Goal: Information Seeking & Learning: Check status

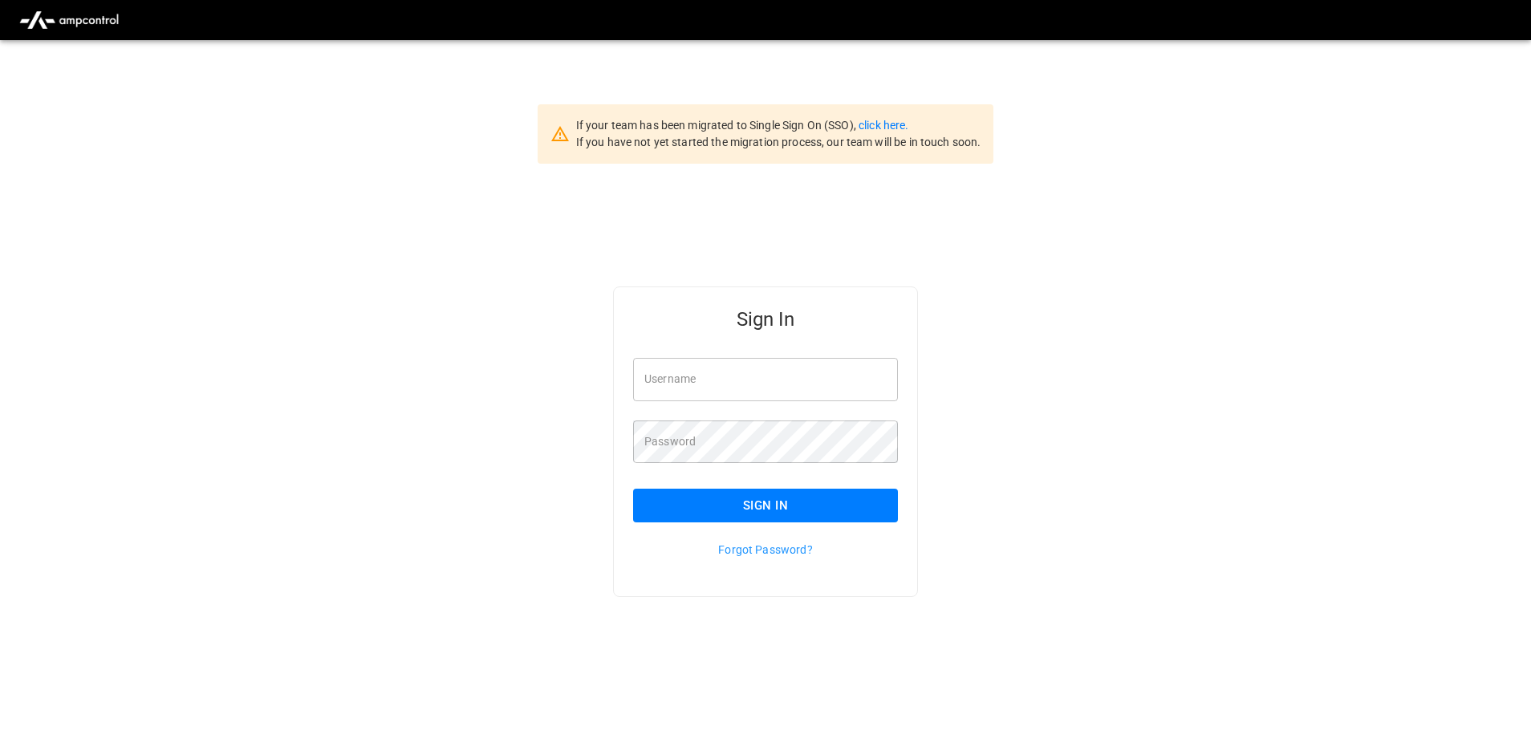
type input "**********"
click at [755, 375] on input "**********" at bounding box center [765, 379] width 265 height 43
click at [726, 501] on button "Sign In" at bounding box center [765, 506] width 265 height 34
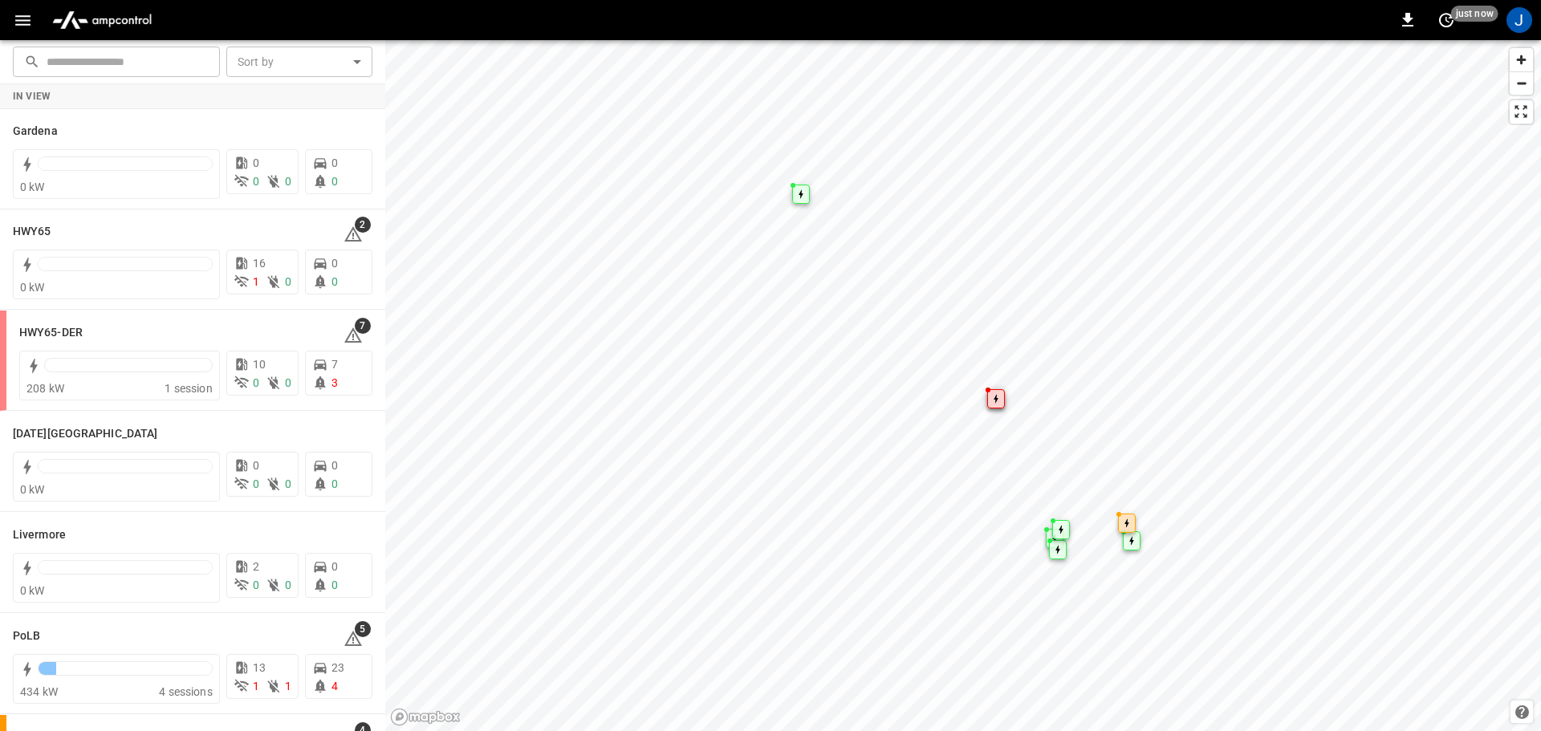
click at [30, 20] on icon "button" at bounding box center [23, 20] width 20 height 20
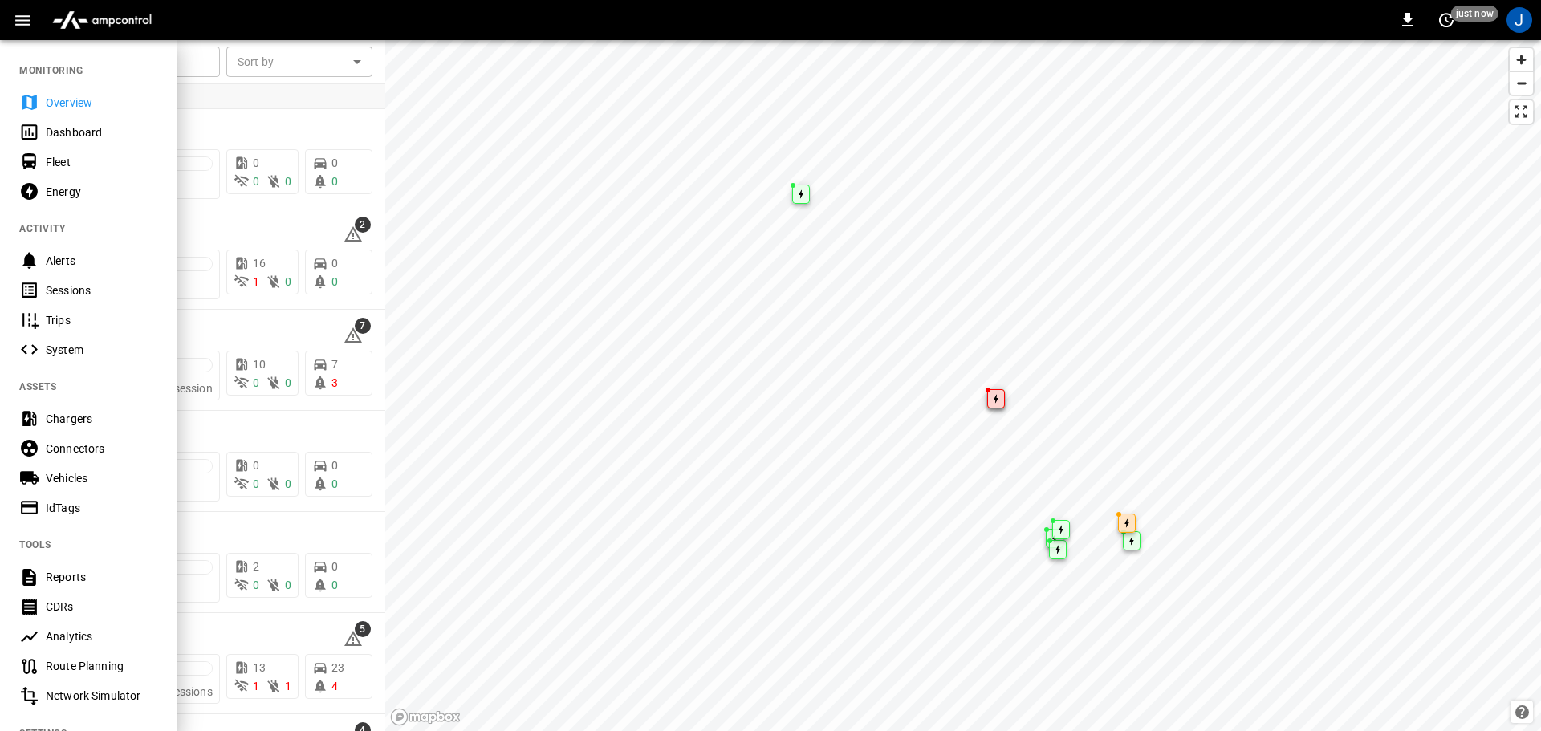
click at [72, 136] on div "Dashboard" at bounding box center [102, 132] width 112 height 16
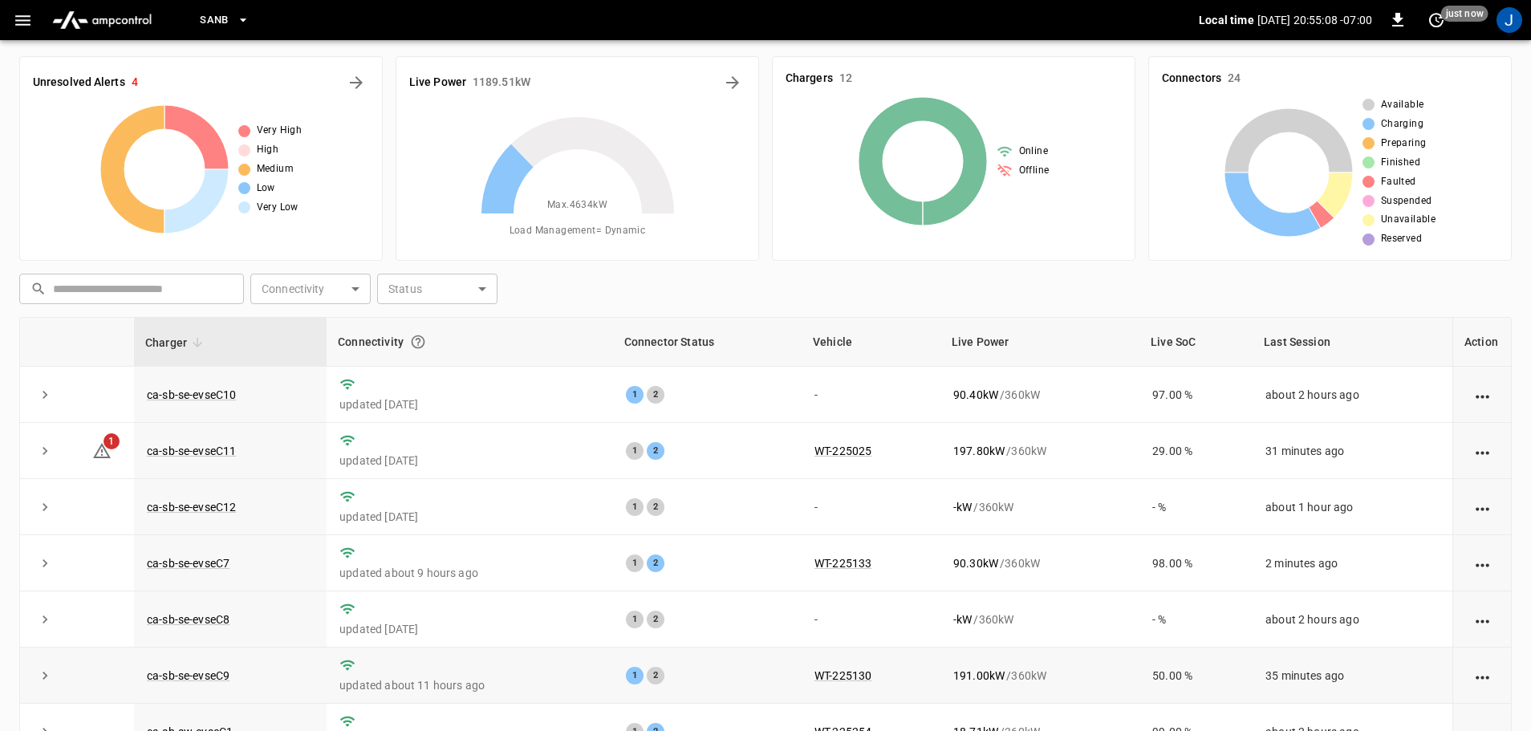
scroll to position [2, 0]
click at [218, 401] on link "ca-sb-se-evseC10" at bounding box center [191, 395] width 95 height 19
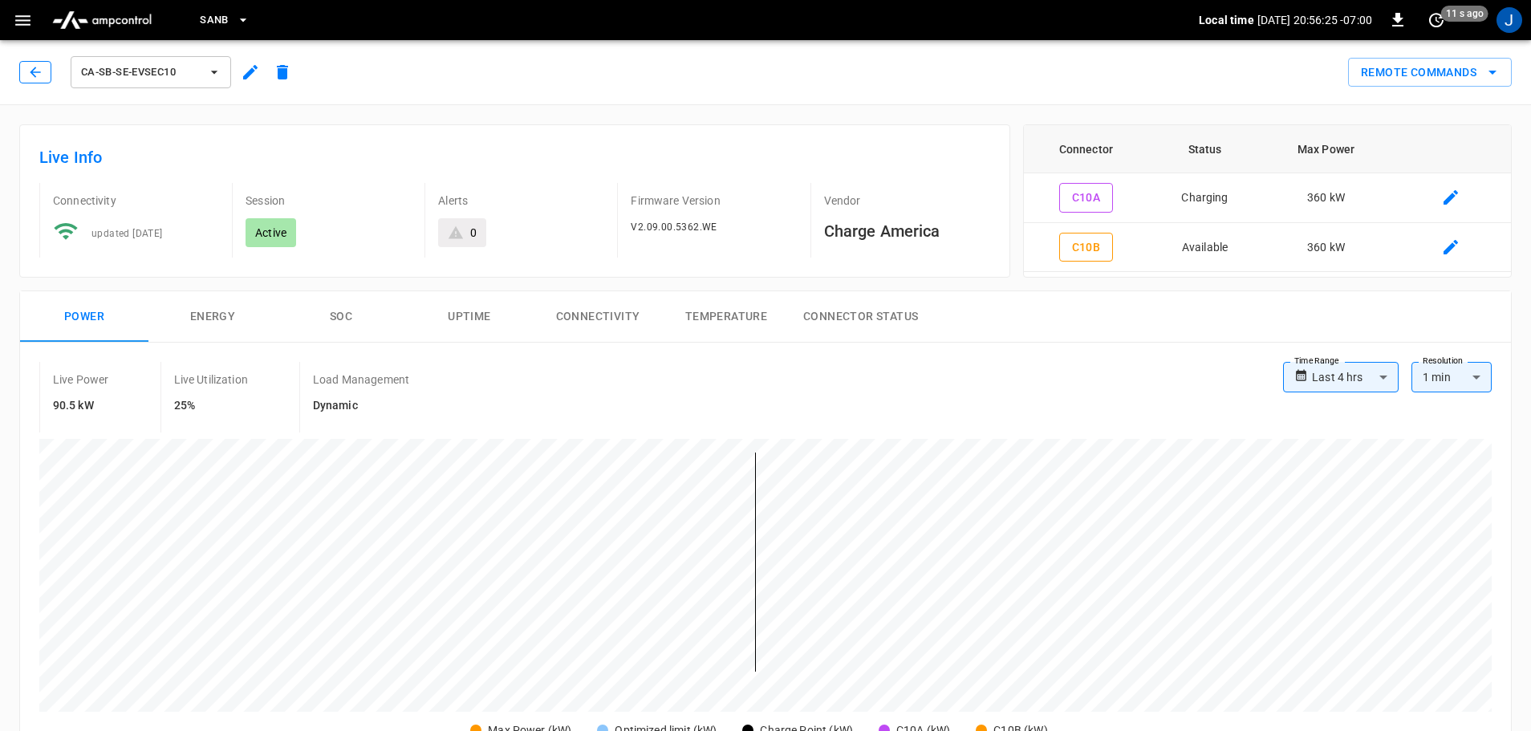
click at [29, 71] on button "button" at bounding box center [35, 72] width 32 height 22
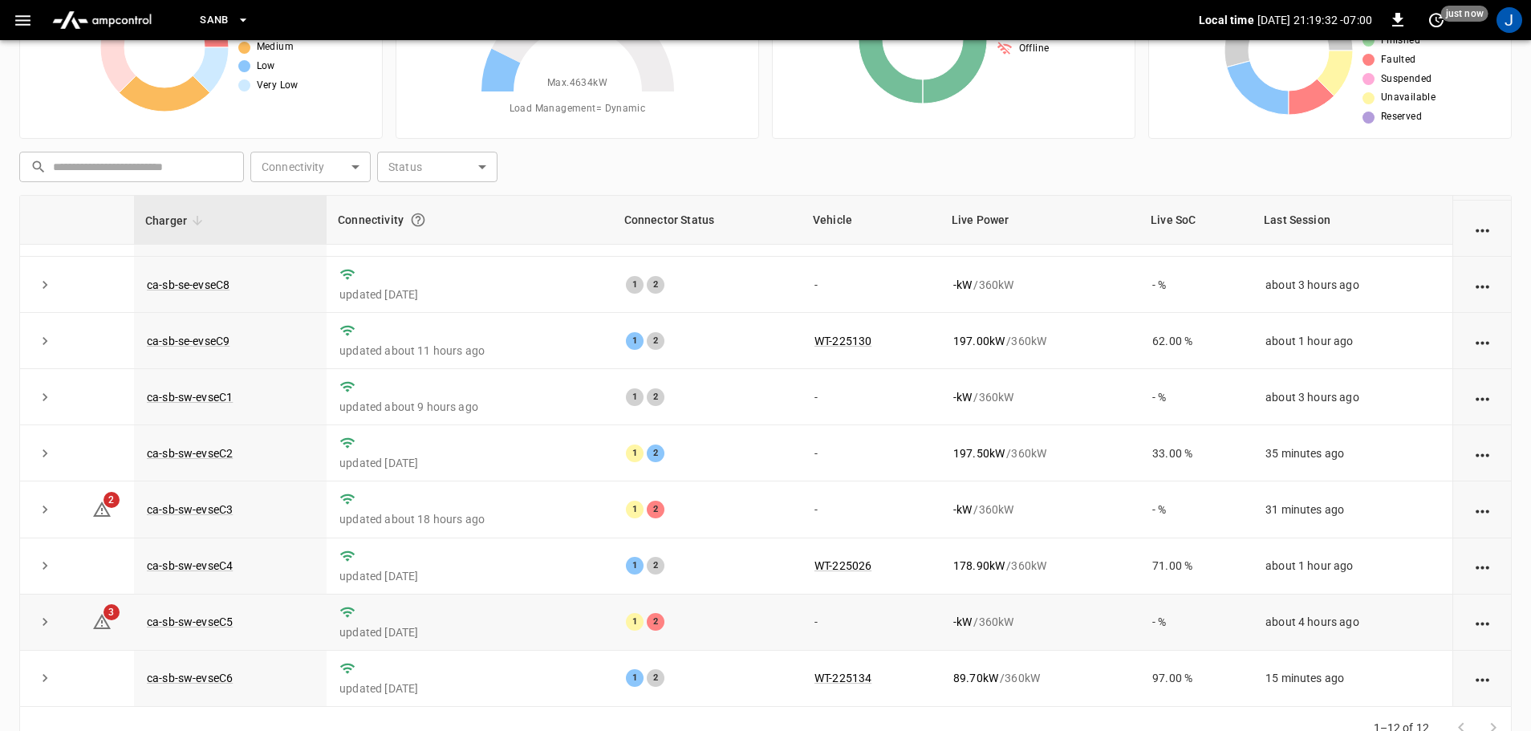
scroll to position [163, 0]
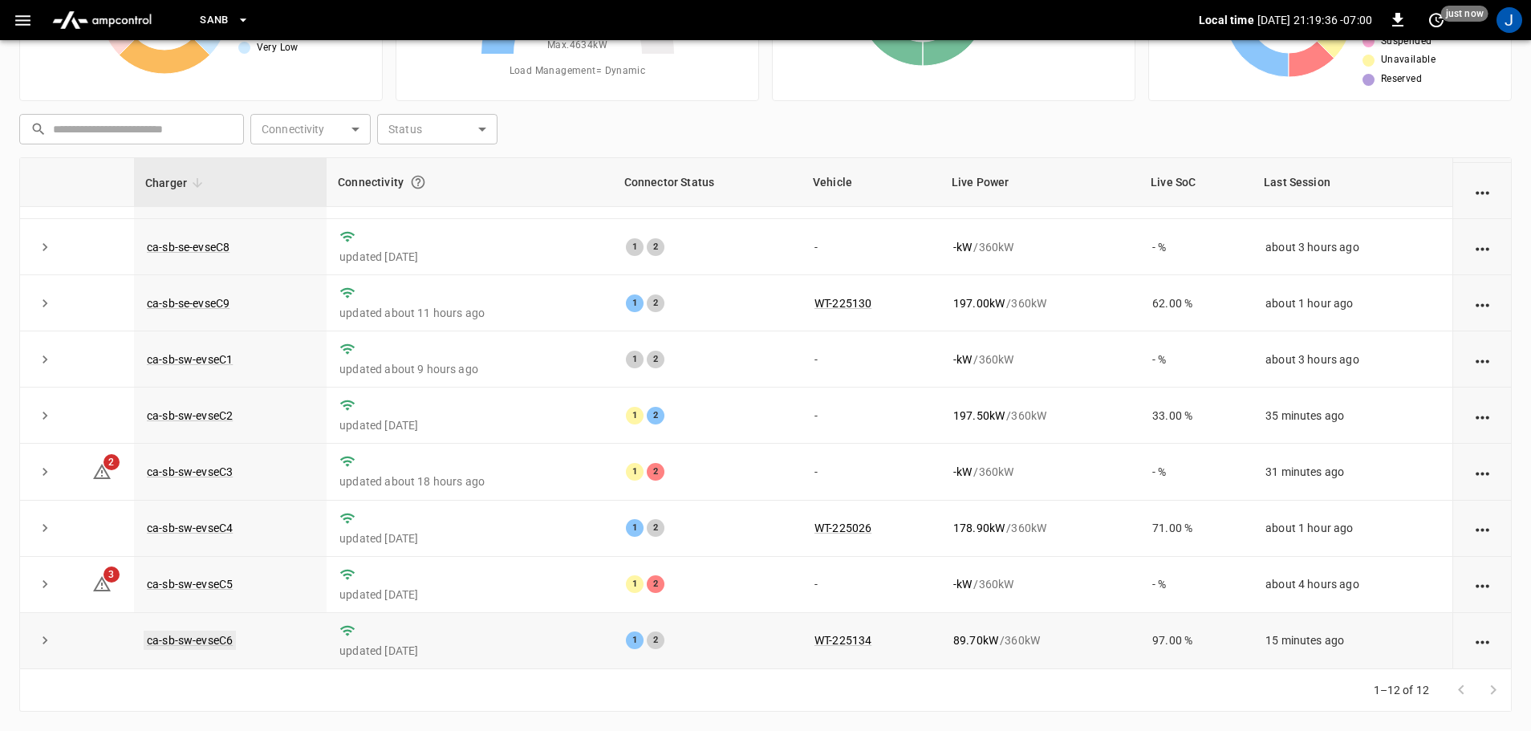
click at [188, 636] on link "ca-sb-sw-evseC6" at bounding box center [190, 640] width 92 height 19
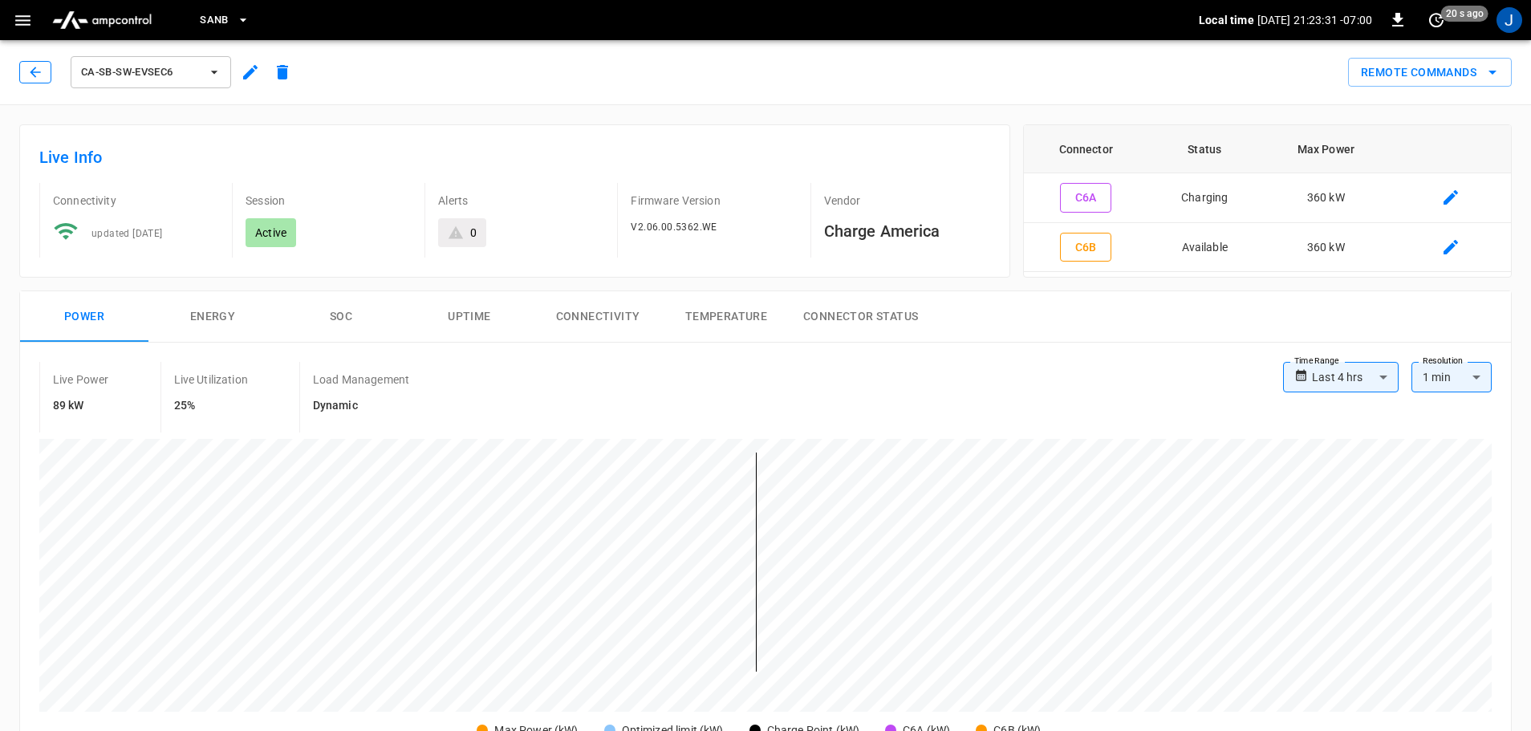
click at [35, 65] on icon "button" at bounding box center [35, 72] width 16 height 16
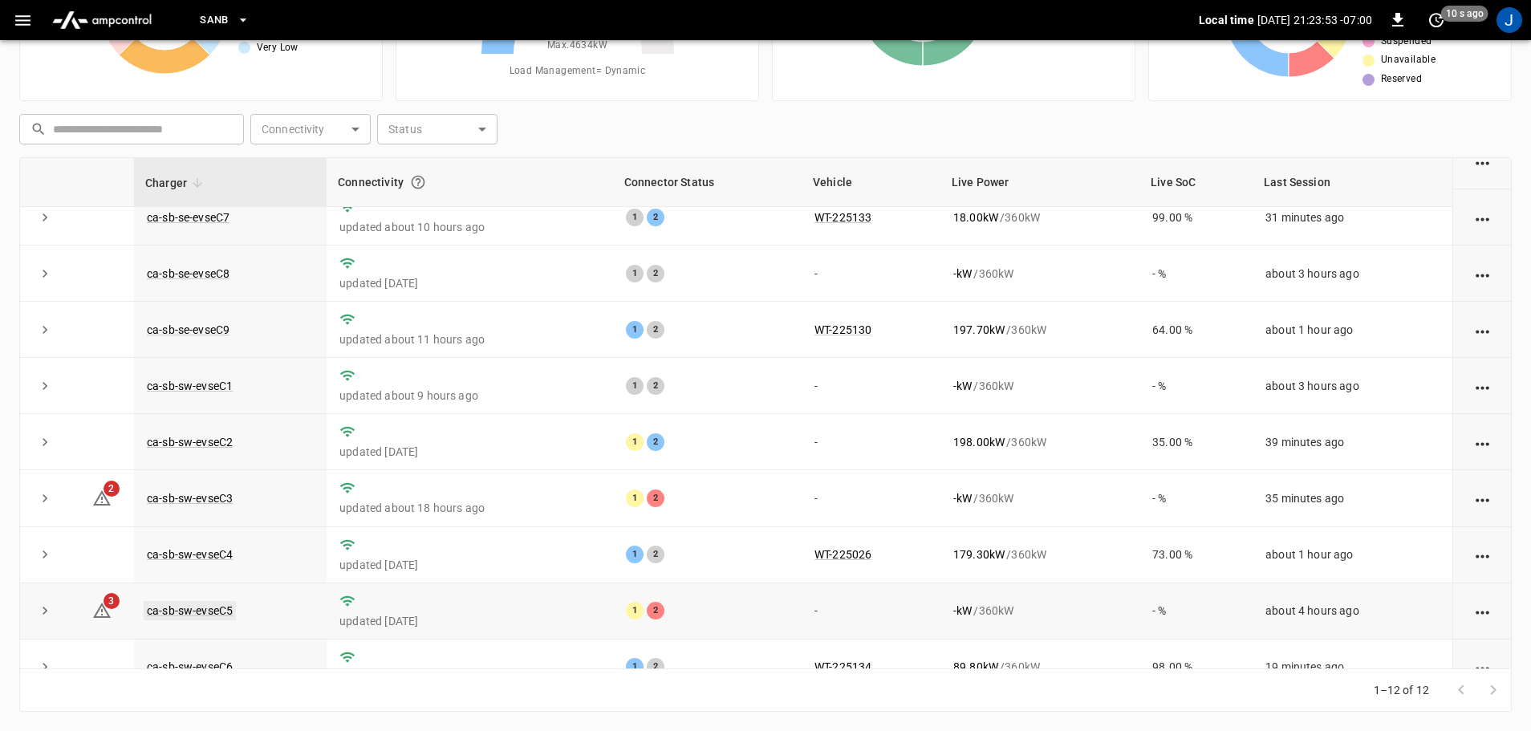
scroll to position [222, 0]
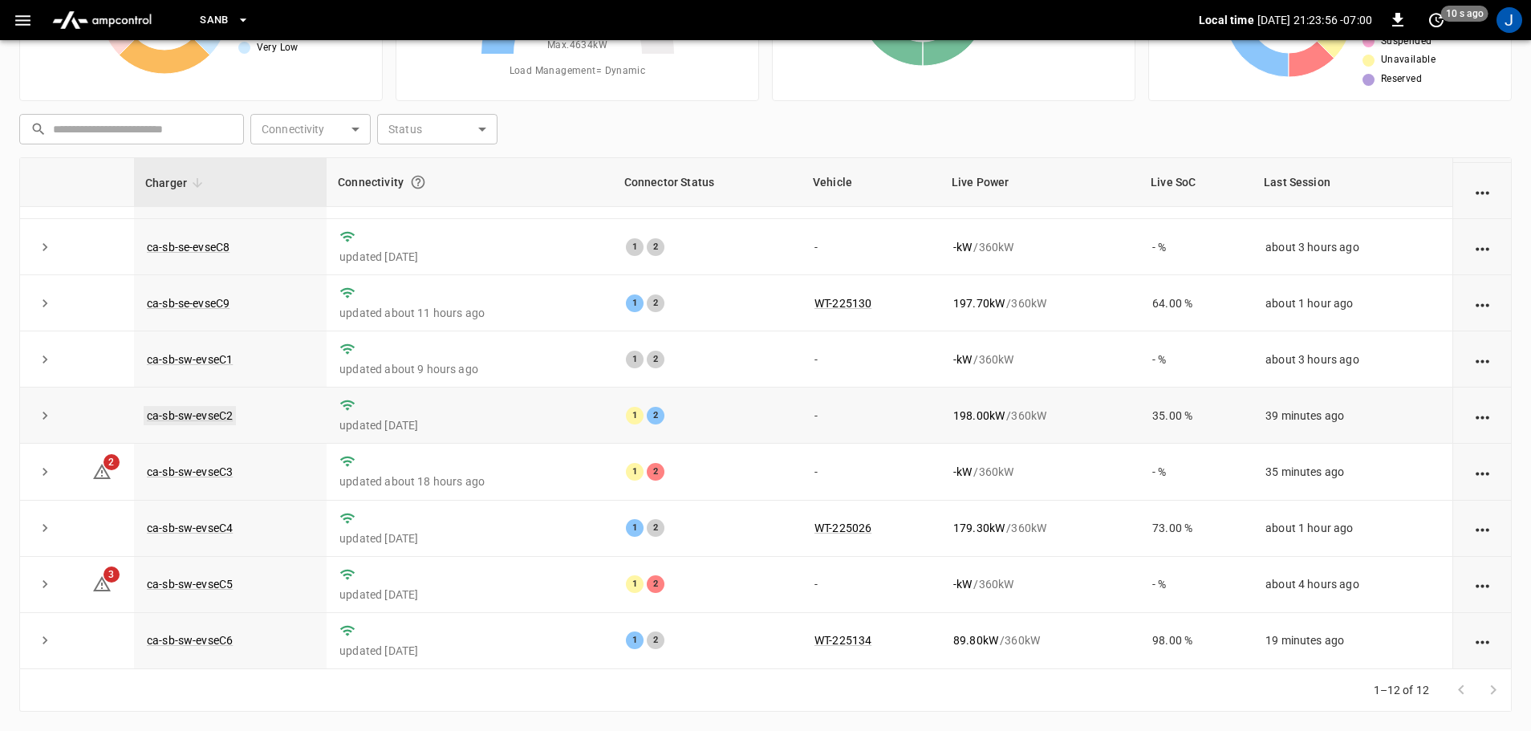
click at [191, 414] on link "ca-sb-sw-evseC2" at bounding box center [190, 415] width 92 height 19
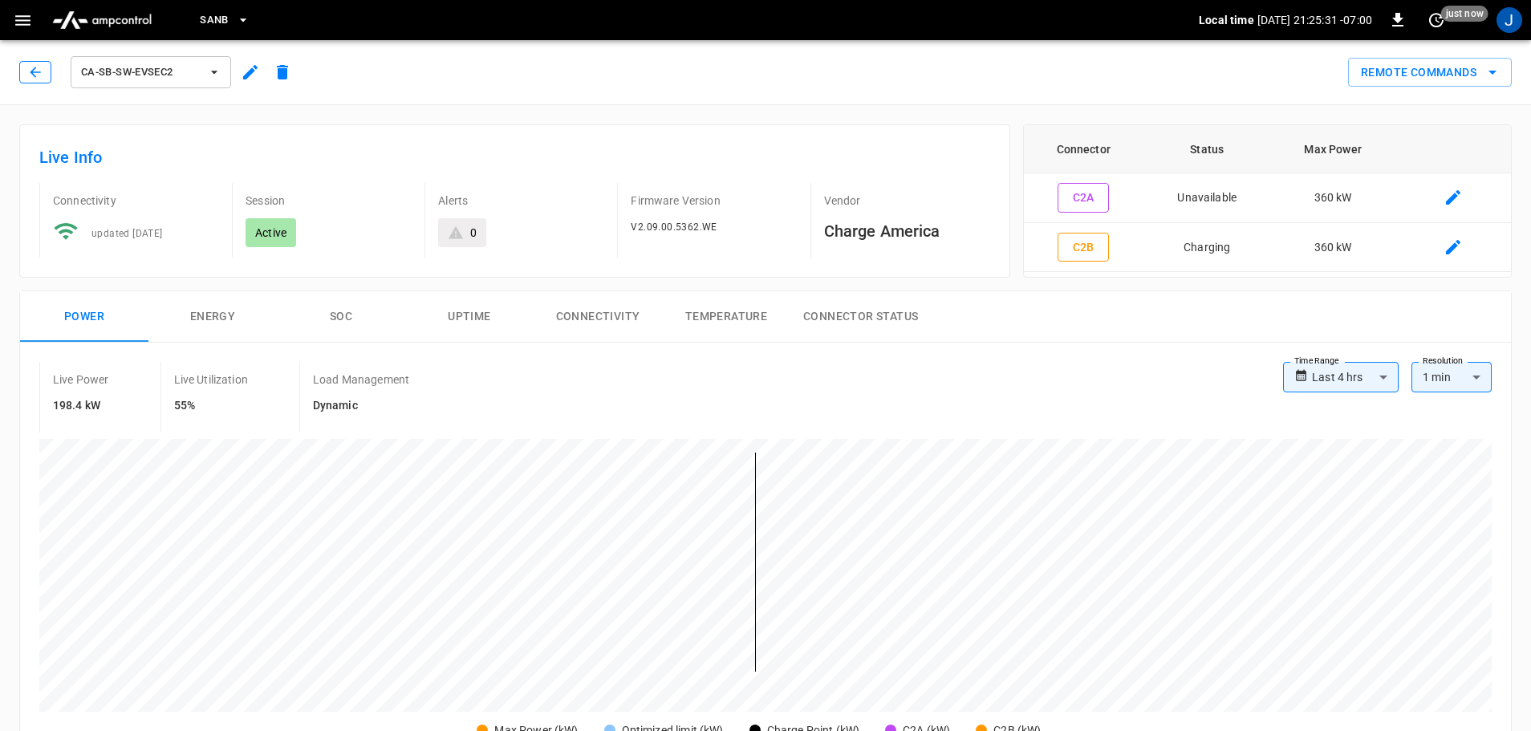
click at [41, 73] on icon "button" at bounding box center [35, 72] width 16 height 16
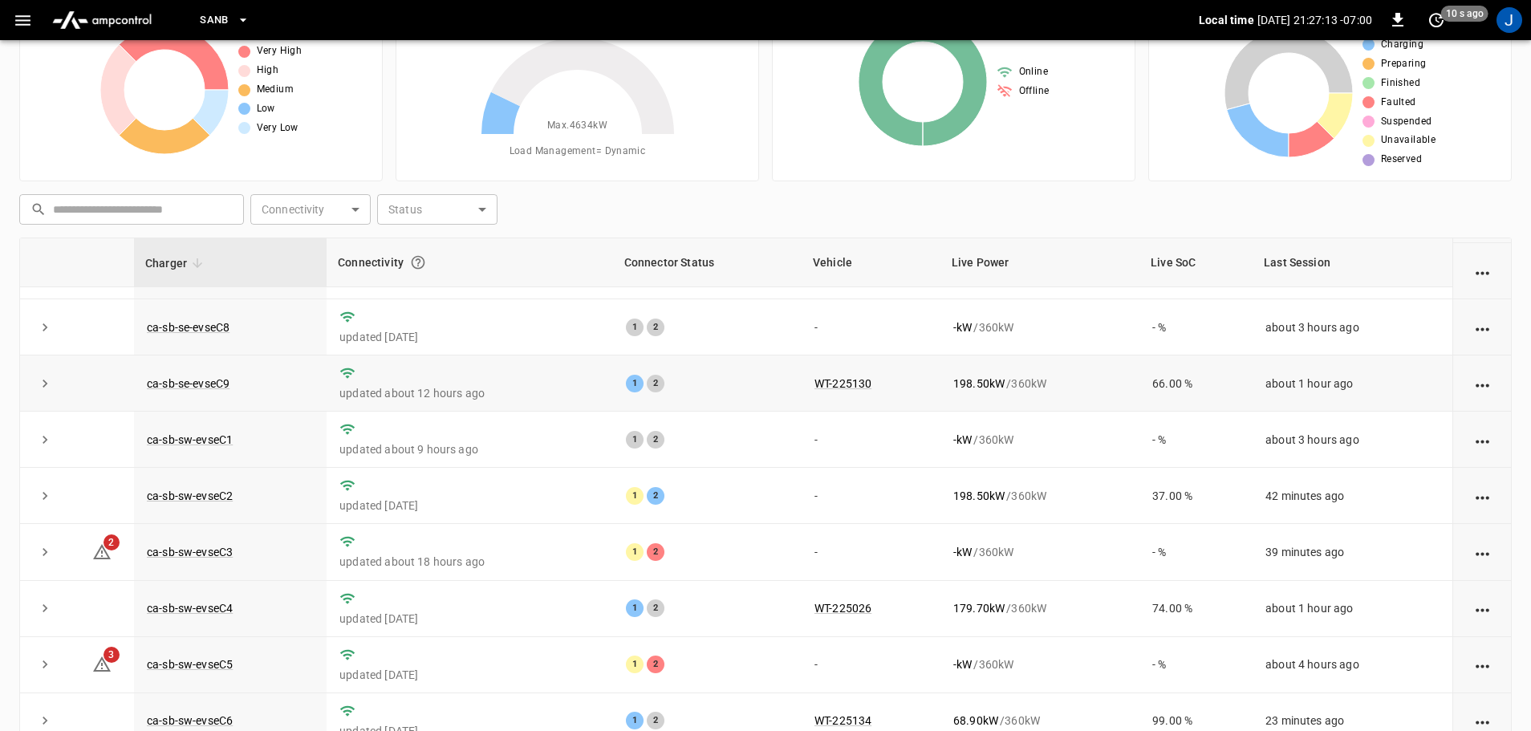
scroll to position [163, 0]
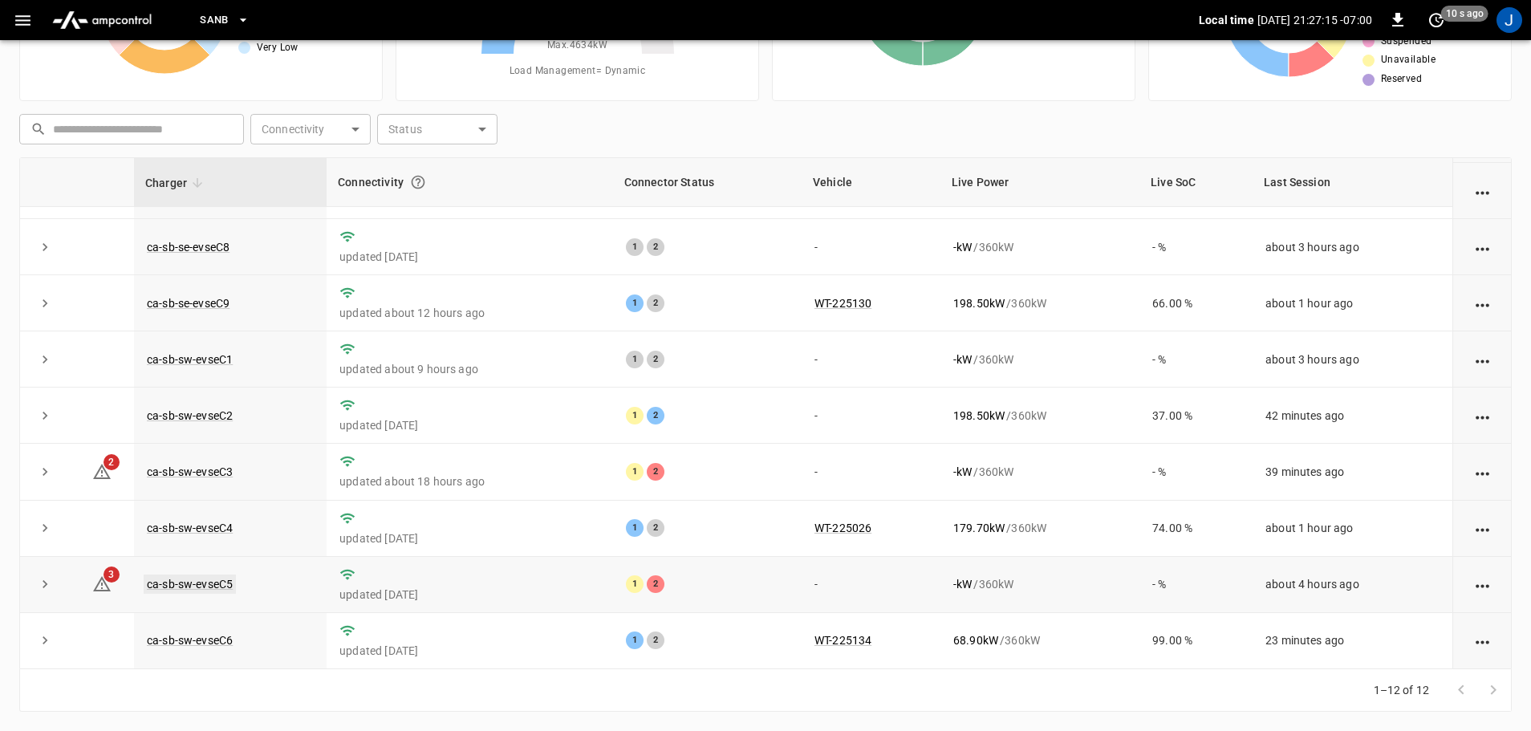
click at [170, 581] on link "ca-sb-sw-evseC5" at bounding box center [190, 584] width 92 height 19
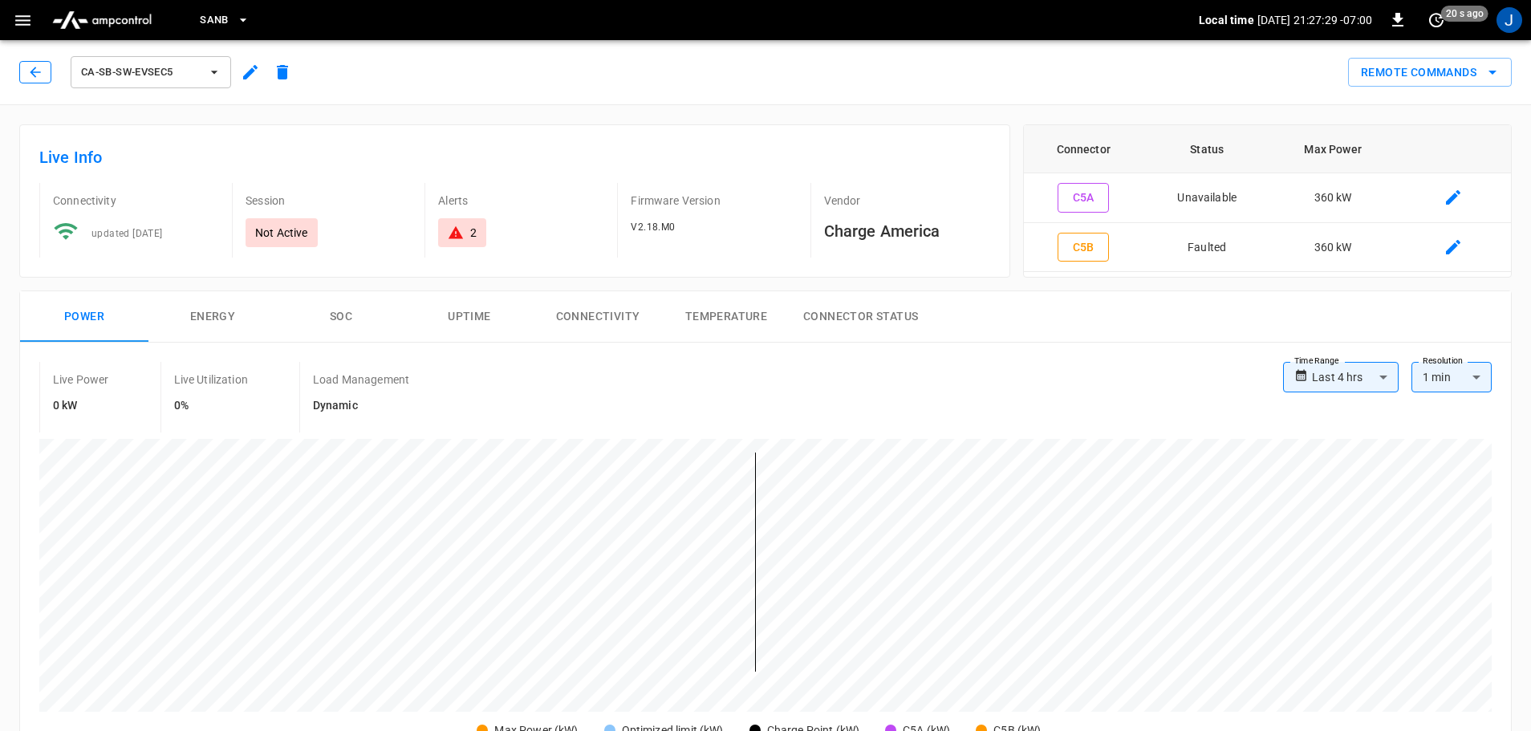
click at [36, 68] on icon "button" at bounding box center [35, 72] width 16 height 16
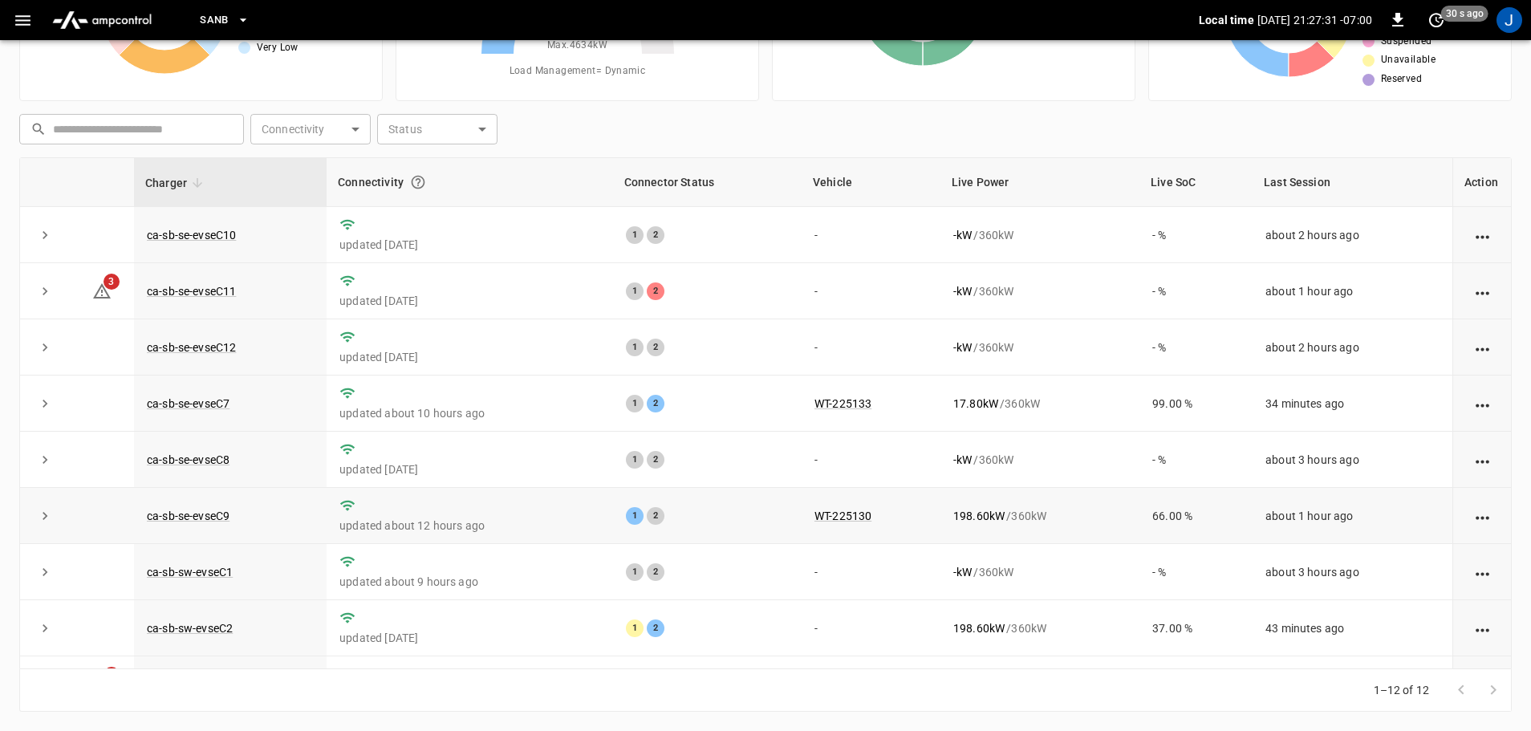
scroll to position [222, 0]
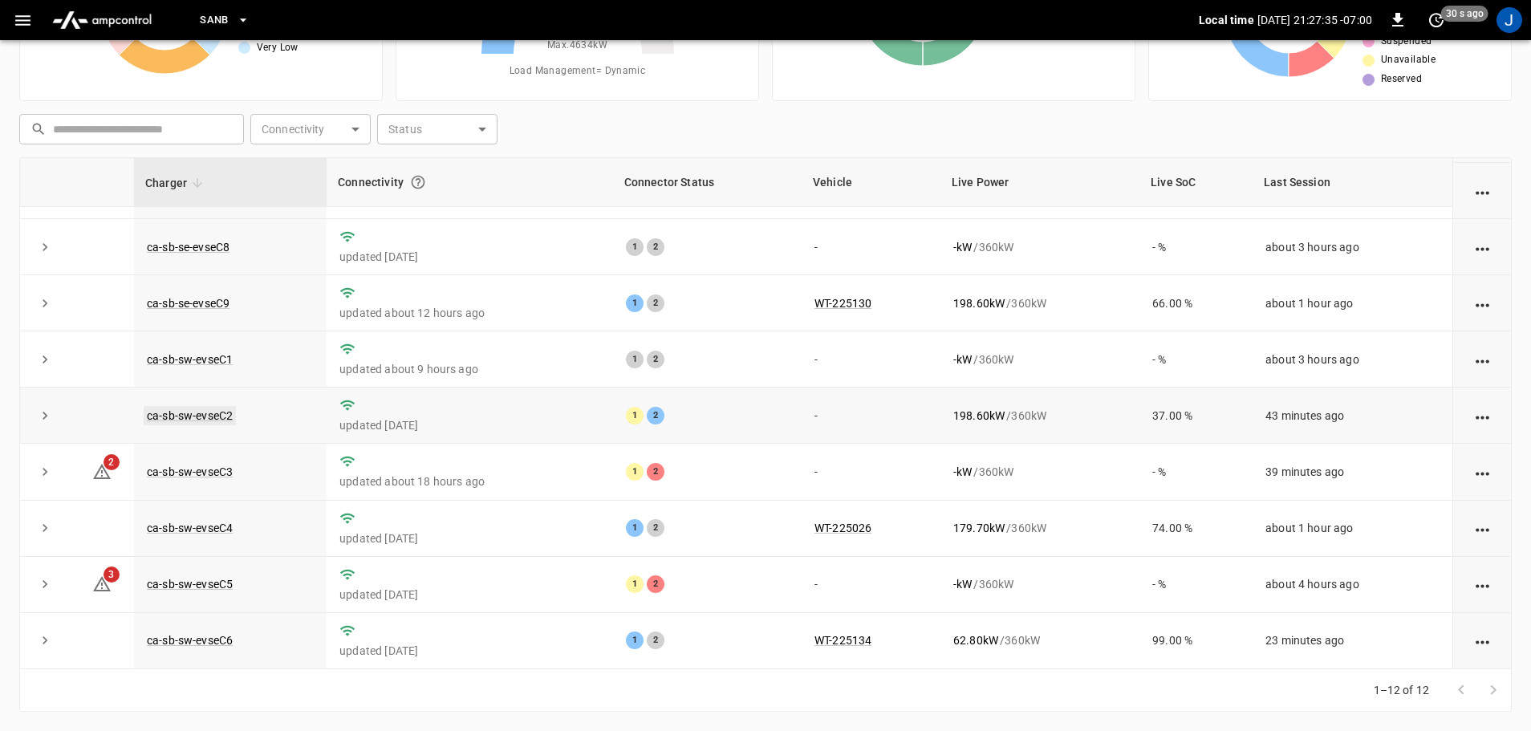
click at [200, 417] on link "ca-sb-sw-evseC2" at bounding box center [190, 415] width 92 height 19
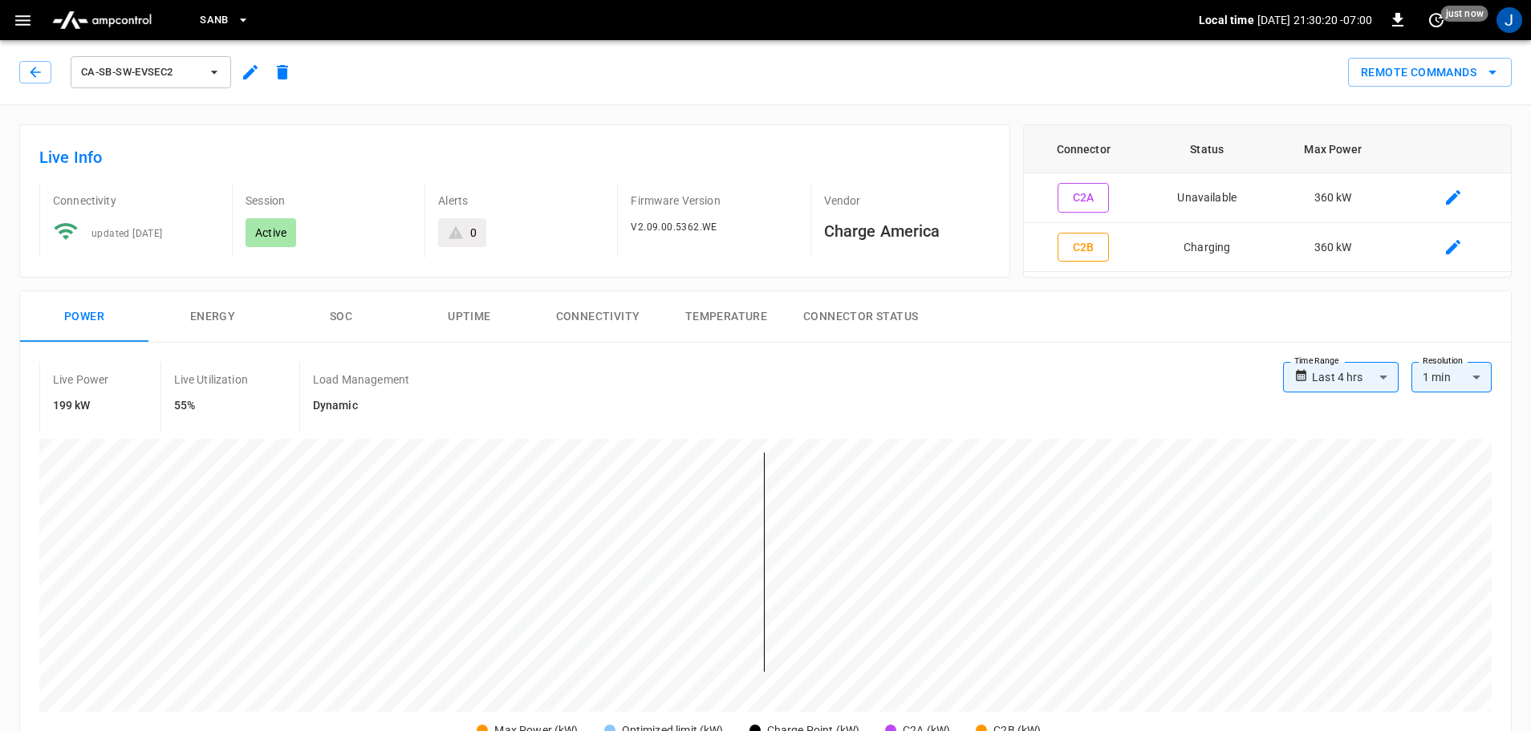
click at [35, 71] on icon "button" at bounding box center [35, 72] width 16 height 16
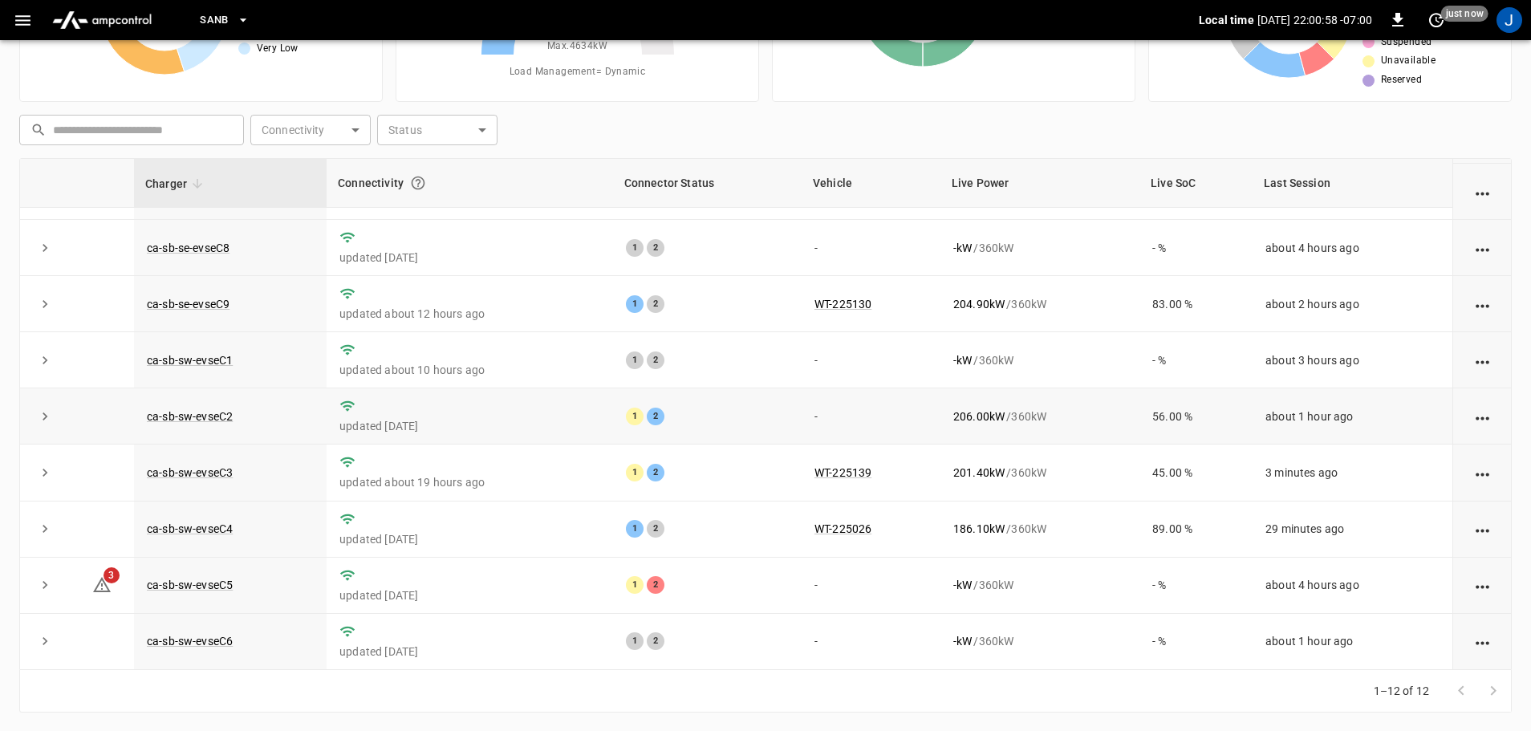
scroll to position [163, 0]
click at [206, 412] on link "ca-sb-sw-evseC2" at bounding box center [190, 415] width 92 height 19
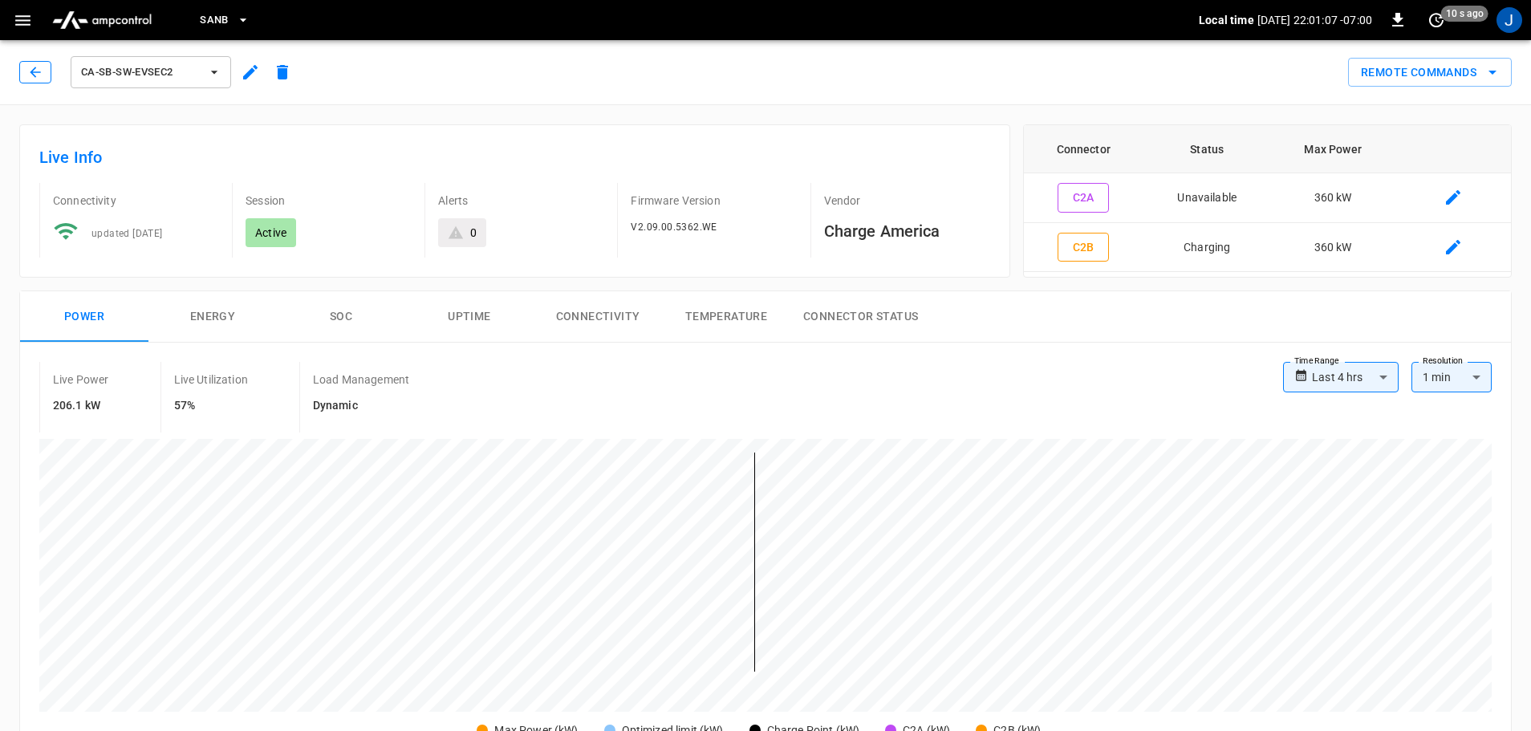
click at [35, 66] on icon "button" at bounding box center [35, 72] width 16 height 16
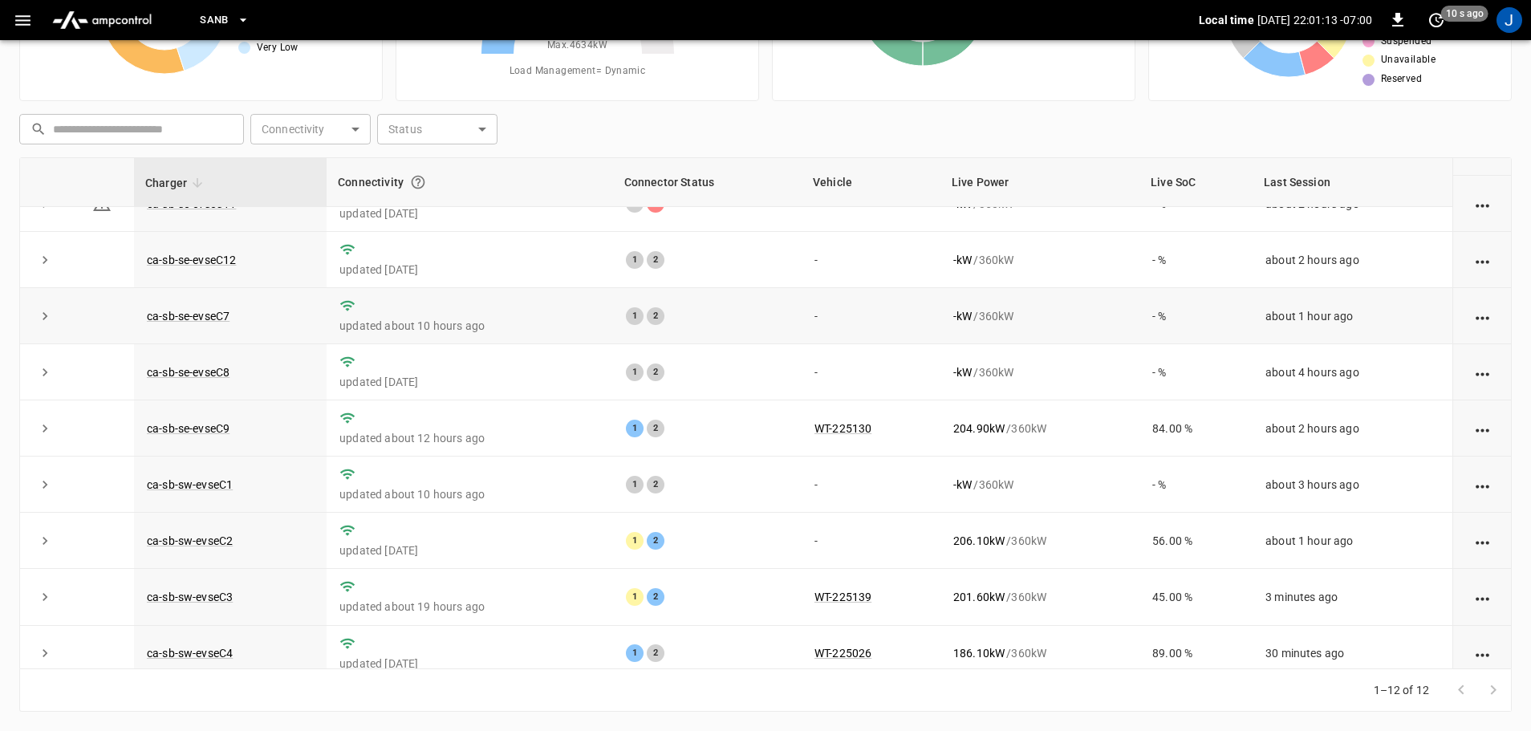
scroll to position [222, 0]
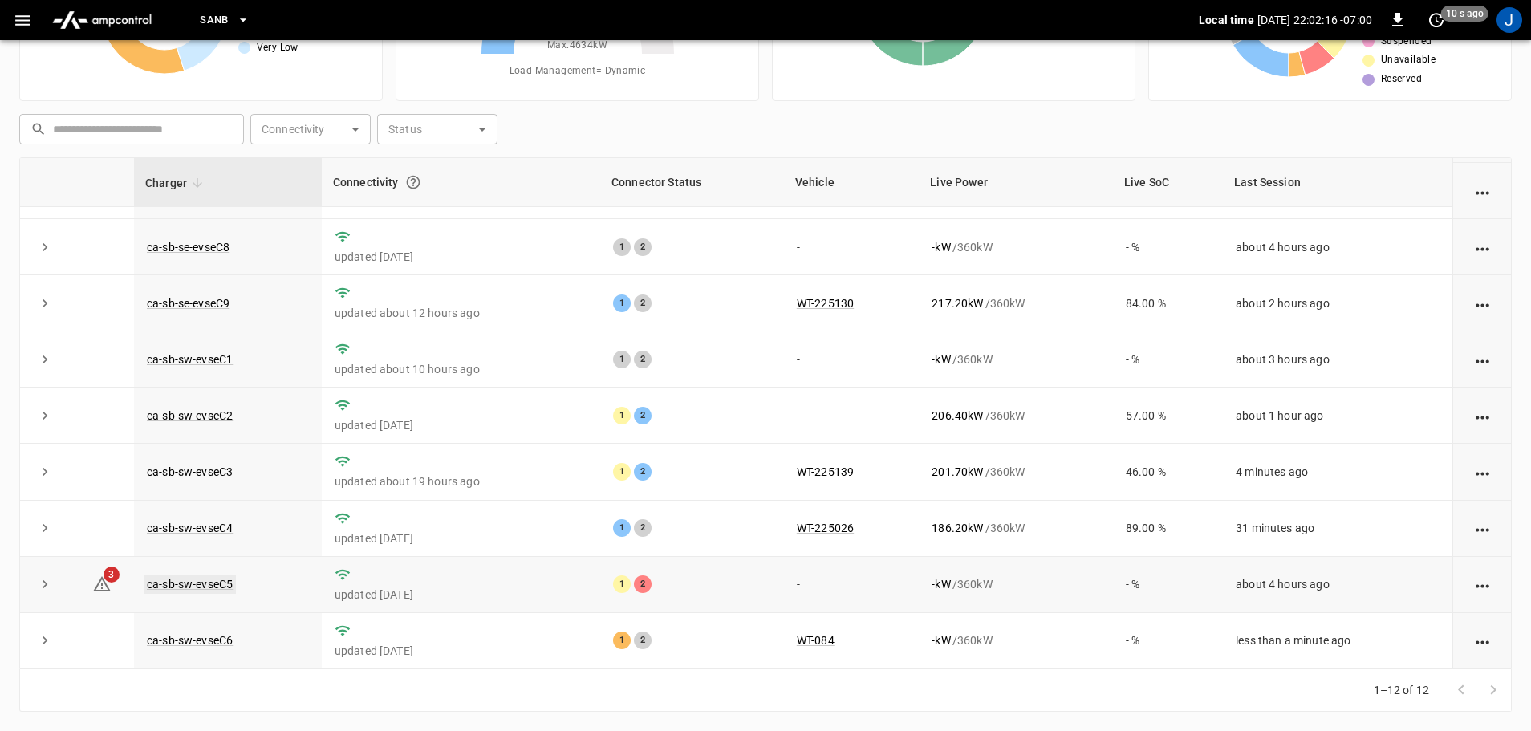
click at [187, 587] on link "ca-sb-sw-evseC5" at bounding box center [190, 584] width 92 height 19
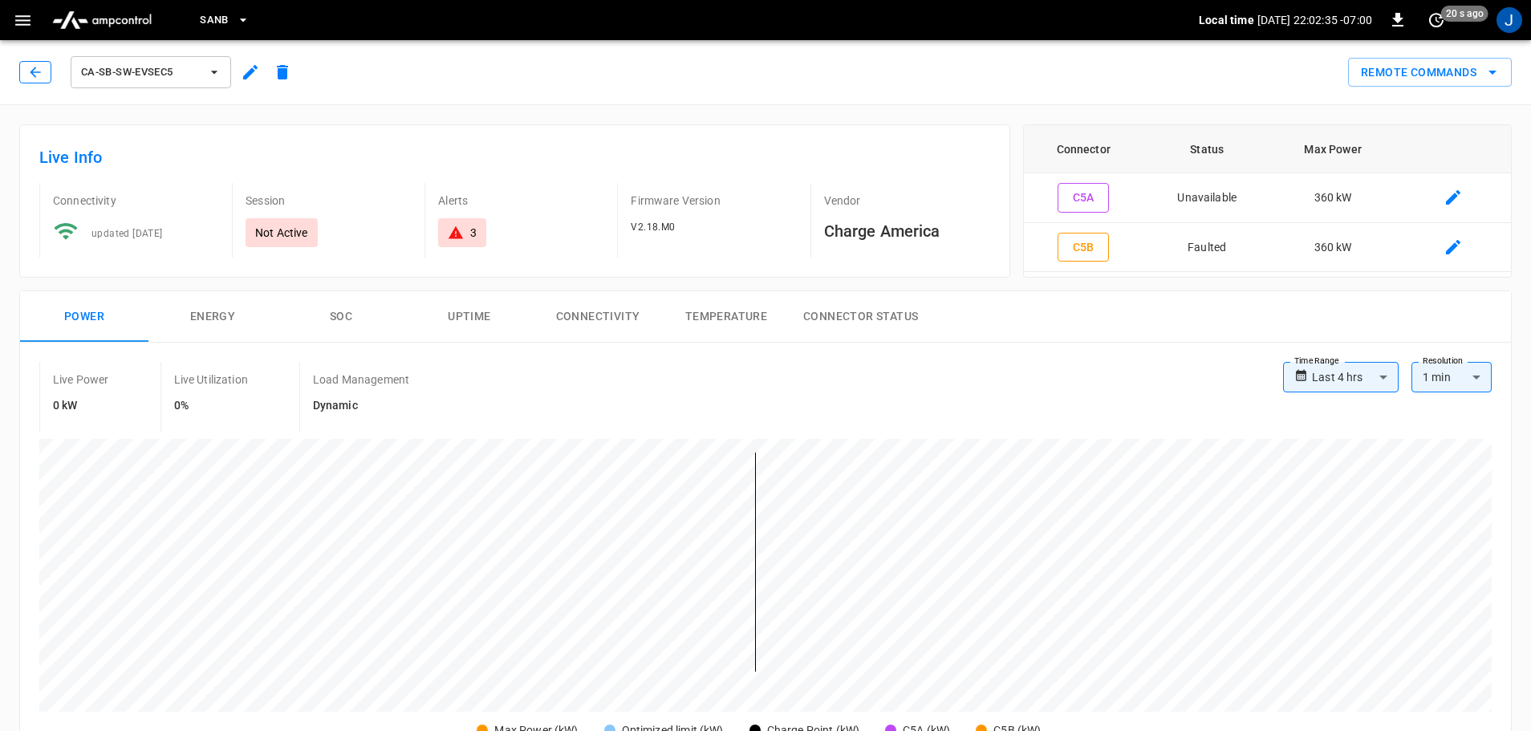
click at [34, 70] on icon "button" at bounding box center [35, 72] width 16 height 16
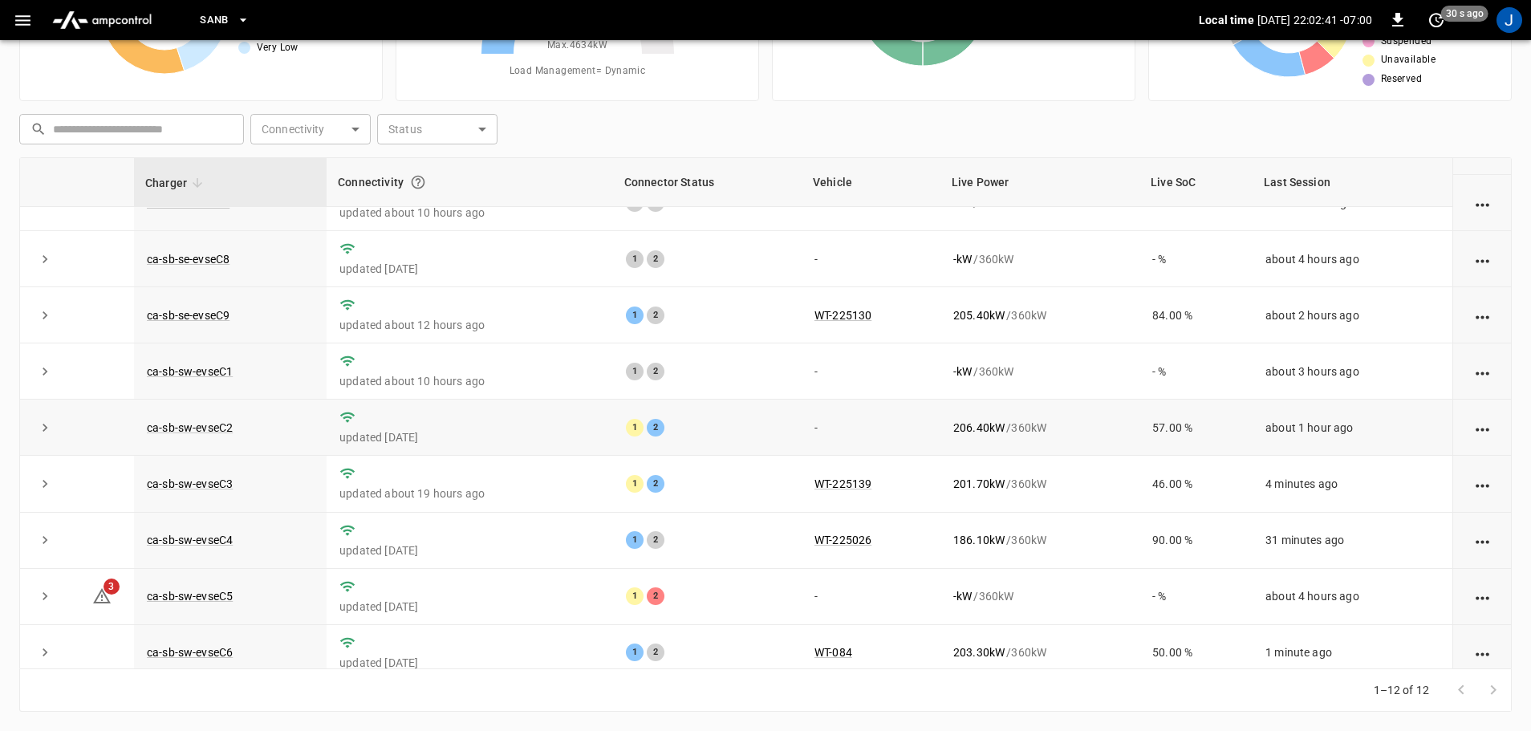
scroll to position [222, 0]
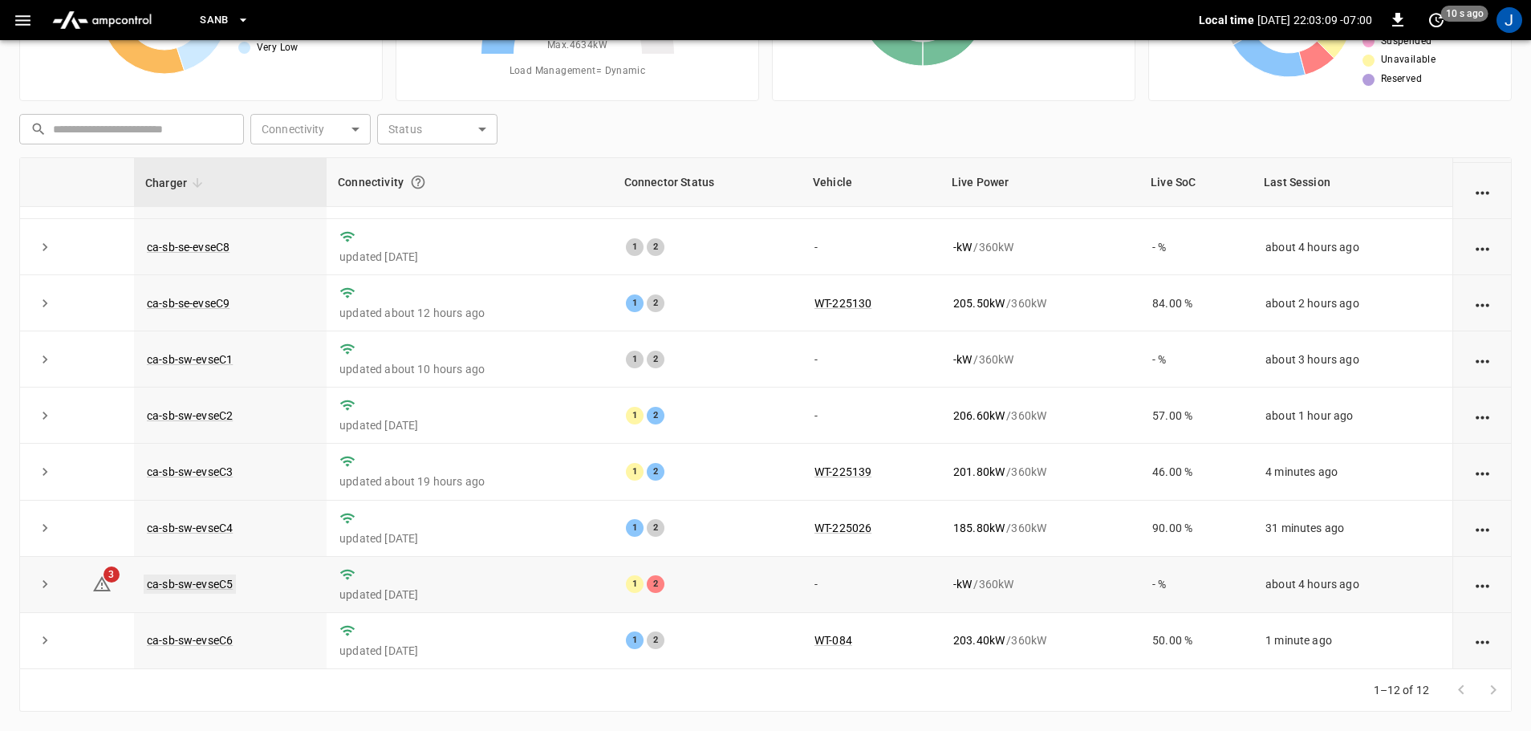
click at [177, 582] on link "ca-sb-sw-evseC5" at bounding box center [190, 584] width 92 height 19
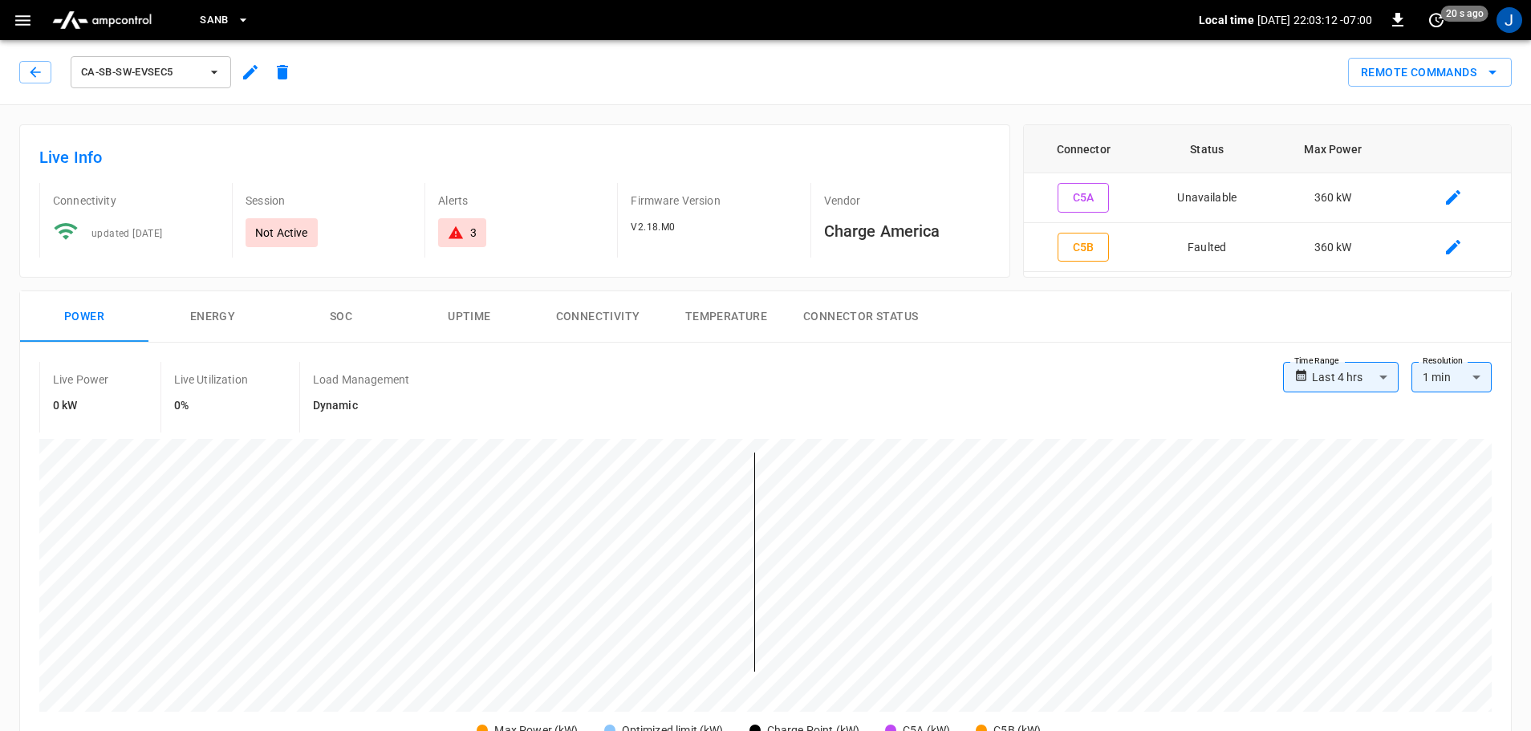
click at [31, 59] on div "ca-sb-sw-evseC5" at bounding box center [158, 72] width 279 height 39
click at [42, 71] on icon "button" at bounding box center [35, 72] width 16 height 16
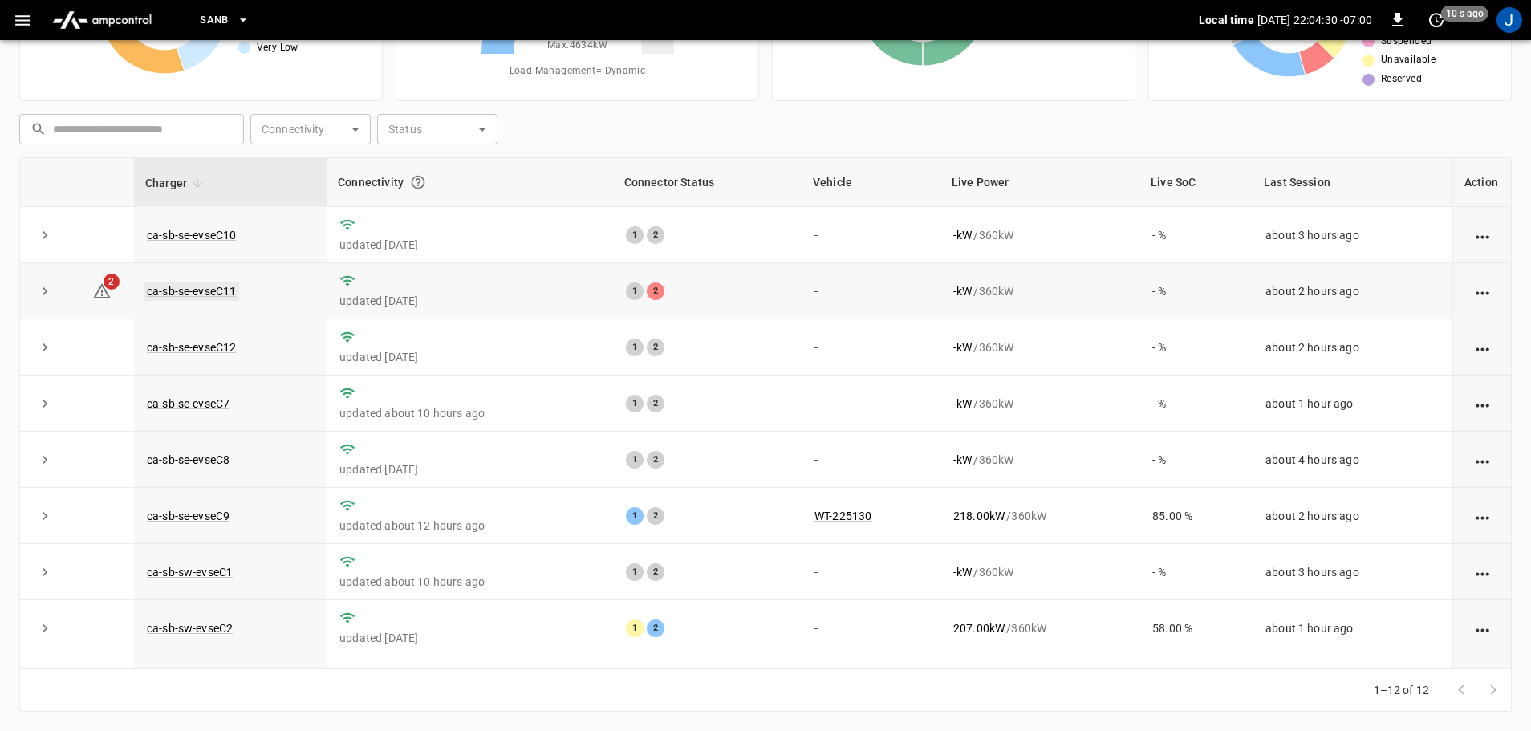
click at [198, 291] on link "ca-sb-se-evseC11" at bounding box center [191, 291] width 95 height 19
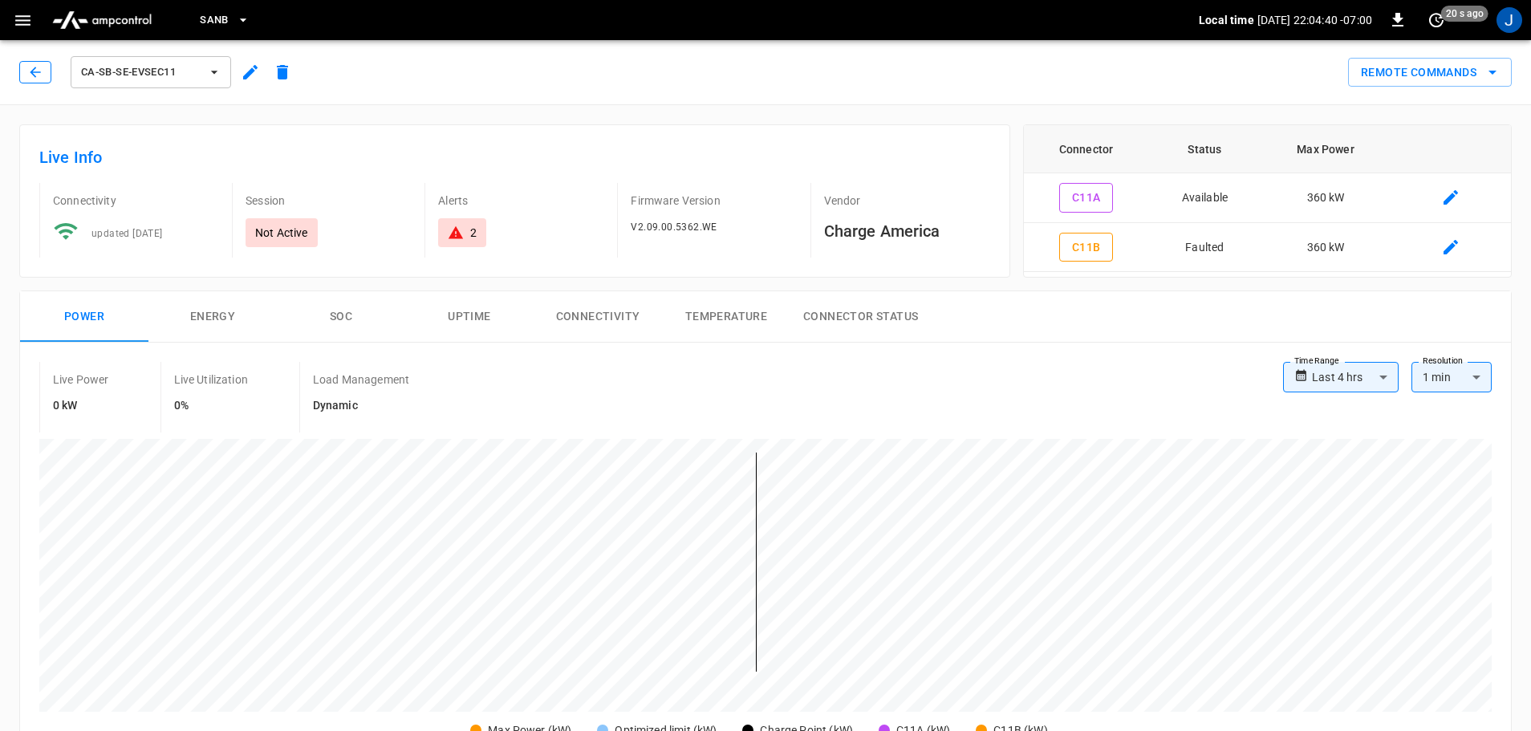
click at [26, 71] on button "button" at bounding box center [35, 72] width 32 height 22
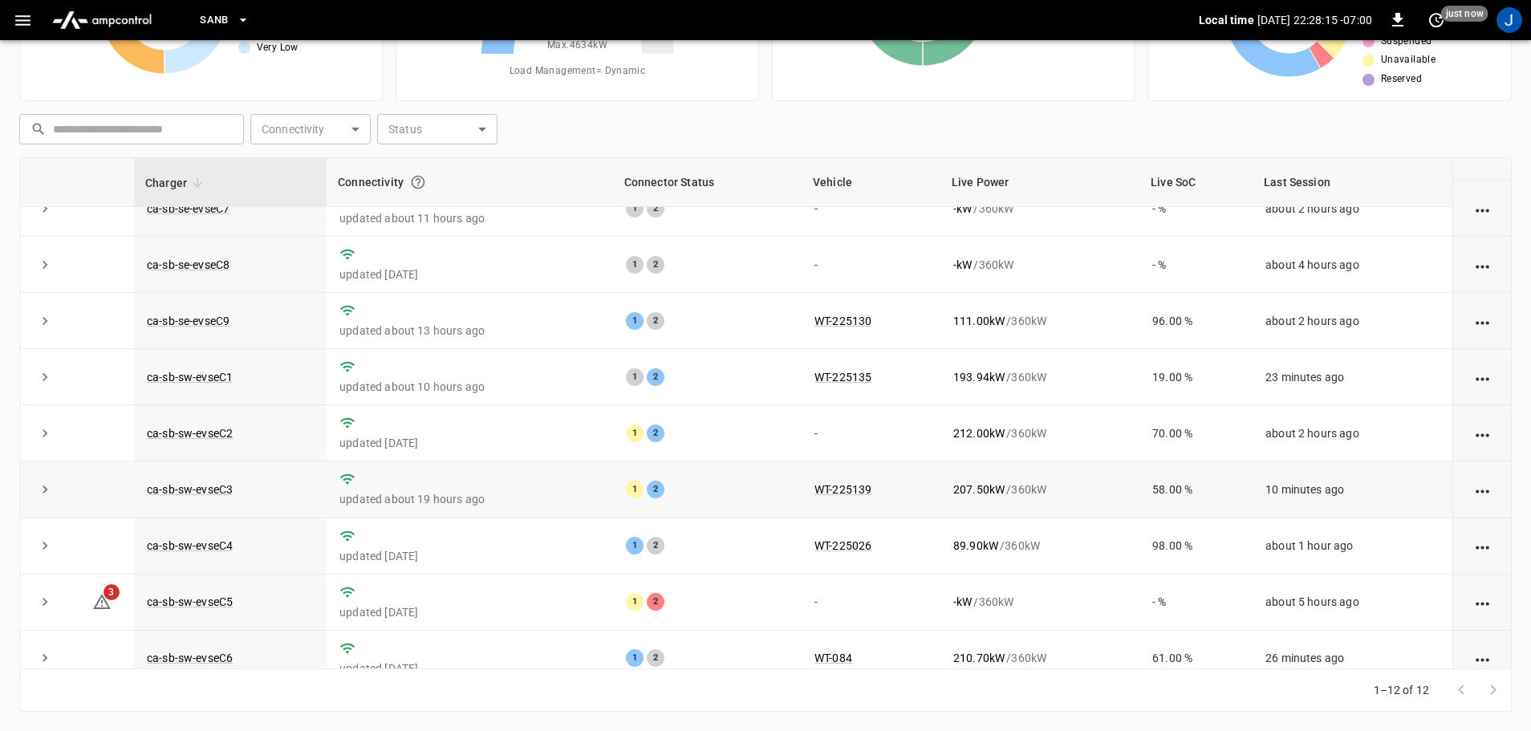
scroll to position [222, 0]
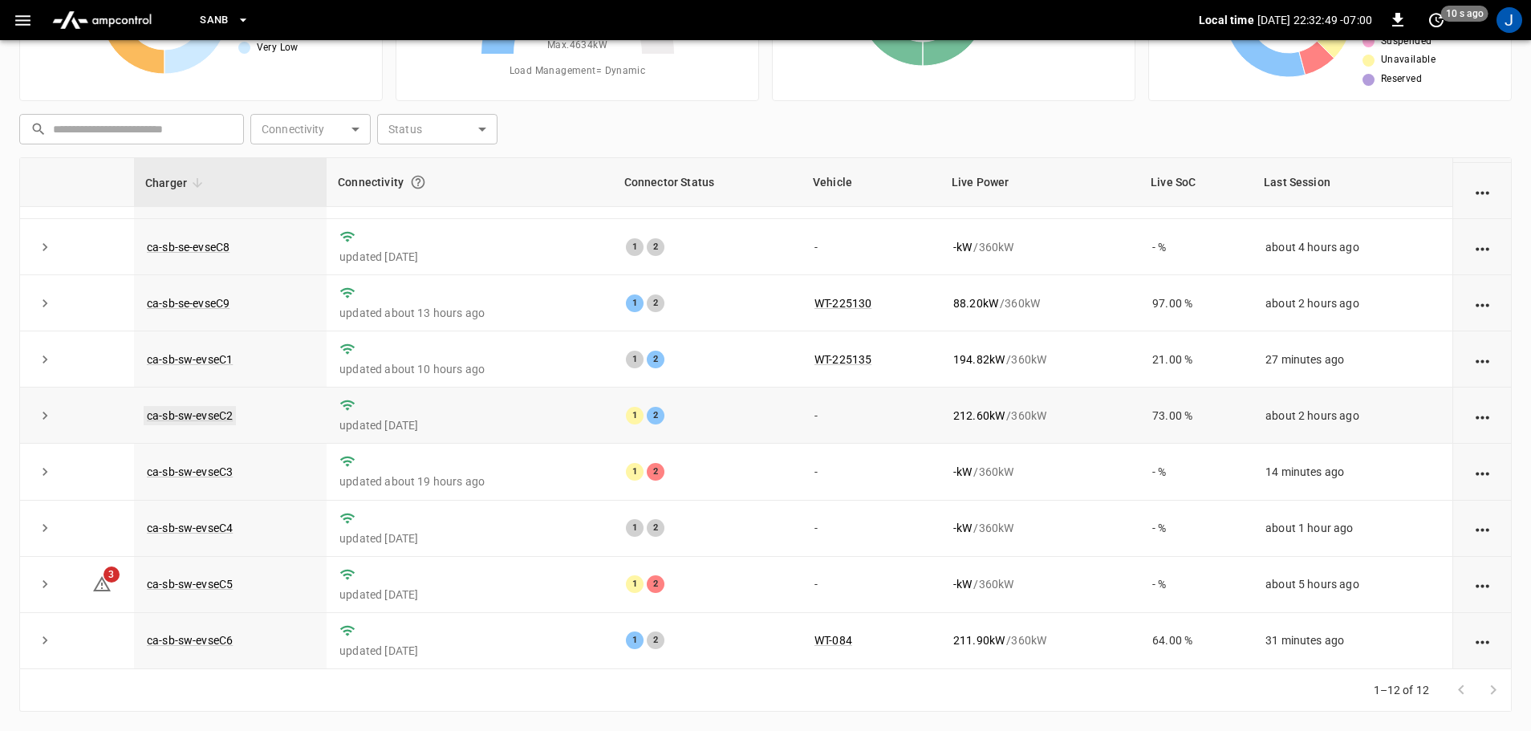
click at [194, 418] on link "ca-sb-sw-evseC2" at bounding box center [190, 415] width 92 height 19
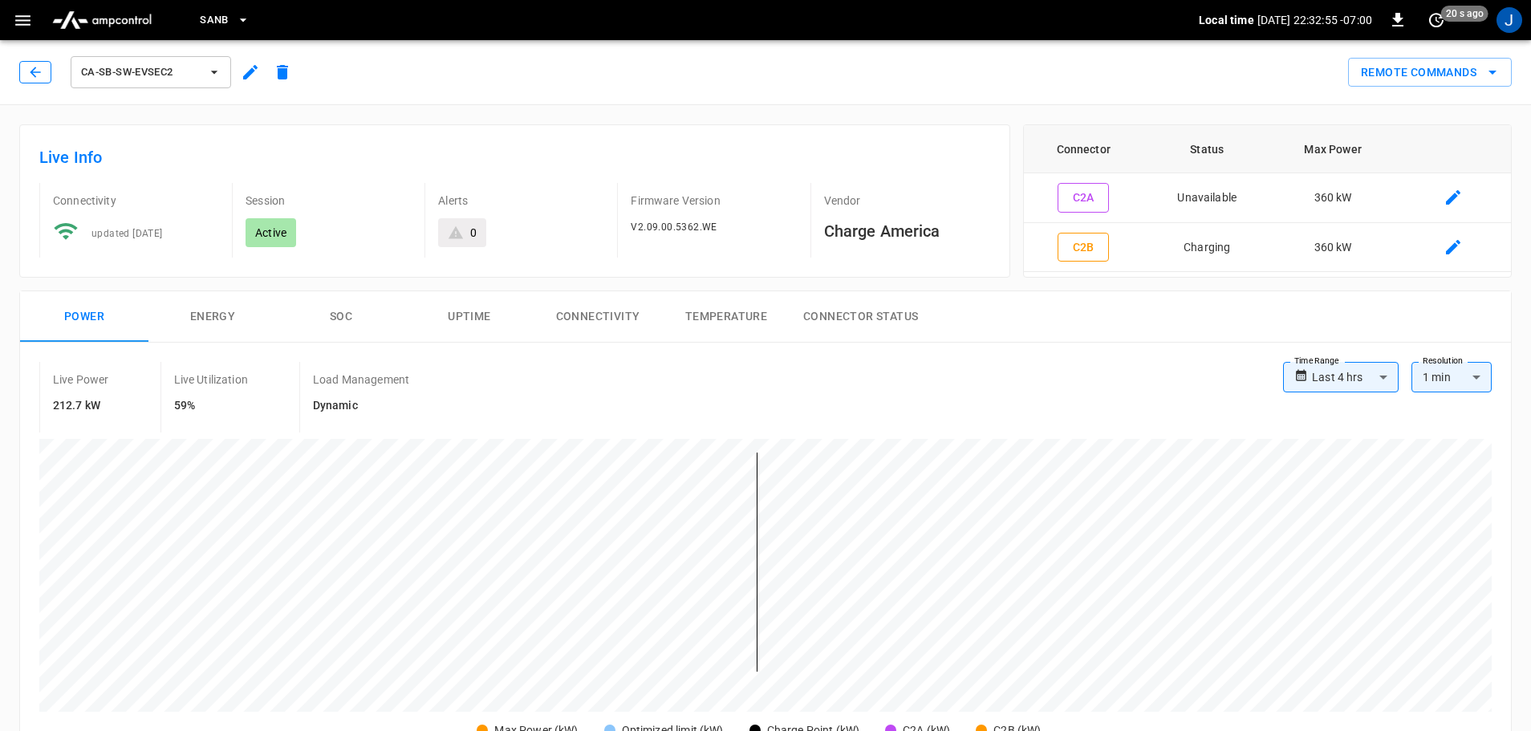
click at [30, 69] on icon "button" at bounding box center [35, 72] width 16 height 16
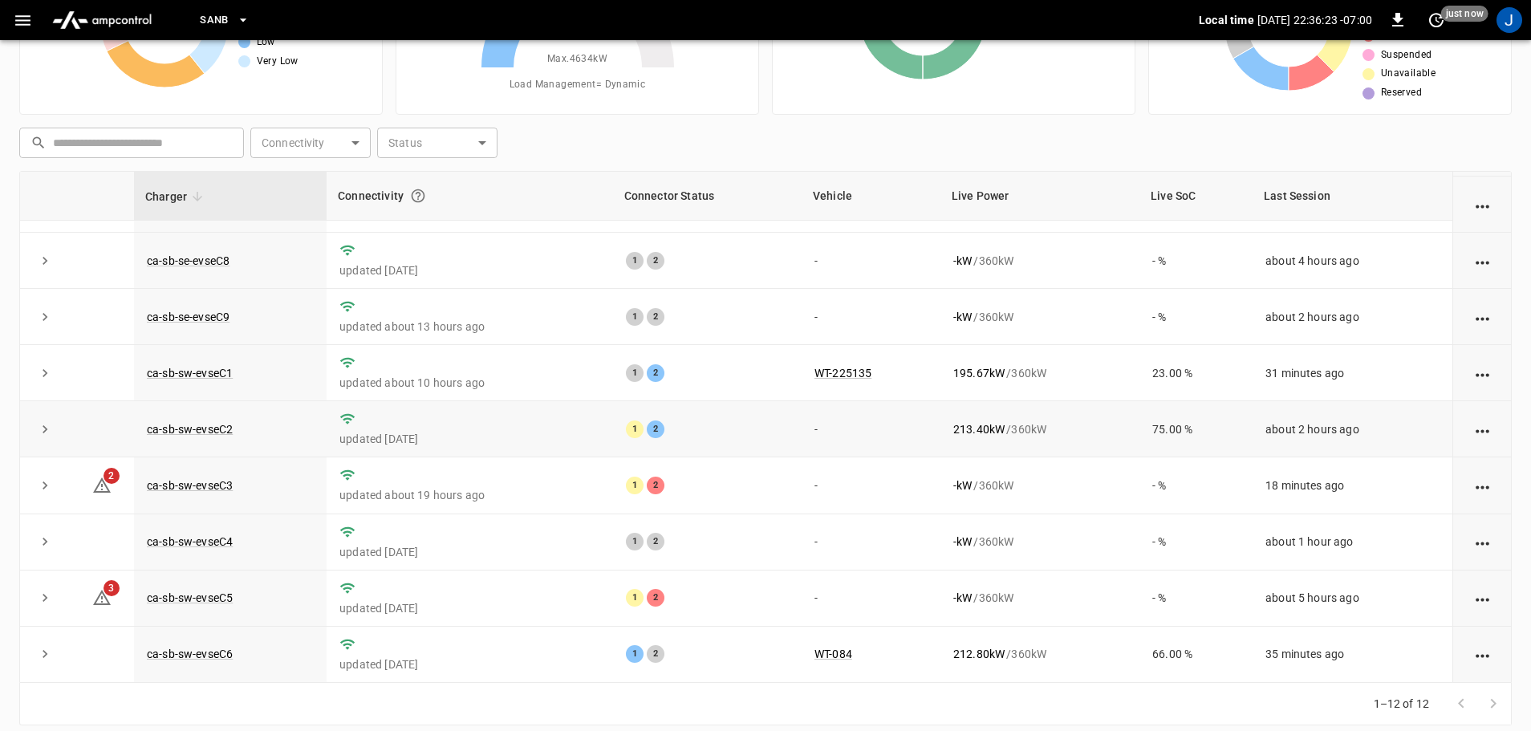
scroll to position [163, 0]
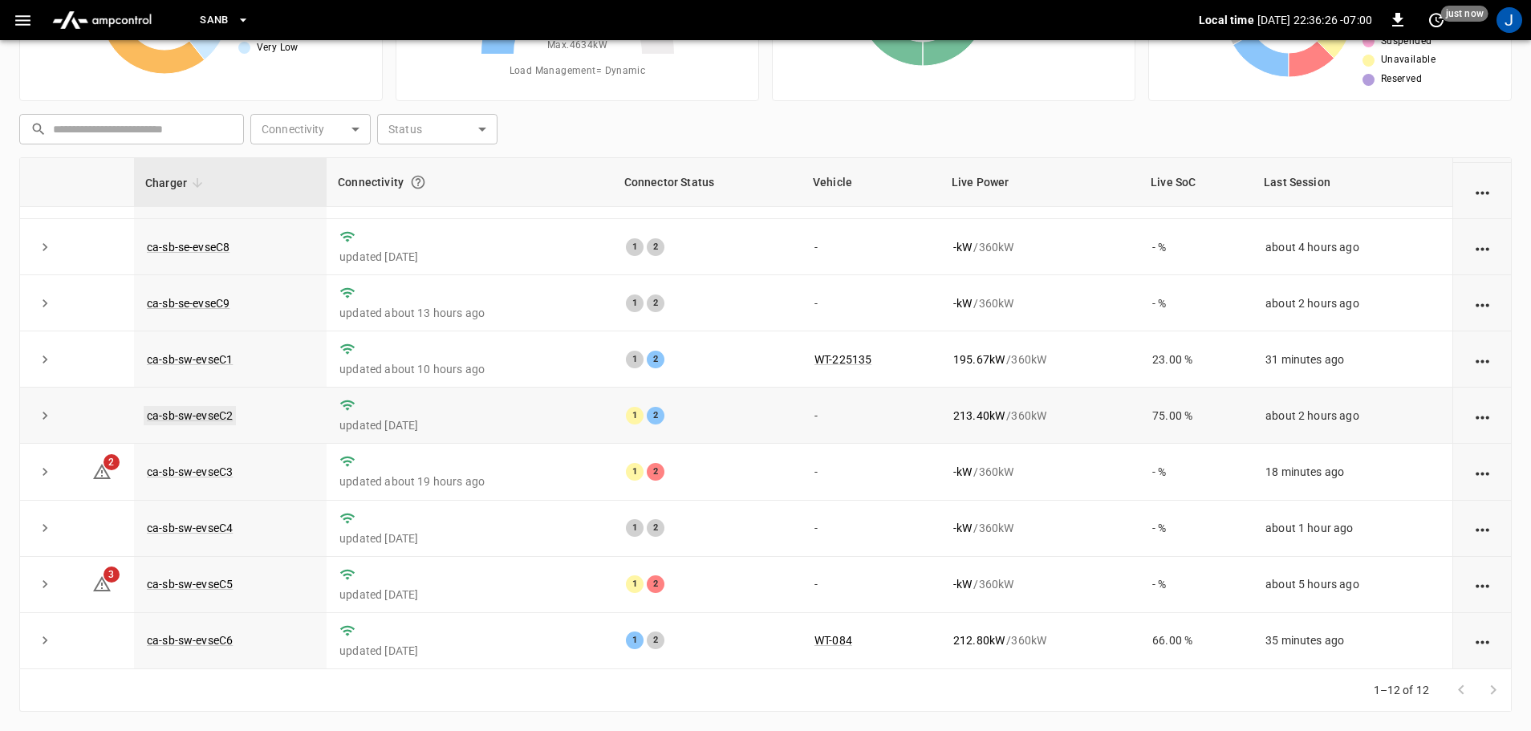
click at [193, 408] on link "ca-sb-sw-evseC2" at bounding box center [190, 415] width 92 height 19
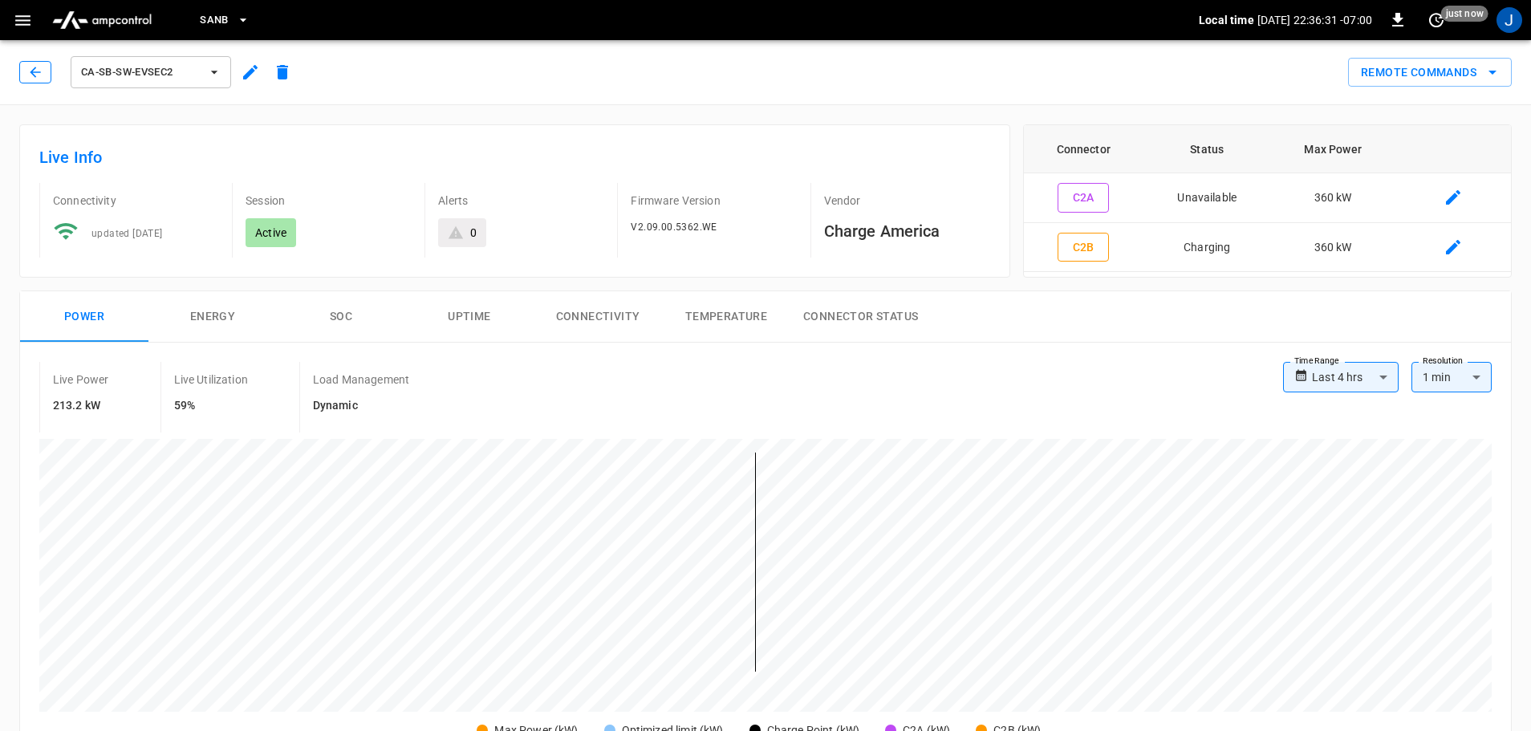
click at [38, 67] on icon "button" at bounding box center [35, 72] width 16 height 16
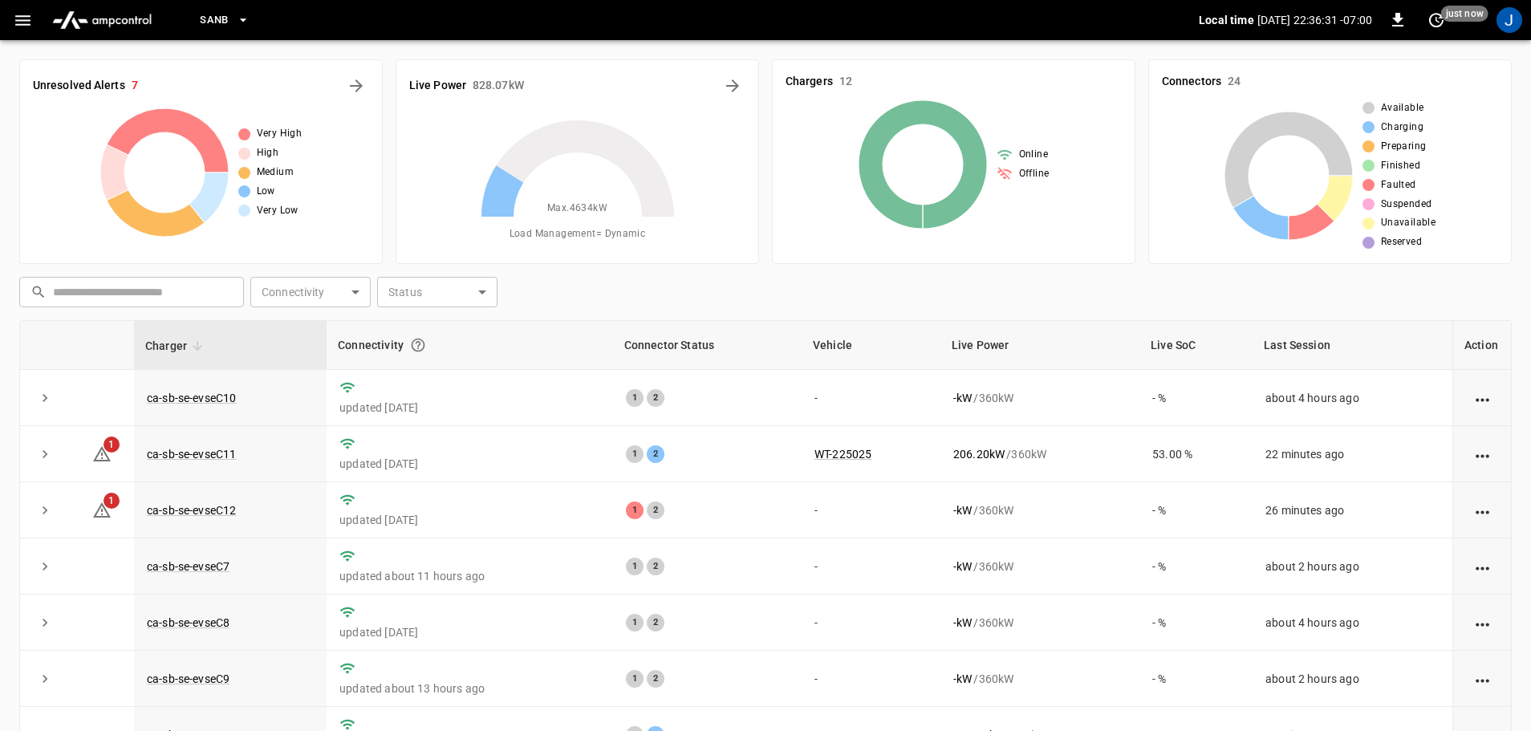
scroll to position [163, 0]
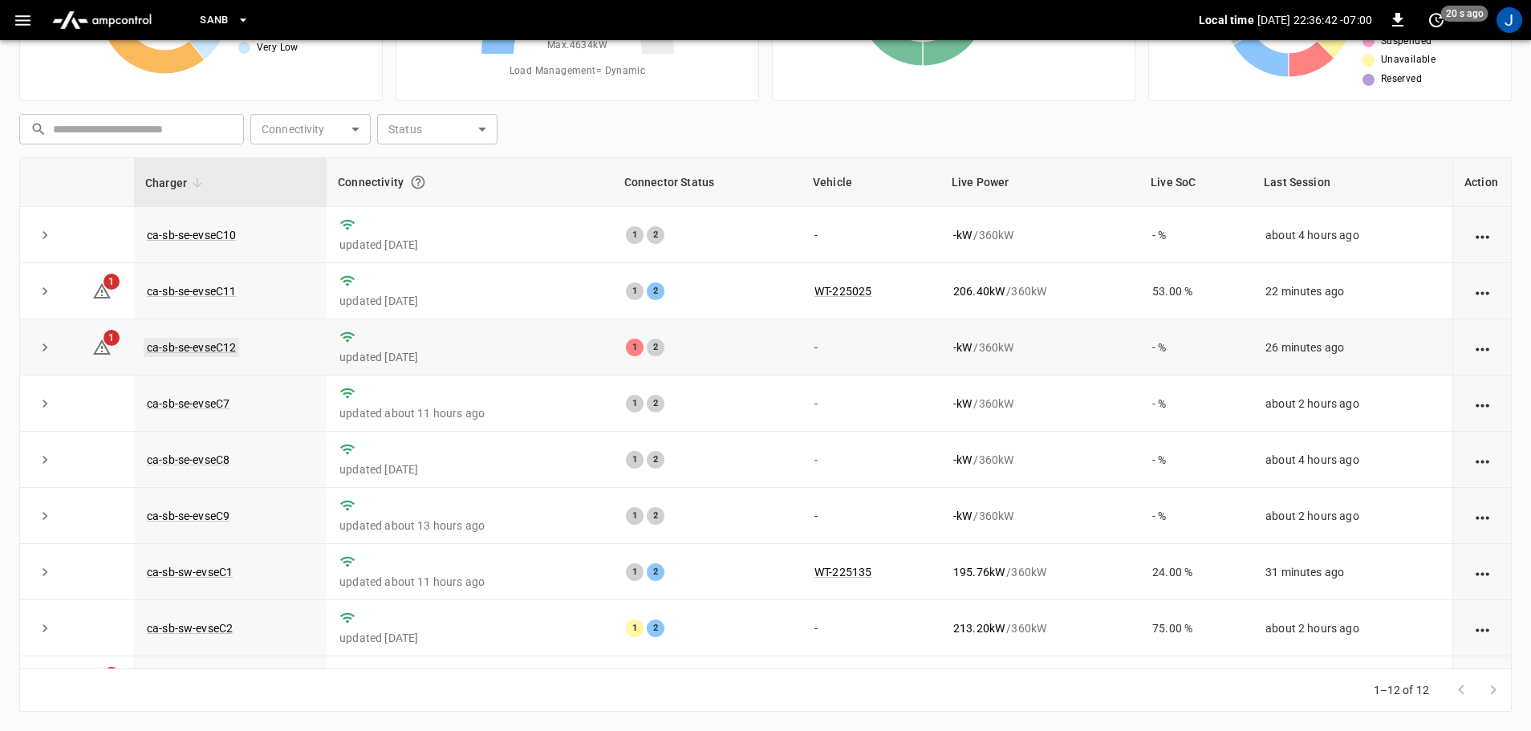
click at [161, 346] on link "ca-sb-se-evseC12" at bounding box center [191, 347] width 95 height 19
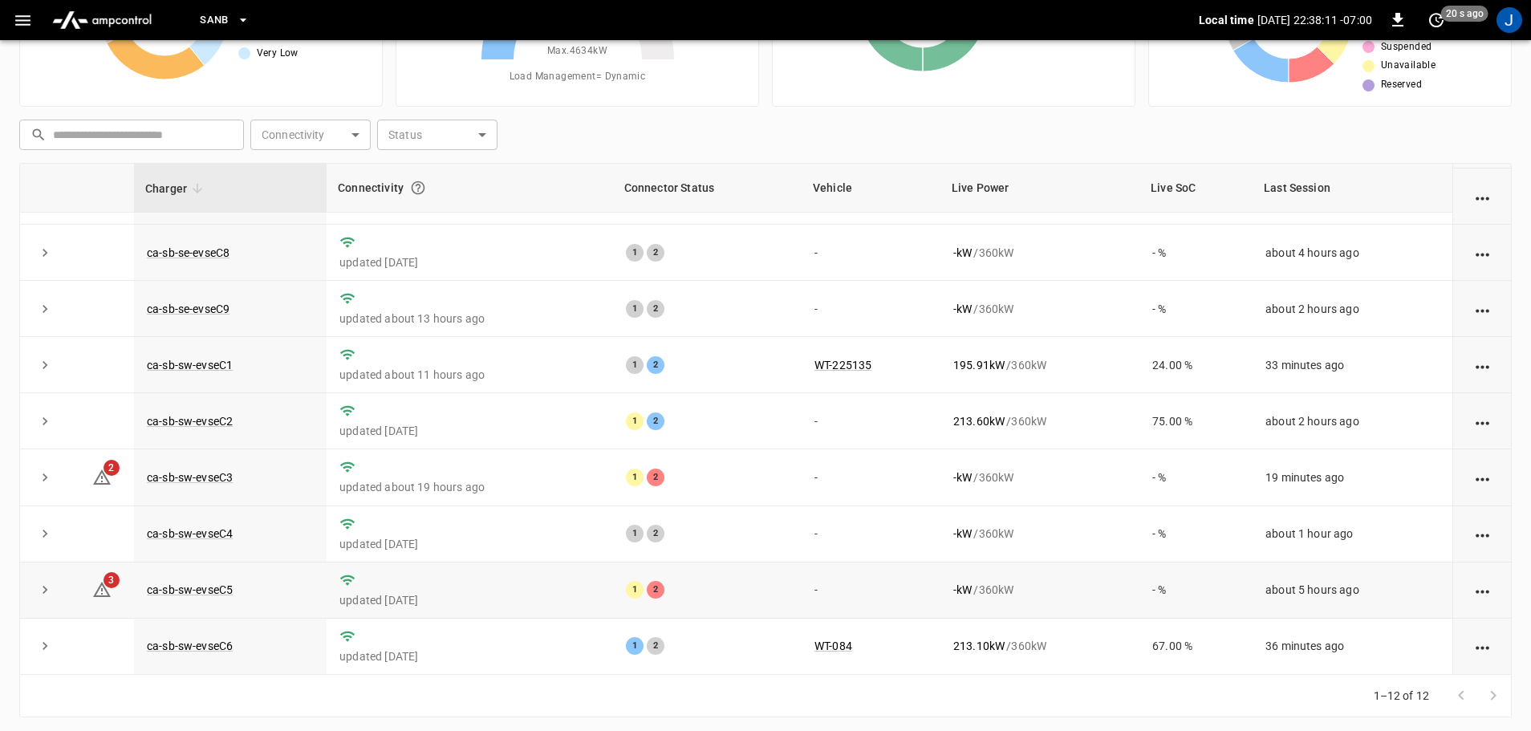
scroll to position [163, 0]
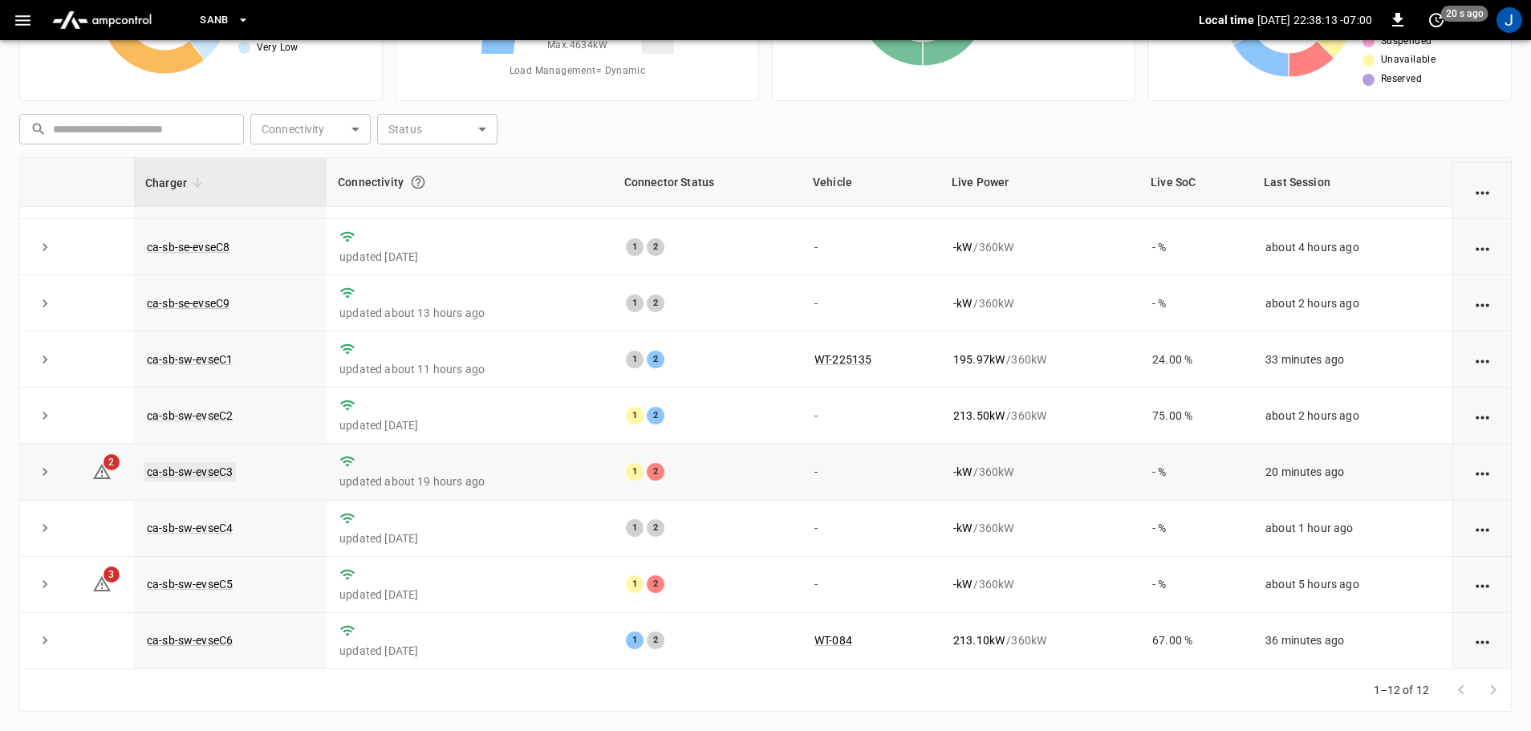
click at [197, 467] on link "ca-sb-sw-evseC3" at bounding box center [190, 471] width 92 height 19
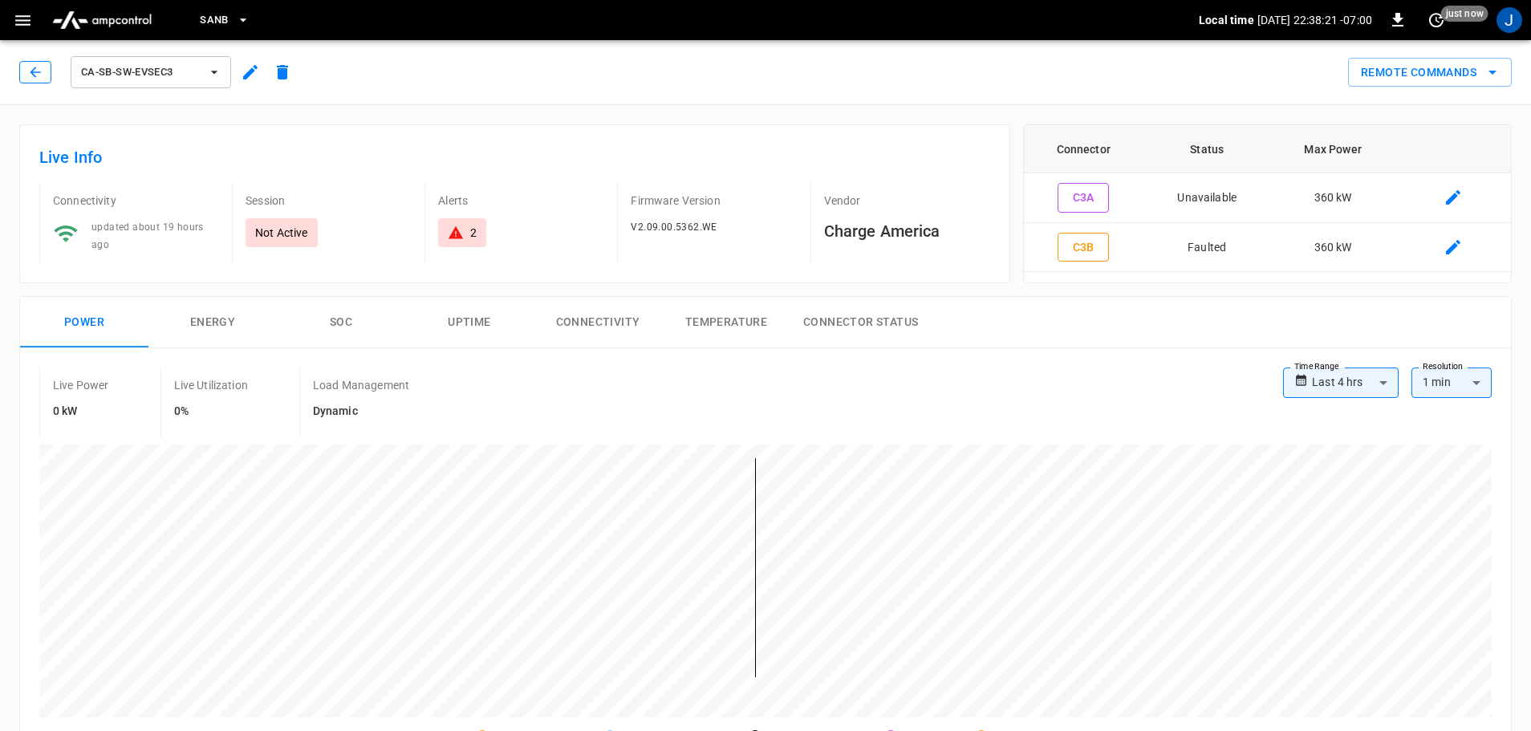
click at [35, 71] on icon "button" at bounding box center [35, 72] width 16 height 16
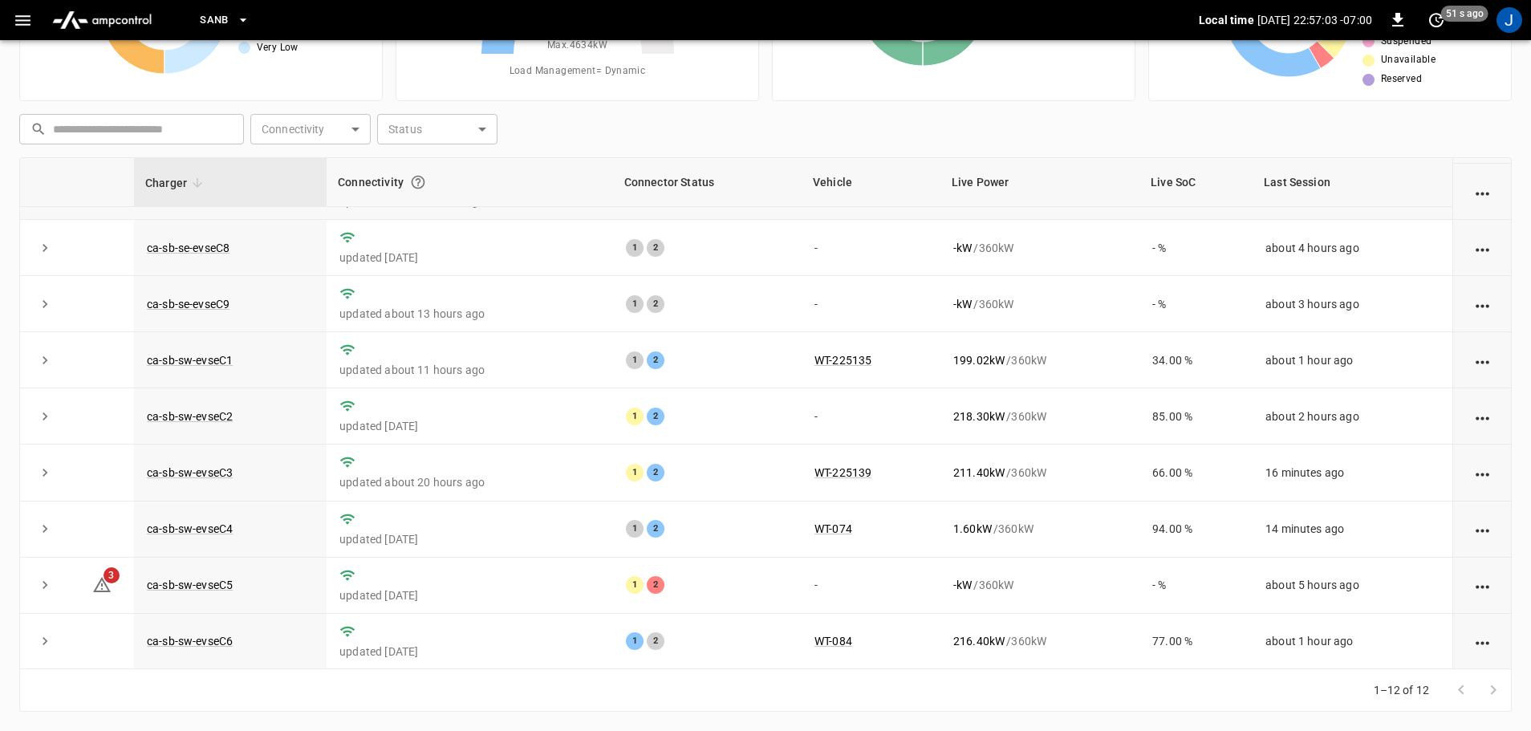
scroll to position [222, 0]
click at [214, 529] on link "ca-sb-sw-evseC4" at bounding box center [190, 527] width 92 height 19
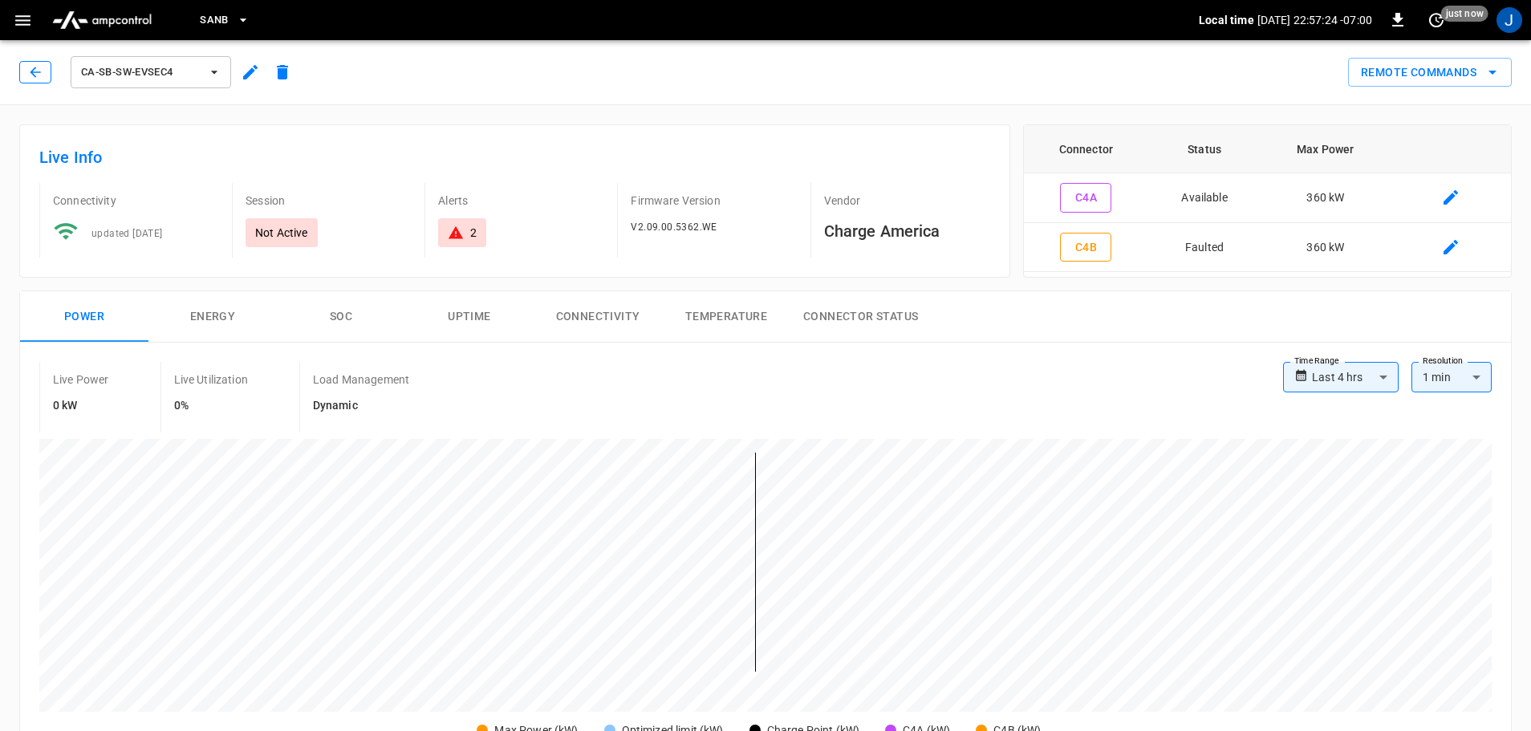
click at [26, 75] on button "button" at bounding box center [35, 72] width 32 height 22
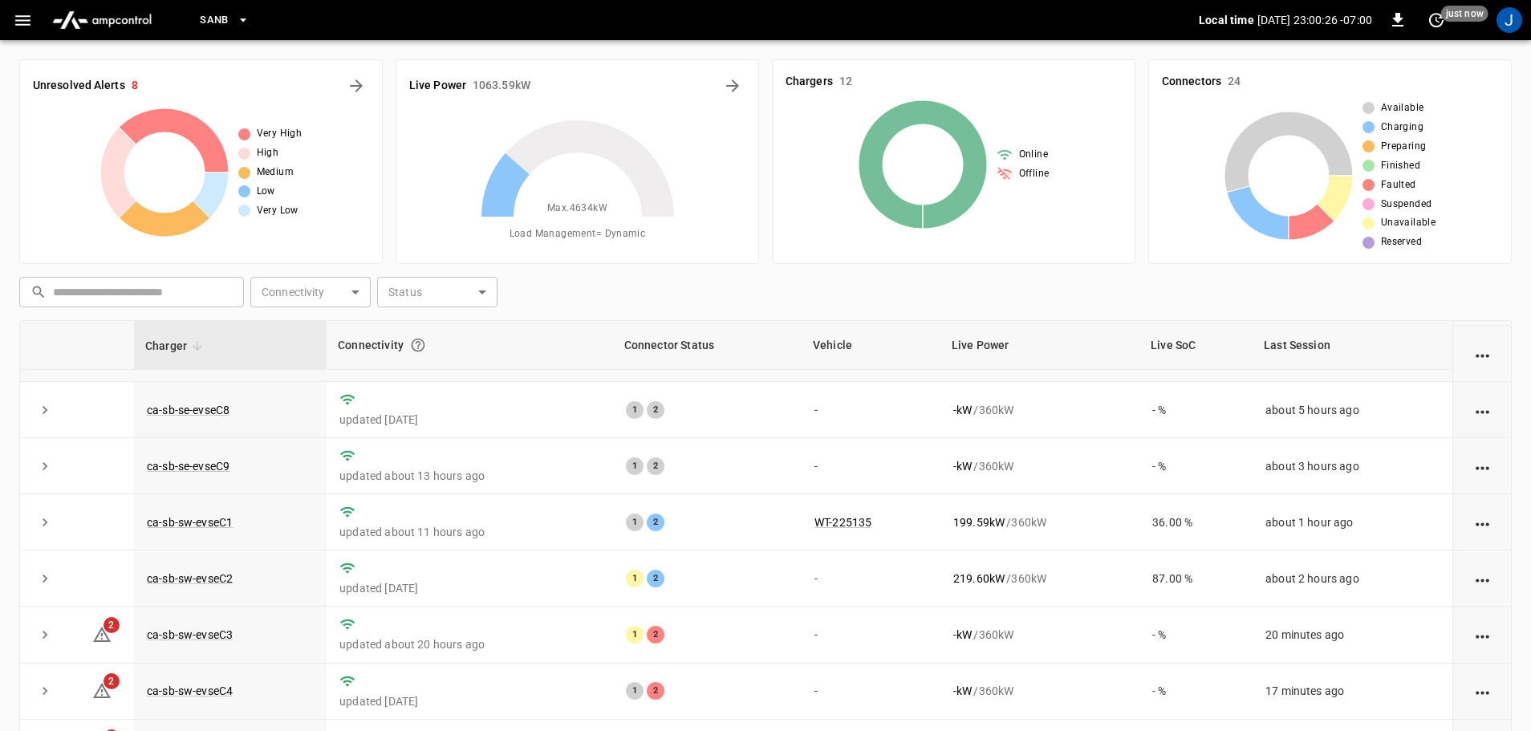
scroll to position [222, 0]
click at [194, 577] on link "ca-sb-sw-evseC2" at bounding box center [190, 578] width 92 height 19
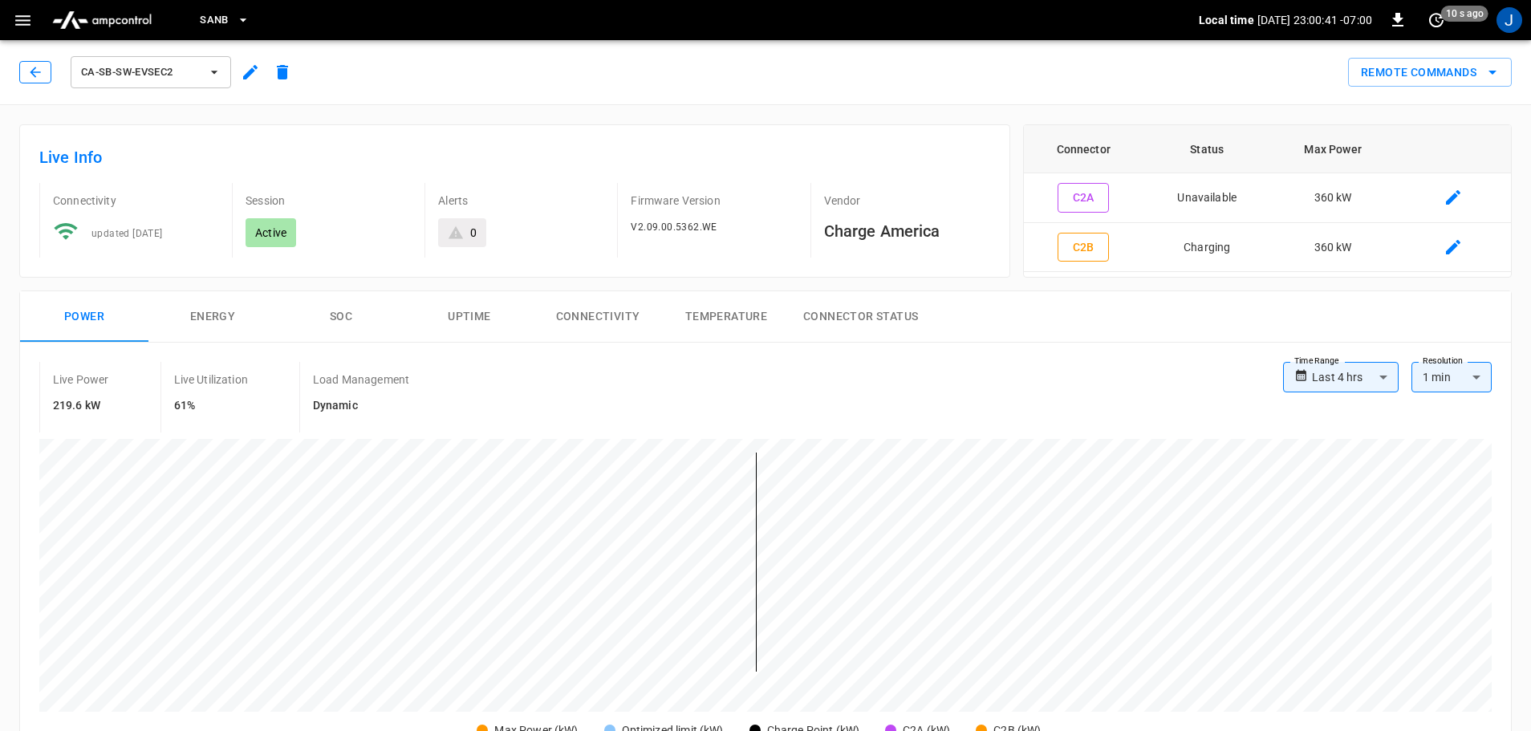
click at [33, 70] on icon "button" at bounding box center [35, 72] width 10 height 10
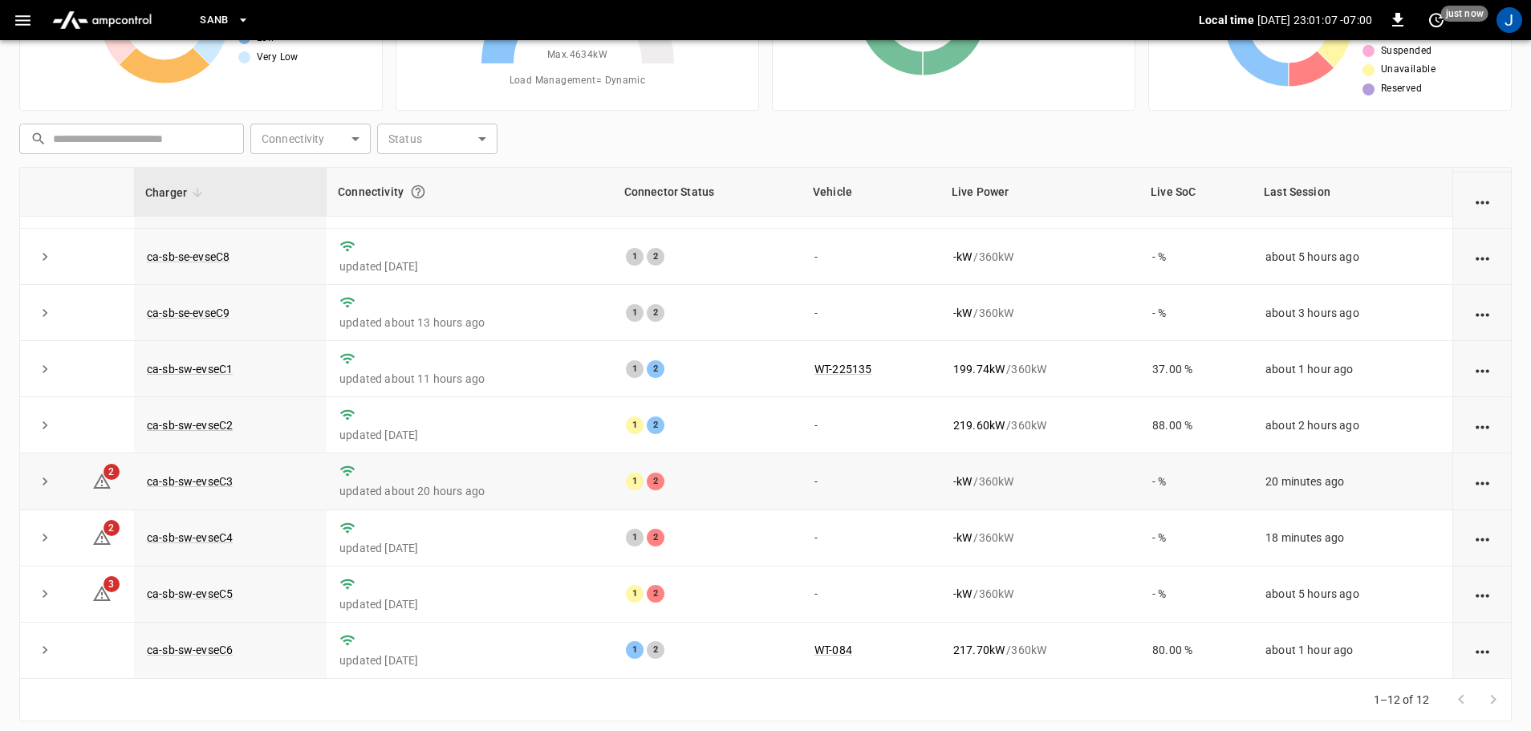
scroll to position [163, 0]
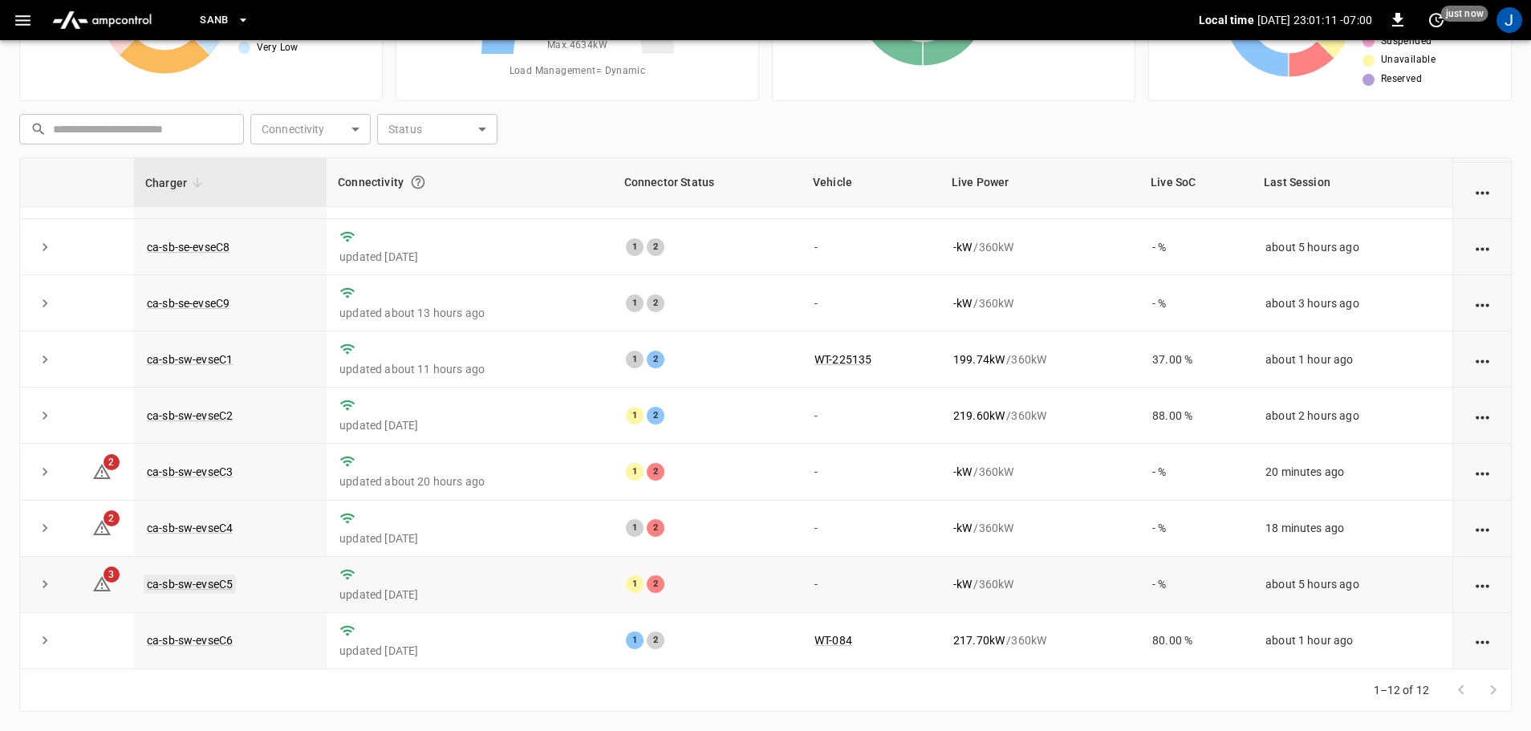
click at [209, 583] on link "ca-sb-sw-evseC5" at bounding box center [190, 584] width 92 height 19
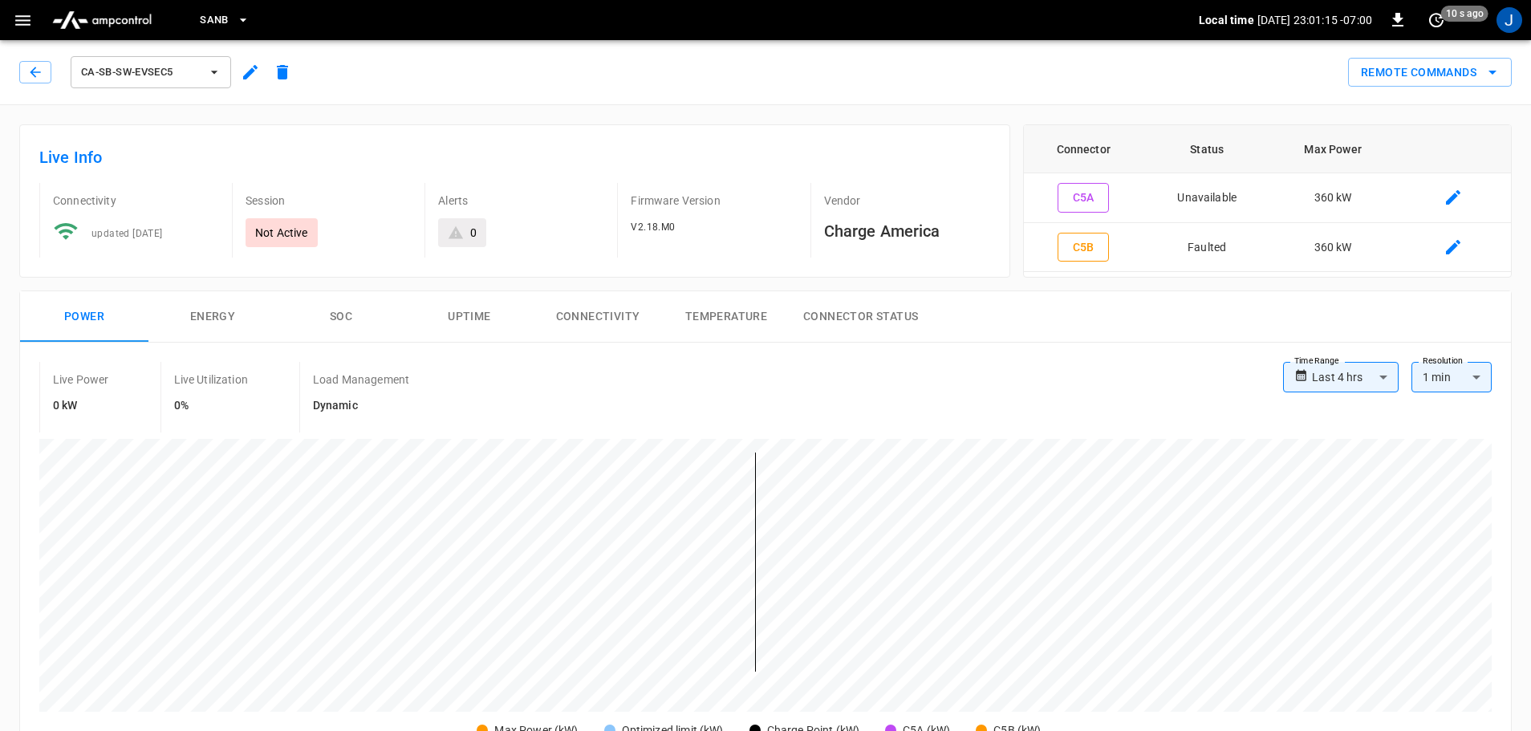
click at [29, 84] on div "ca-sb-sw-evseC5" at bounding box center [158, 72] width 279 height 39
click at [33, 75] on icon "button" at bounding box center [35, 72] width 10 height 10
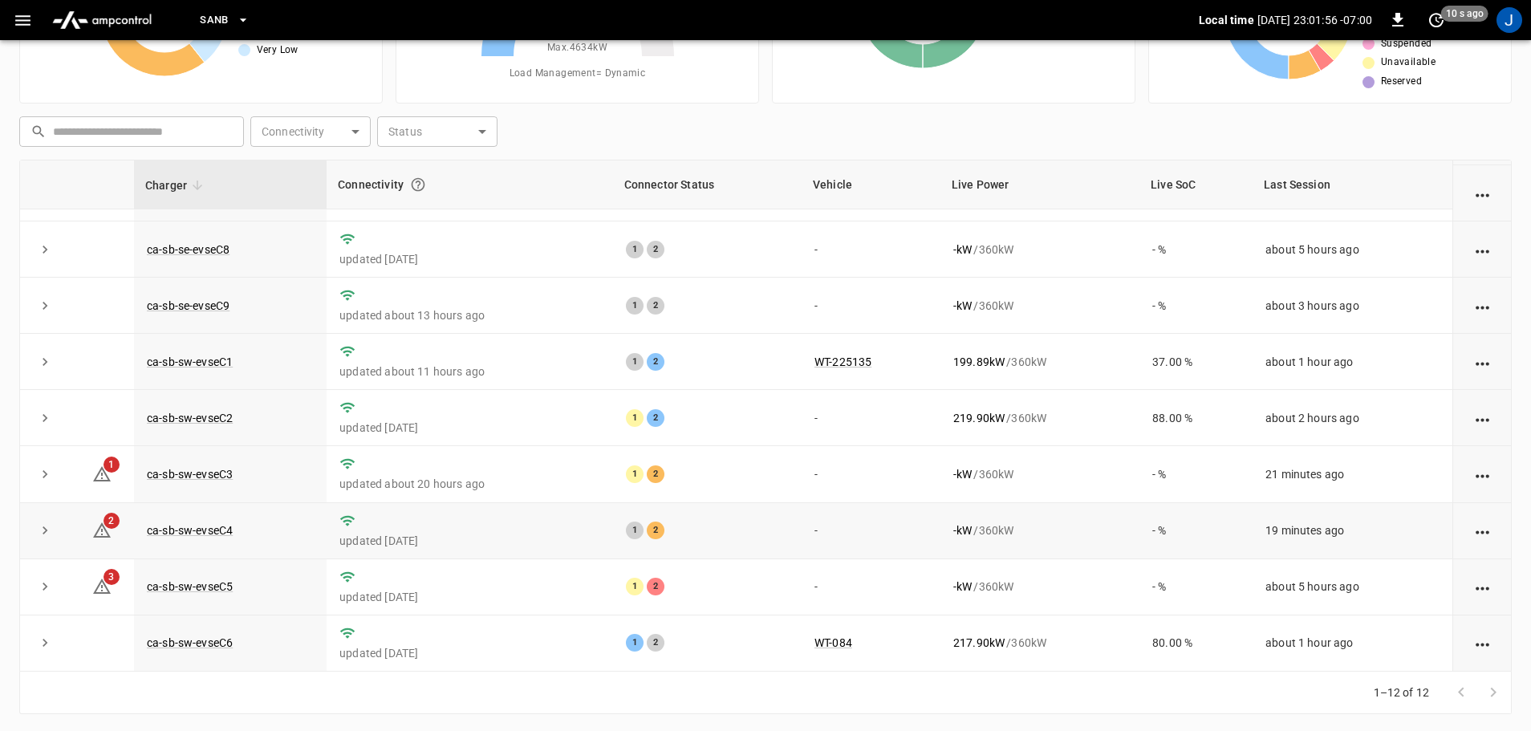
scroll to position [163, 0]
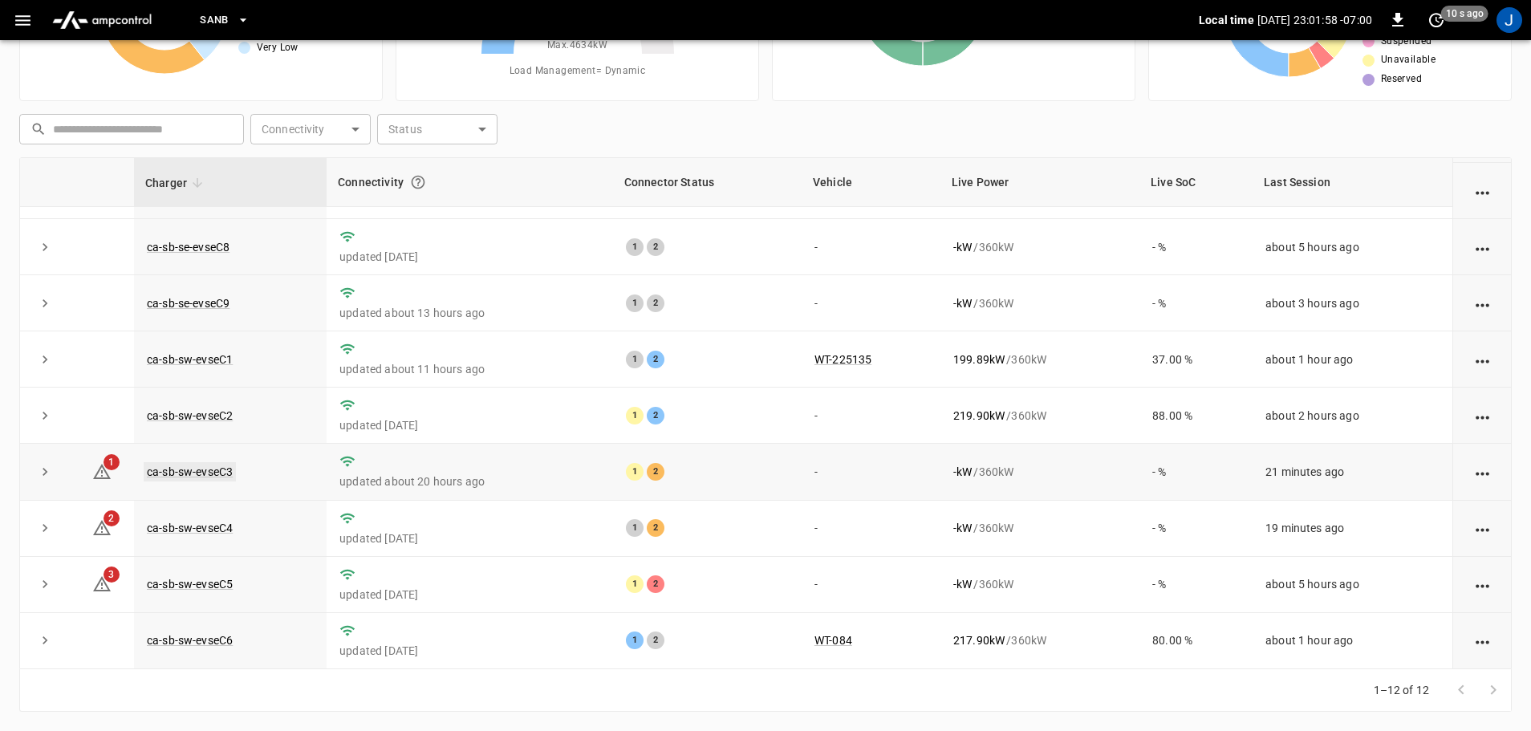
click at [177, 471] on link "ca-sb-sw-evseC3" at bounding box center [190, 471] width 92 height 19
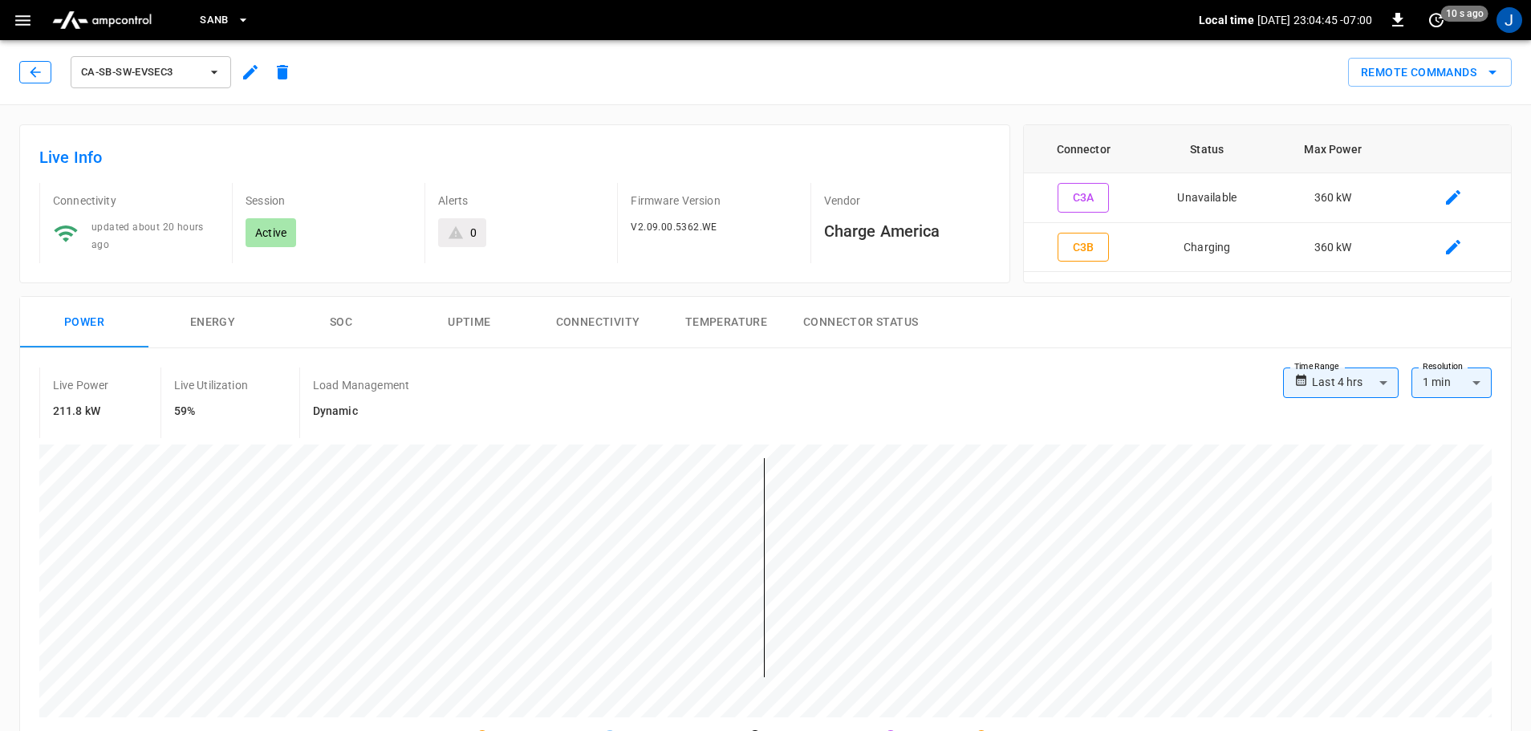
click at [39, 66] on icon "button" at bounding box center [35, 72] width 16 height 16
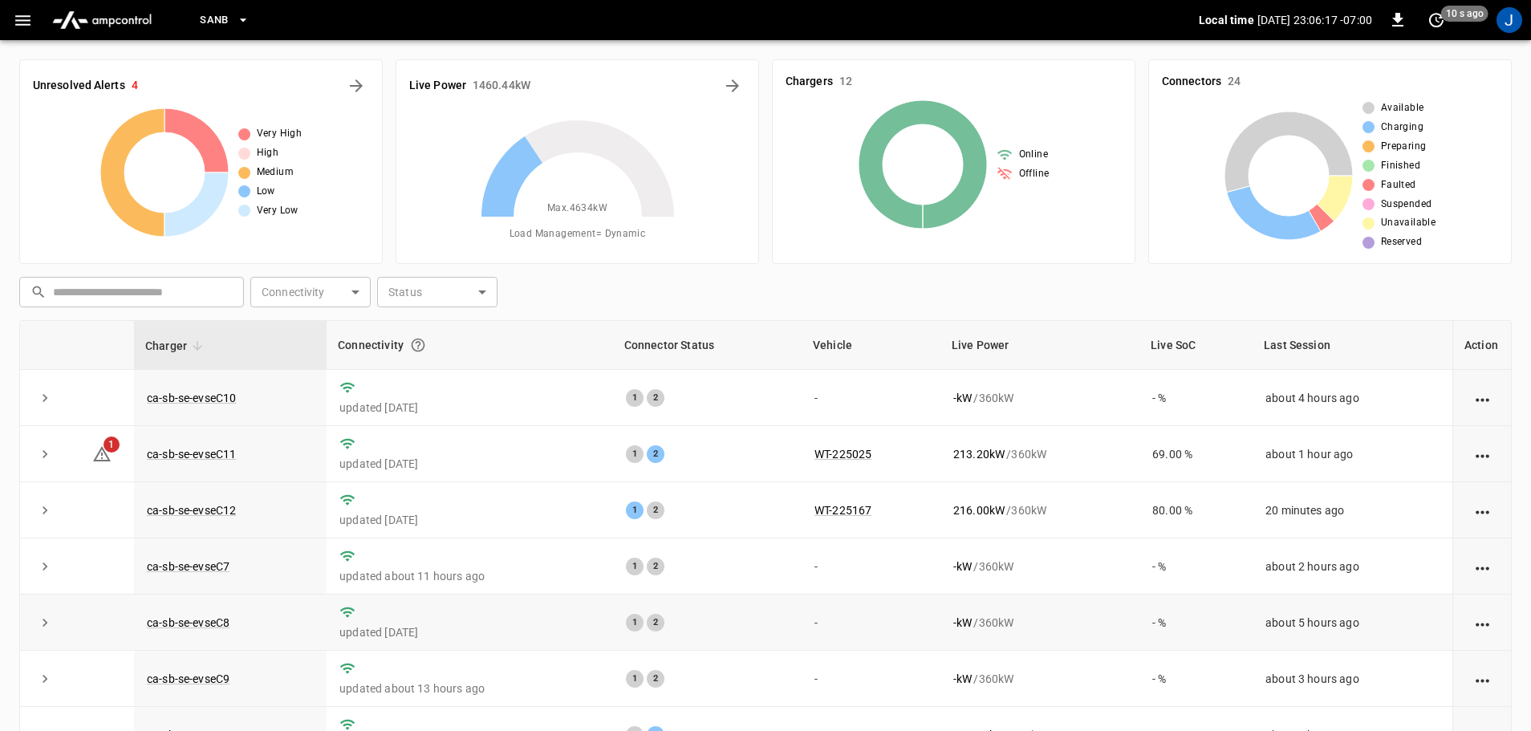
scroll to position [163, 0]
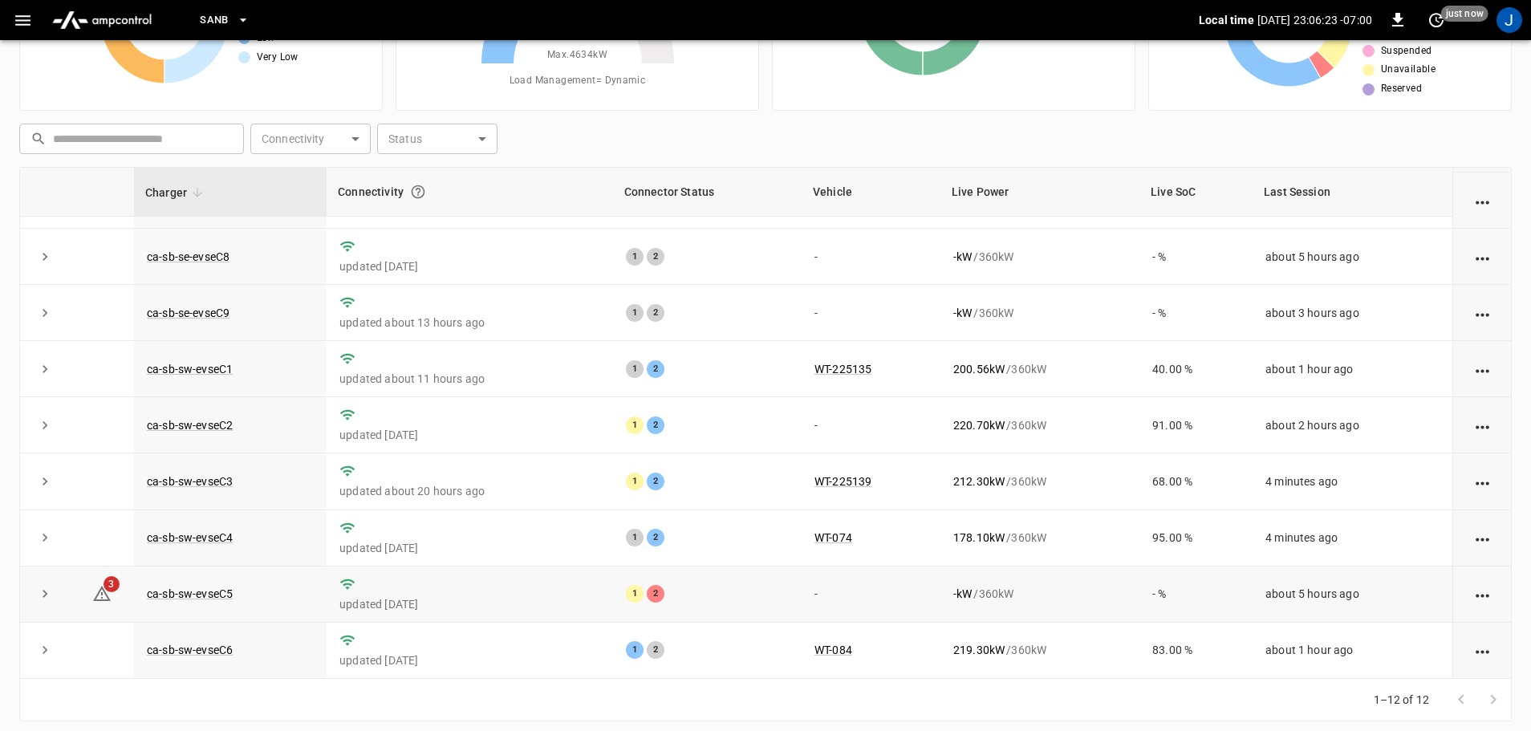
scroll to position [163, 0]
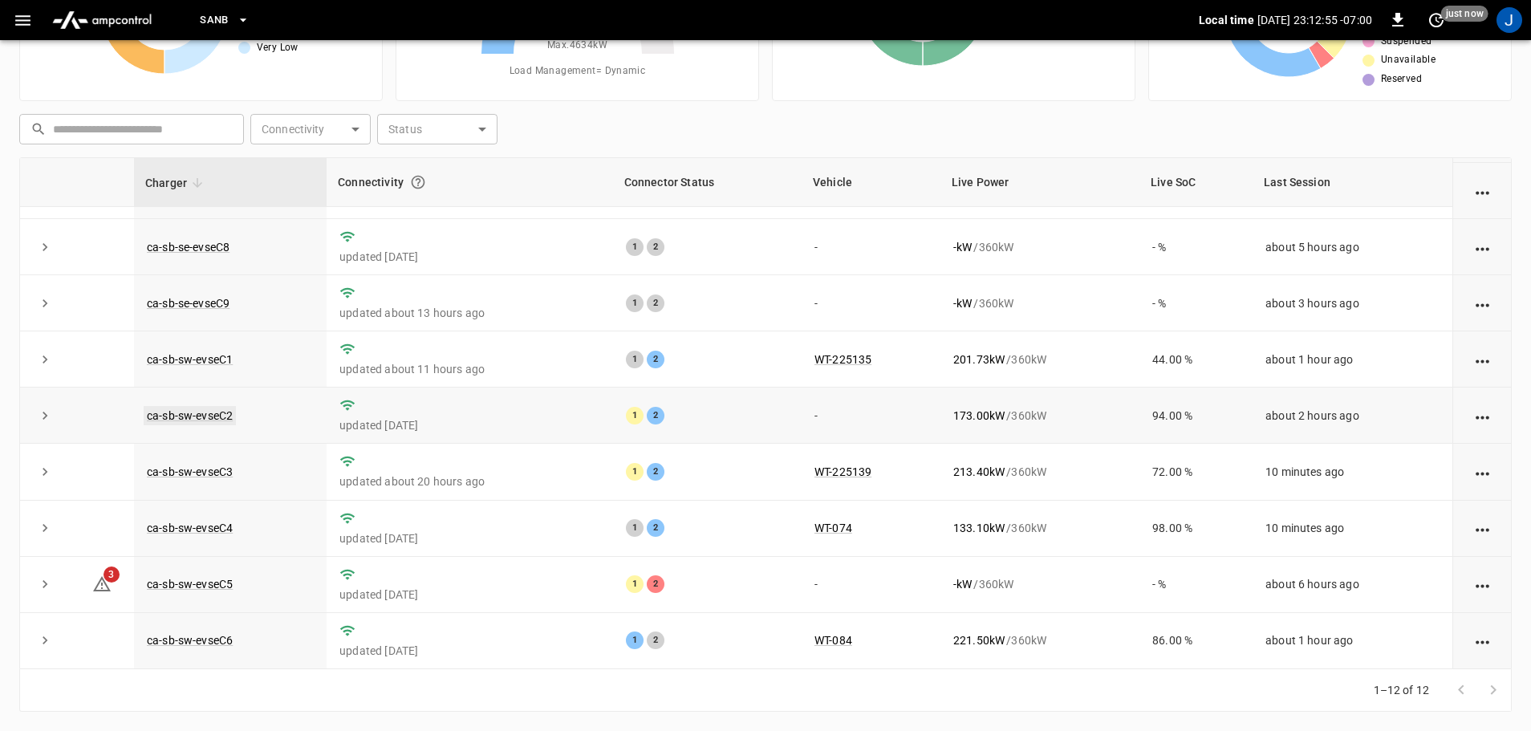
click at [205, 408] on link "ca-sb-sw-evseC2" at bounding box center [190, 415] width 92 height 19
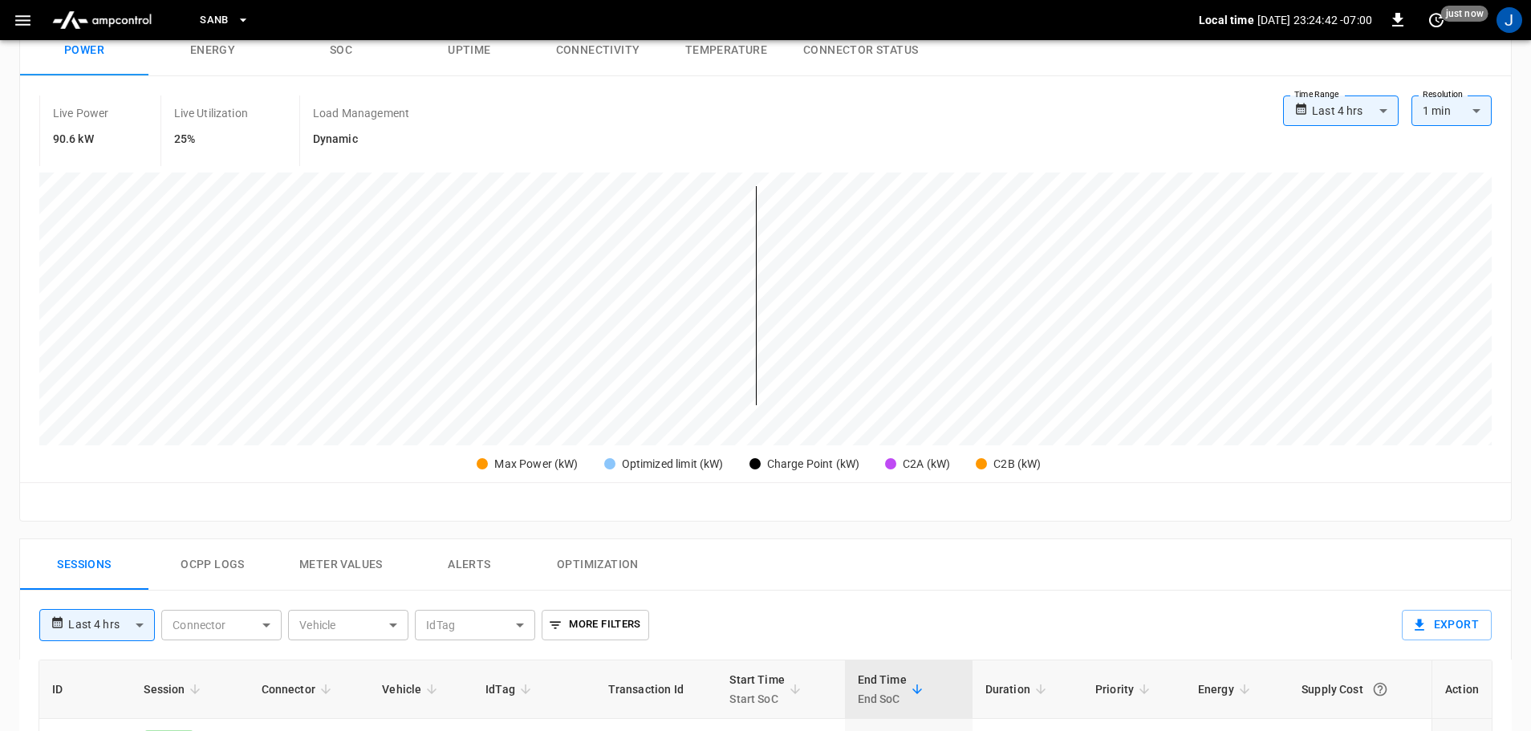
scroll to position [80, 0]
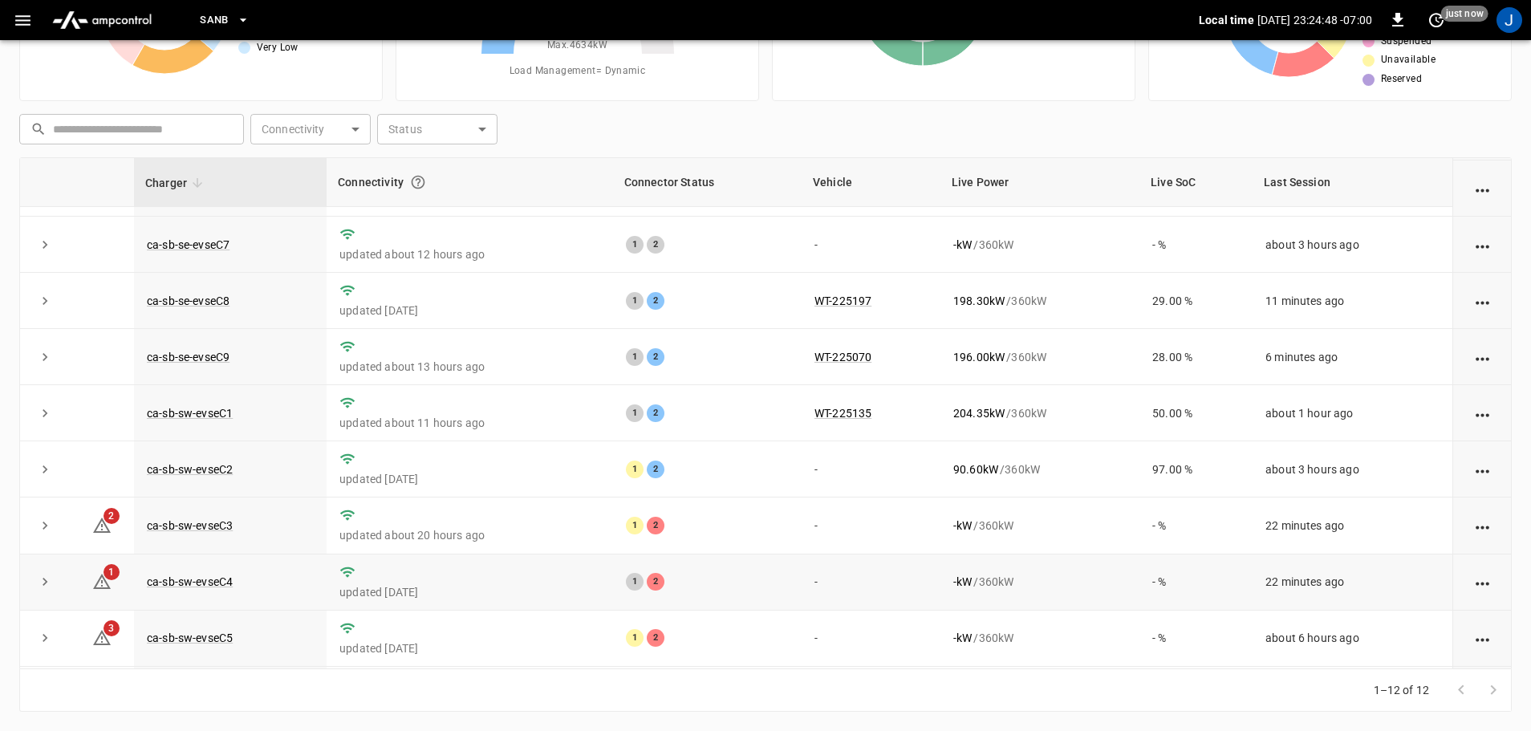
scroll to position [143, 0]
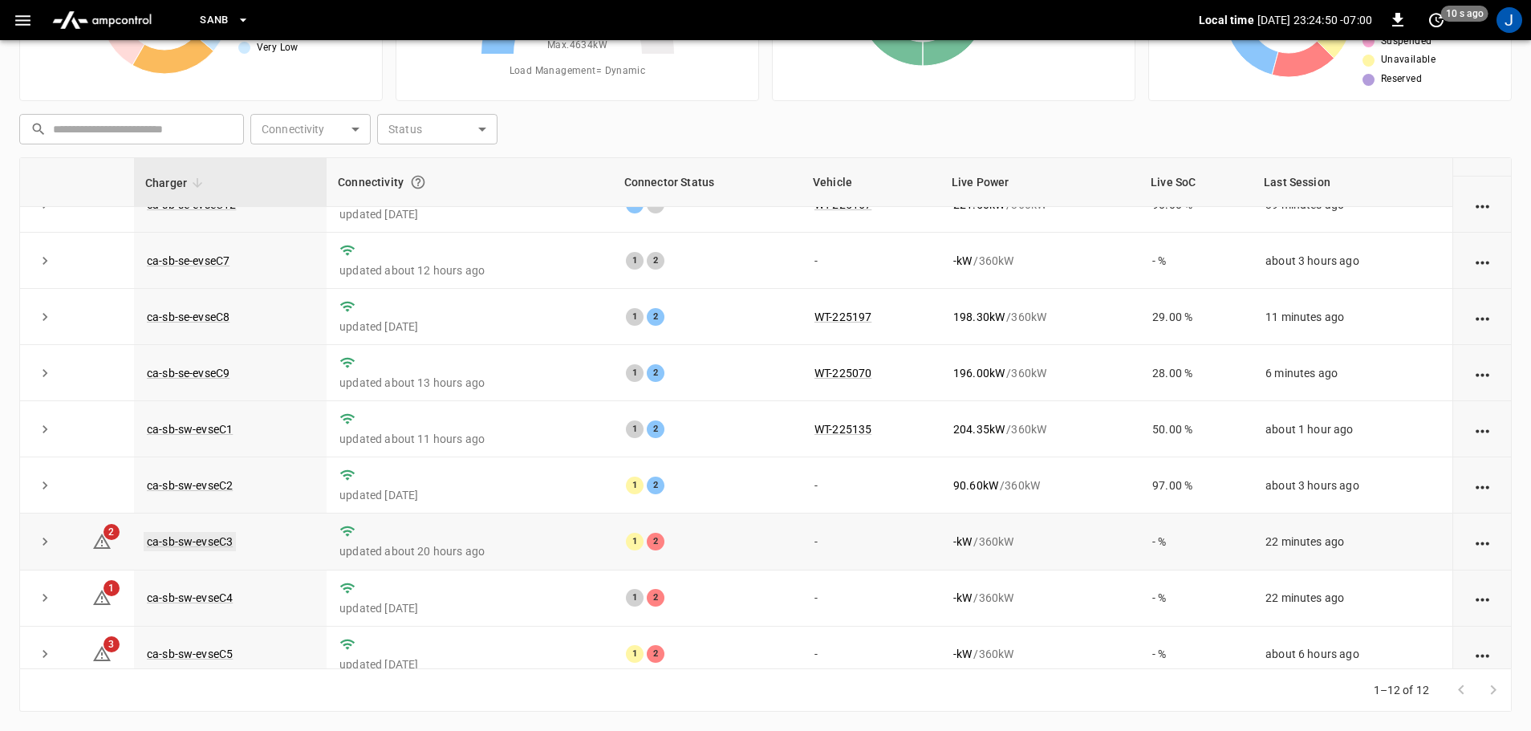
click at [186, 546] on link "ca-sb-sw-evseC3" at bounding box center [190, 541] width 92 height 19
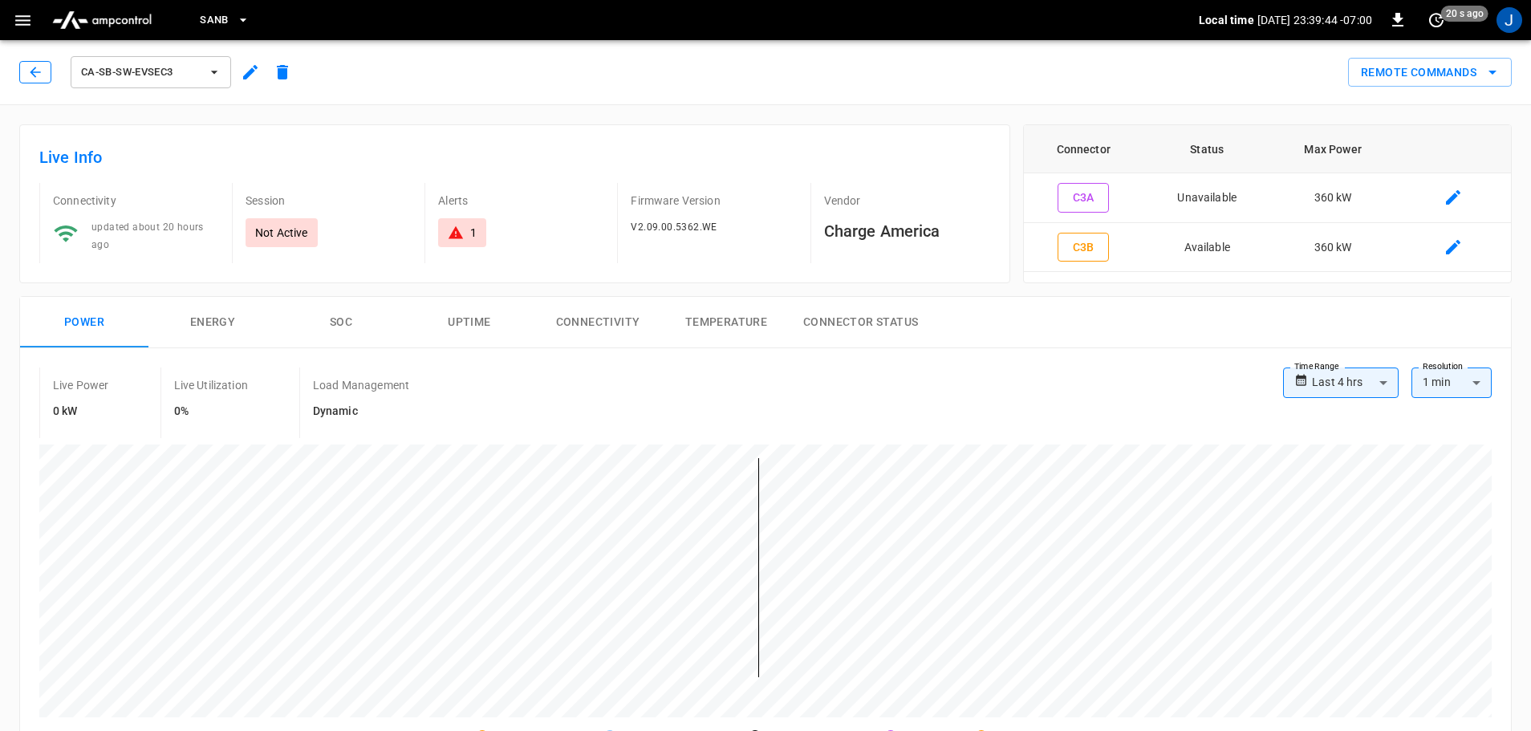
click at [20, 72] on button "button" at bounding box center [35, 72] width 32 height 22
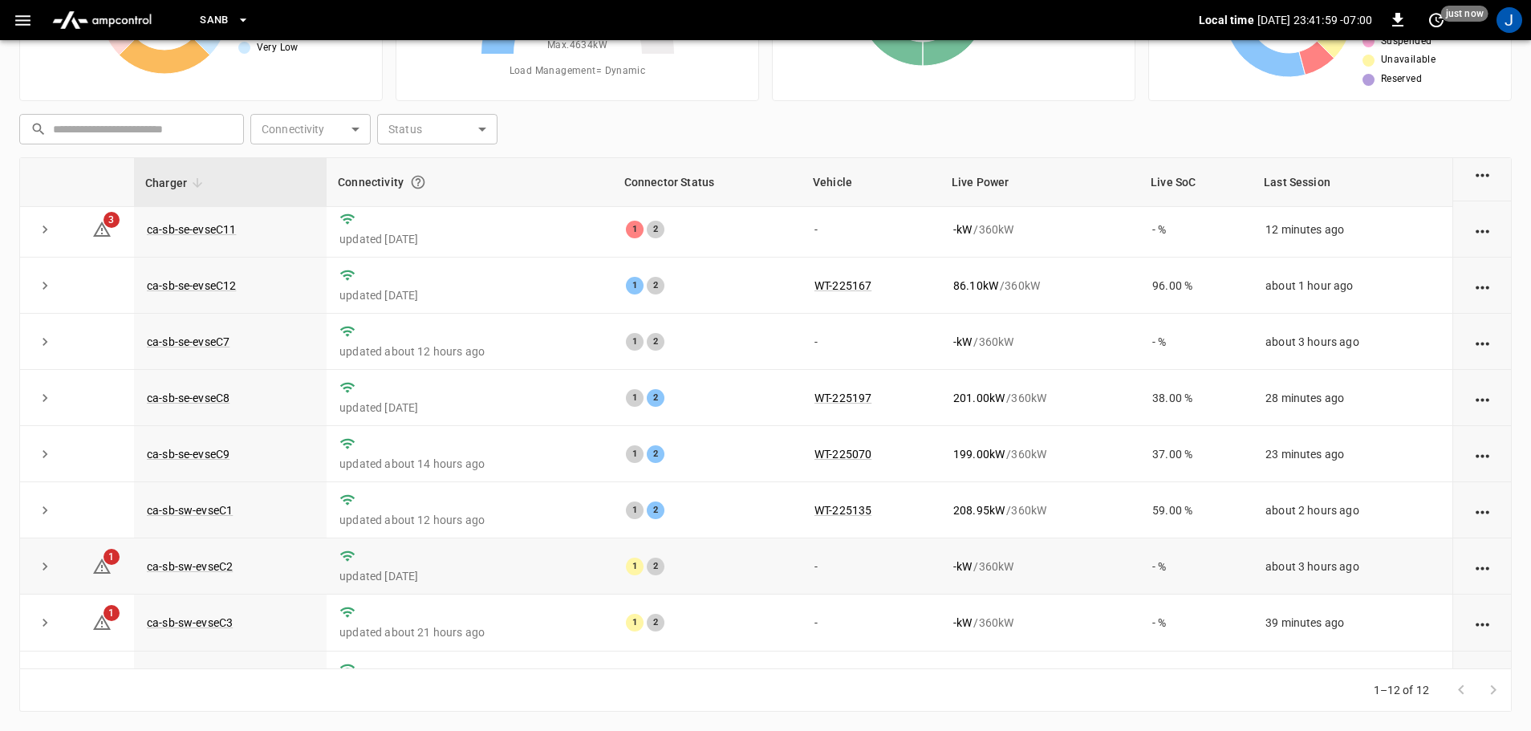
scroll to position [222, 0]
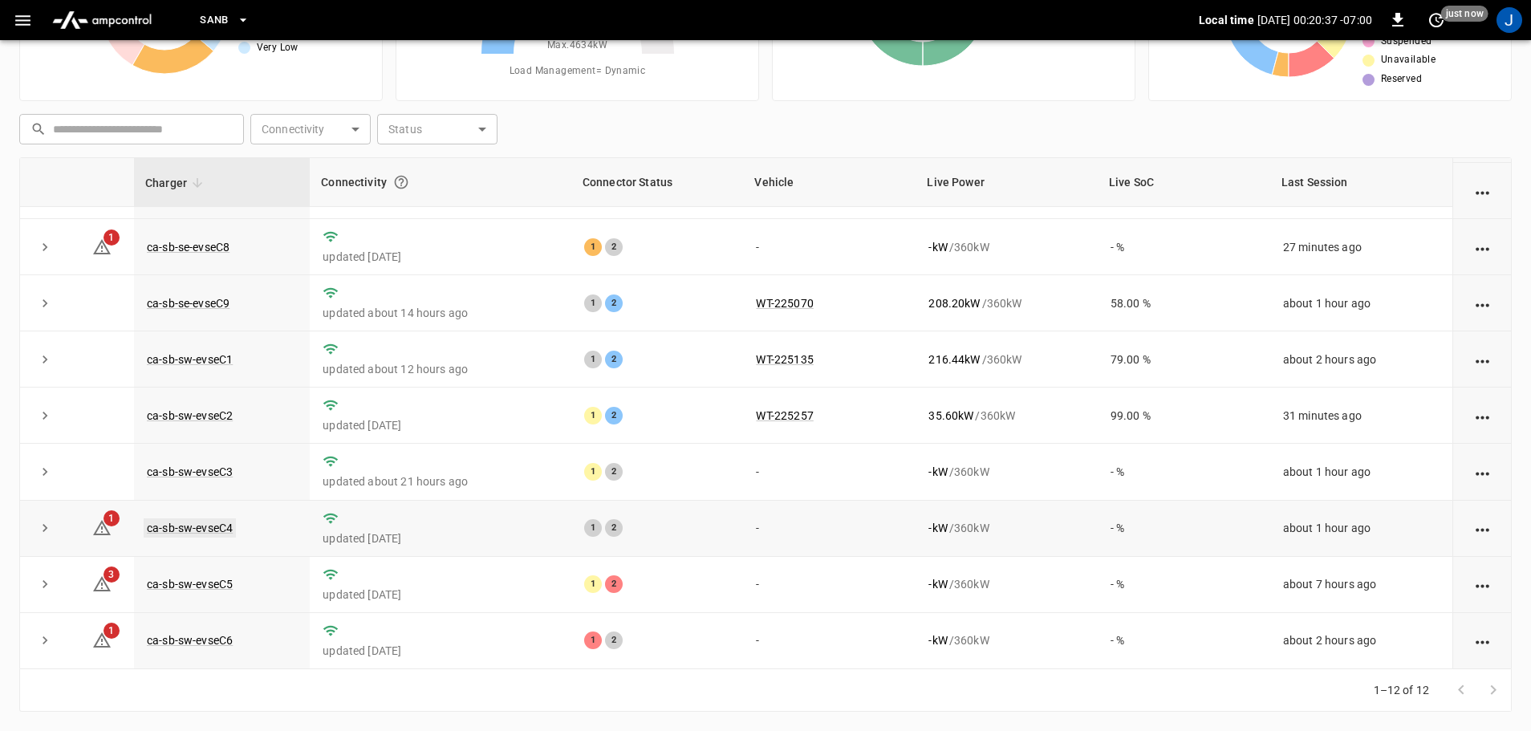
click at [197, 523] on link "ca-sb-sw-evseC4" at bounding box center [190, 527] width 92 height 19
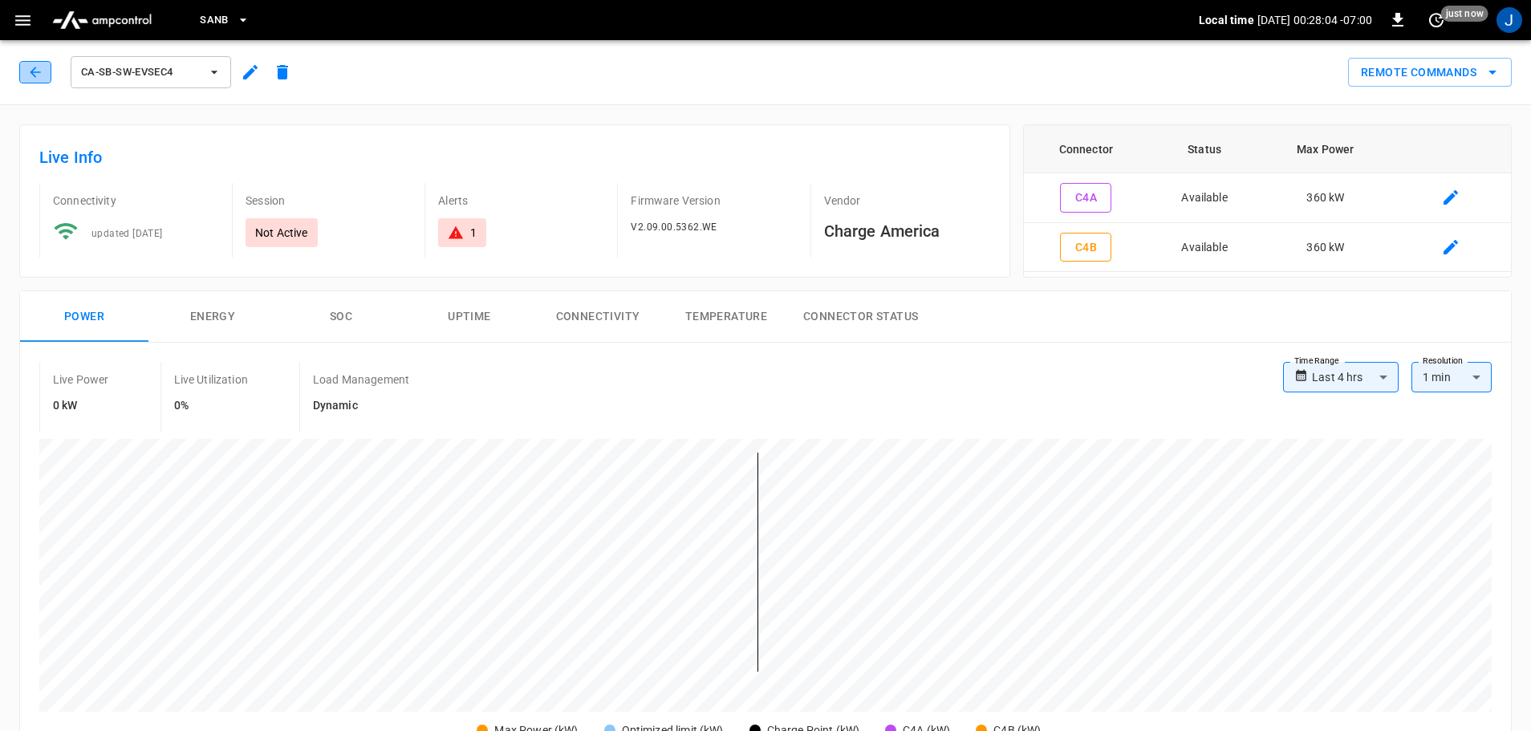
click at [42, 71] on icon "button" at bounding box center [35, 72] width 16 height 16
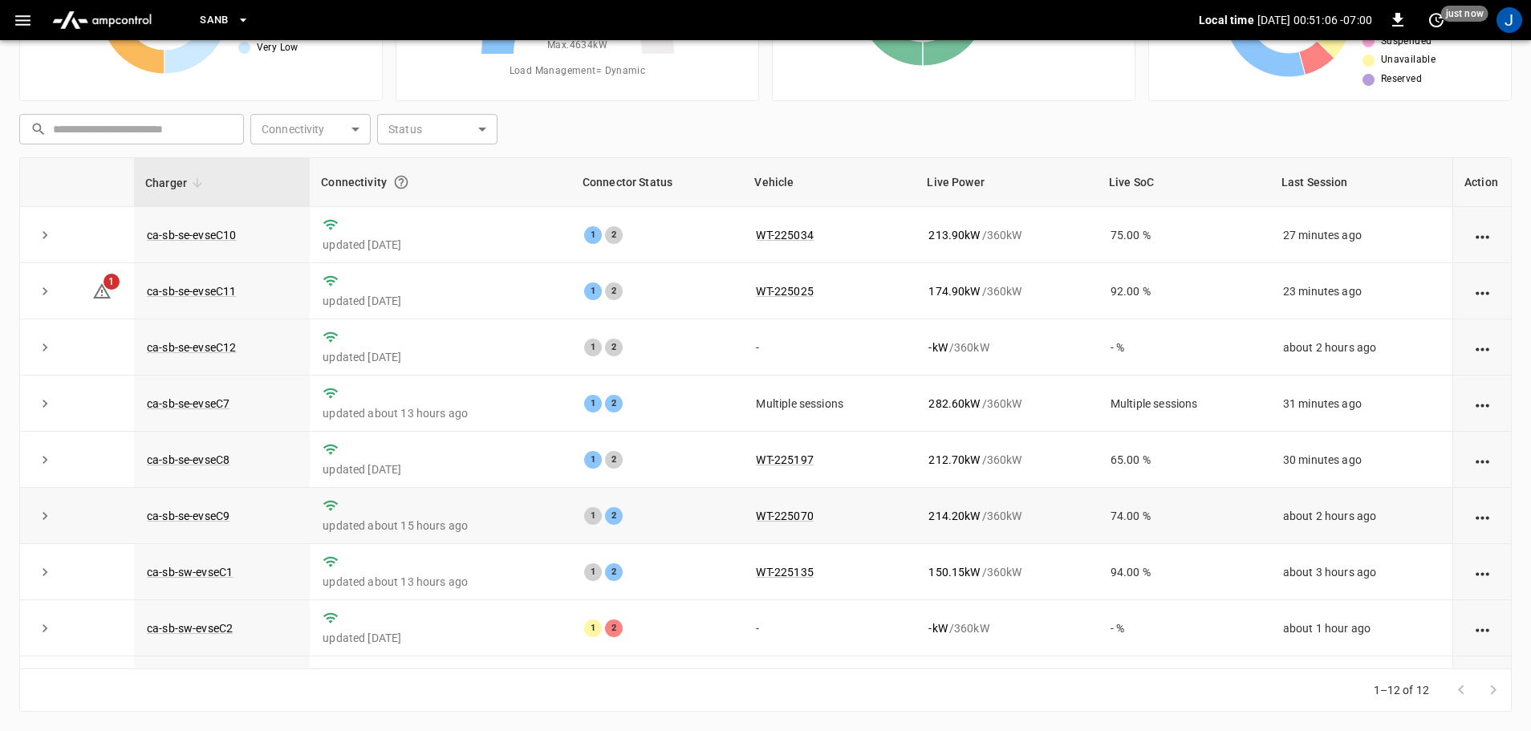
scroll to position [222, 0]
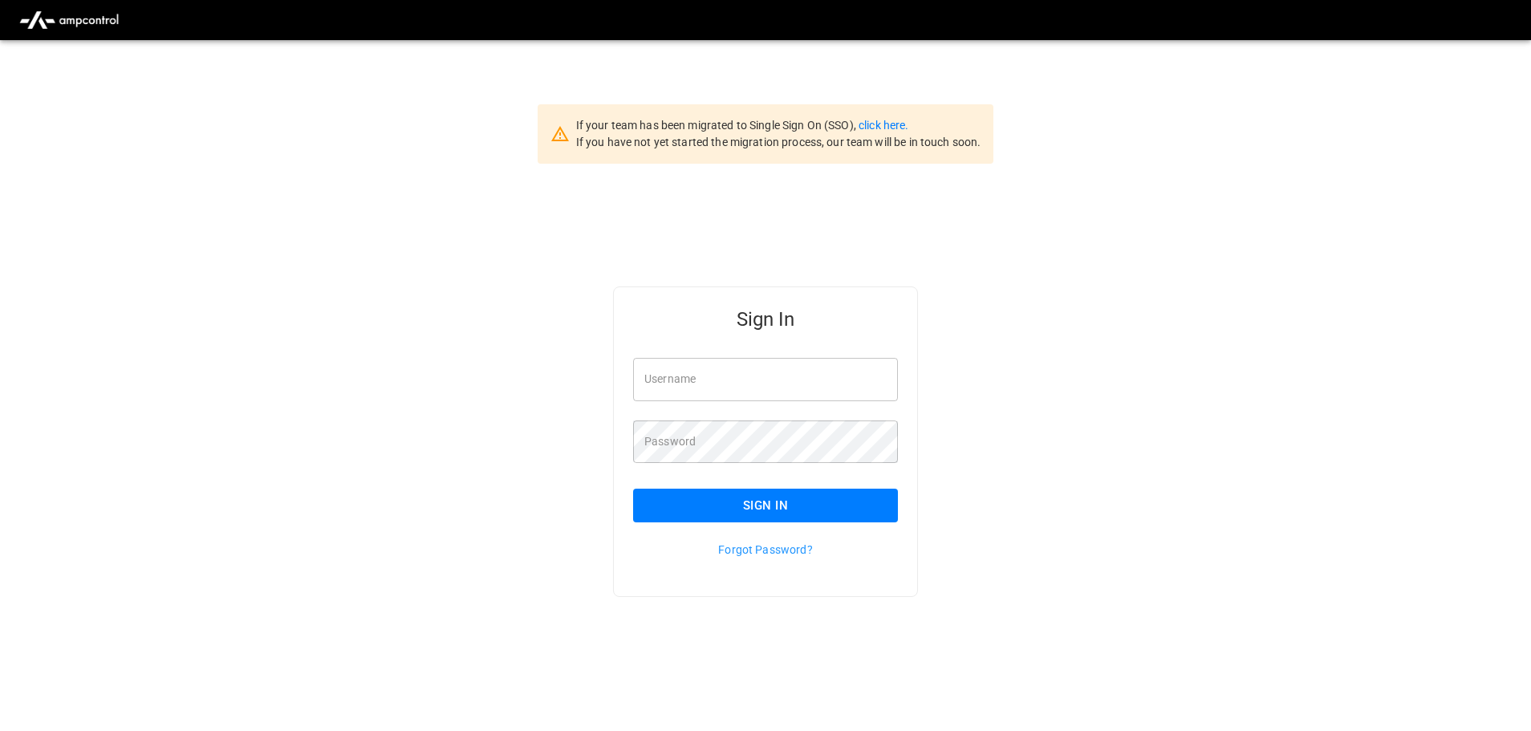
type input "**********"
click at [779, 372] on input "**********" at bounding box center [765, 379] width 265 height 43
click at [738, 498] on button "Sign In" at bounding box center [765, 506] width 265 height 34
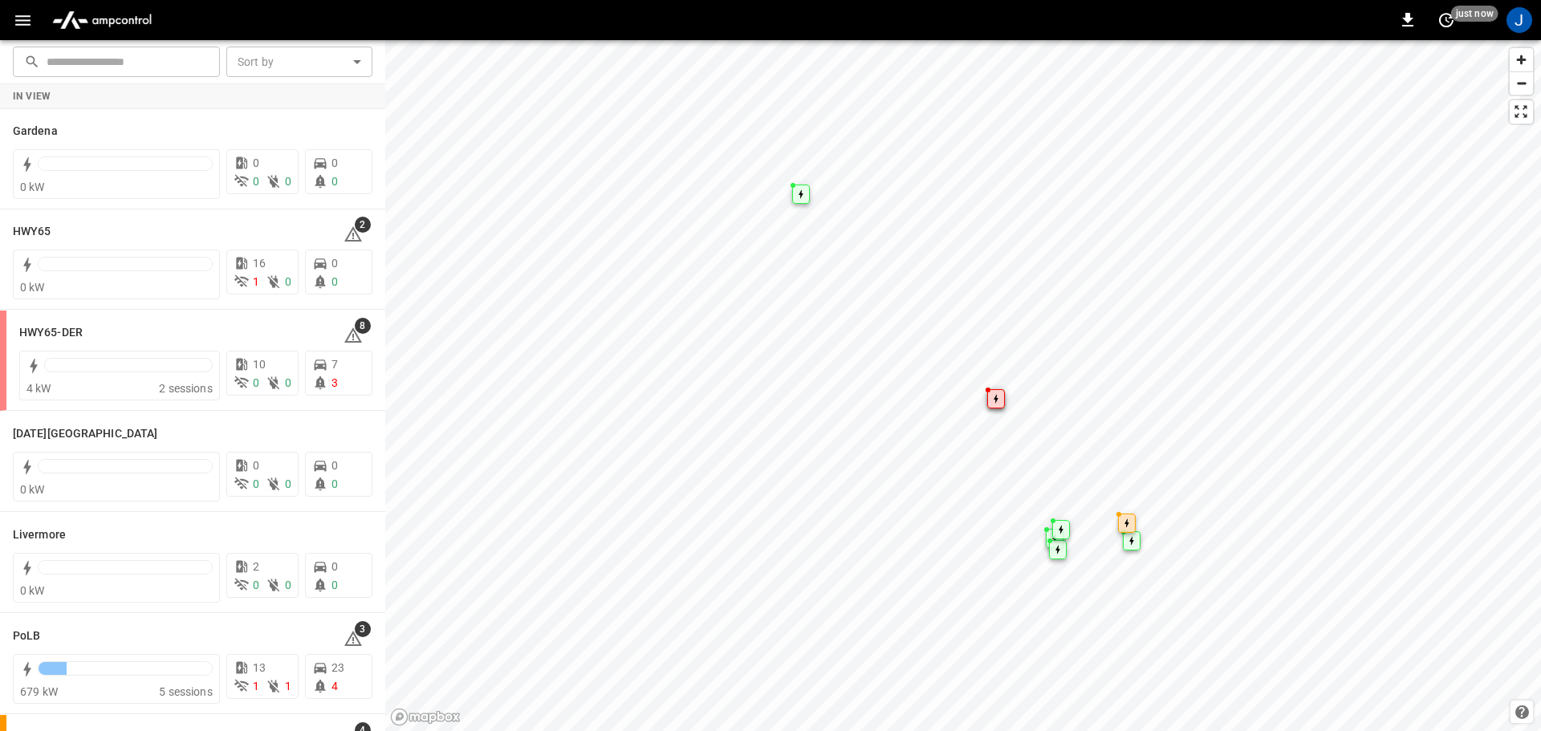
click at [20, 26] on icon "button" at bounding box center [23, 20] width 20 height 20
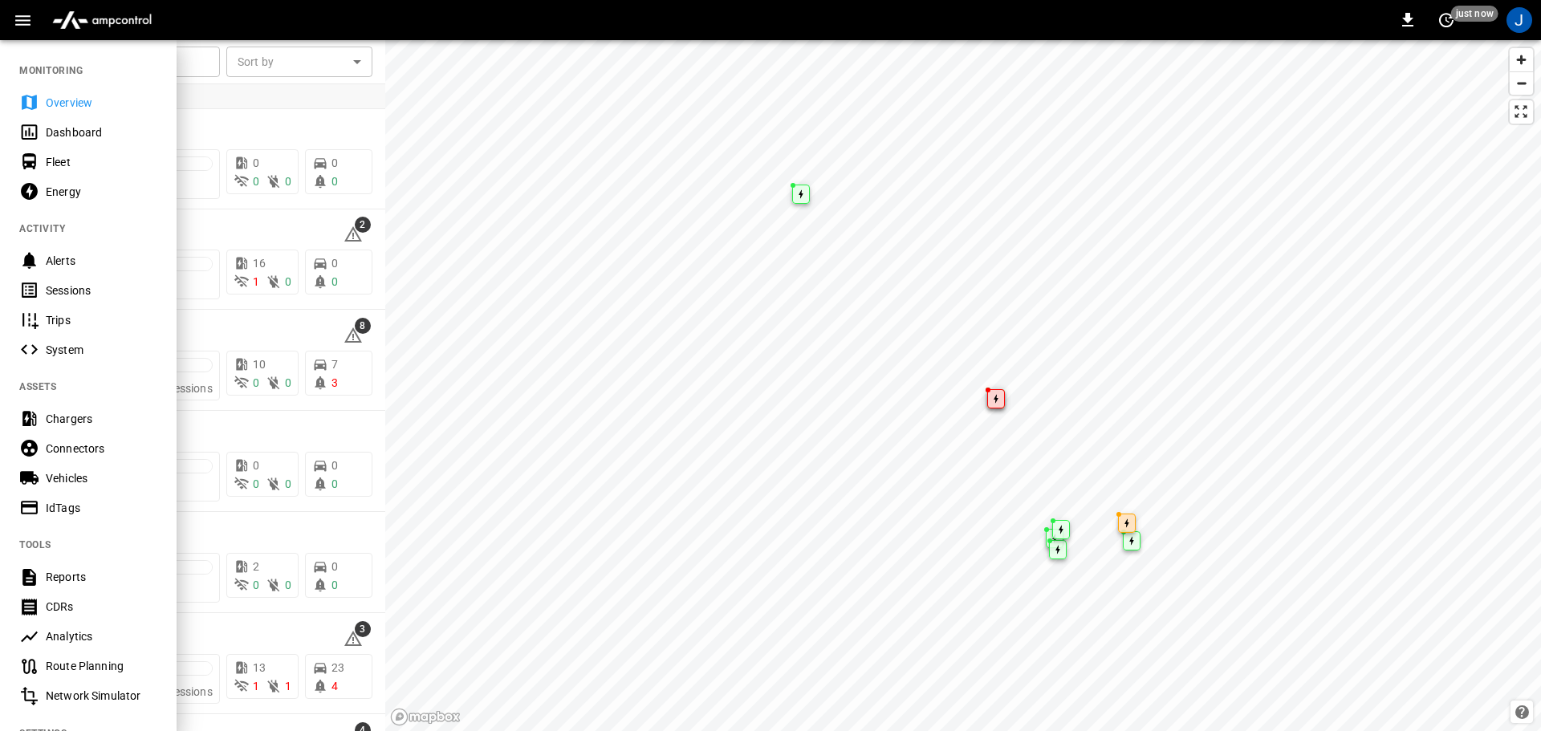
click at [72, 135] on div "Dashboard" at bounding box center [102, 132] width 112 height 16
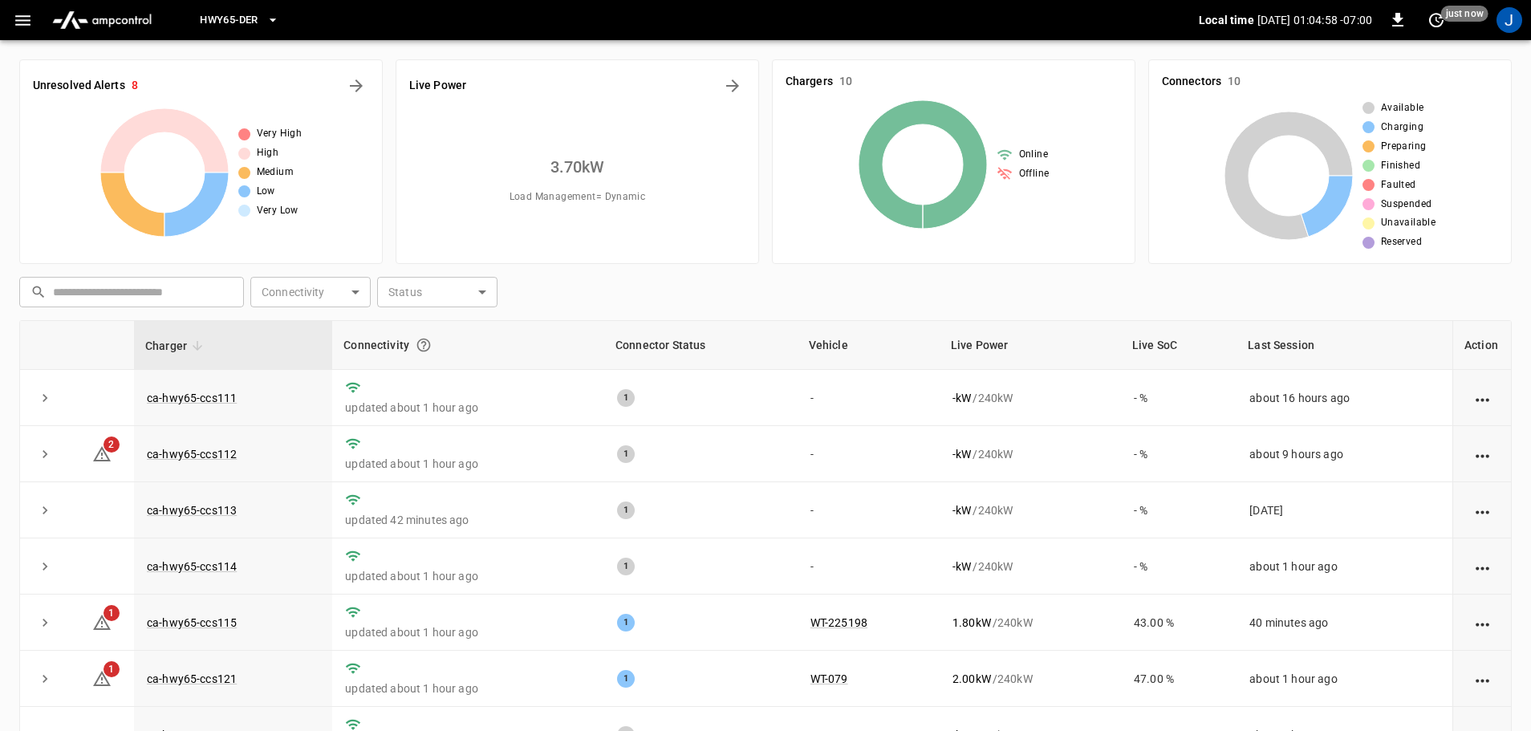
click at [274, 20] on icon "button" at bounding box center [272, 19] width 6 height 3
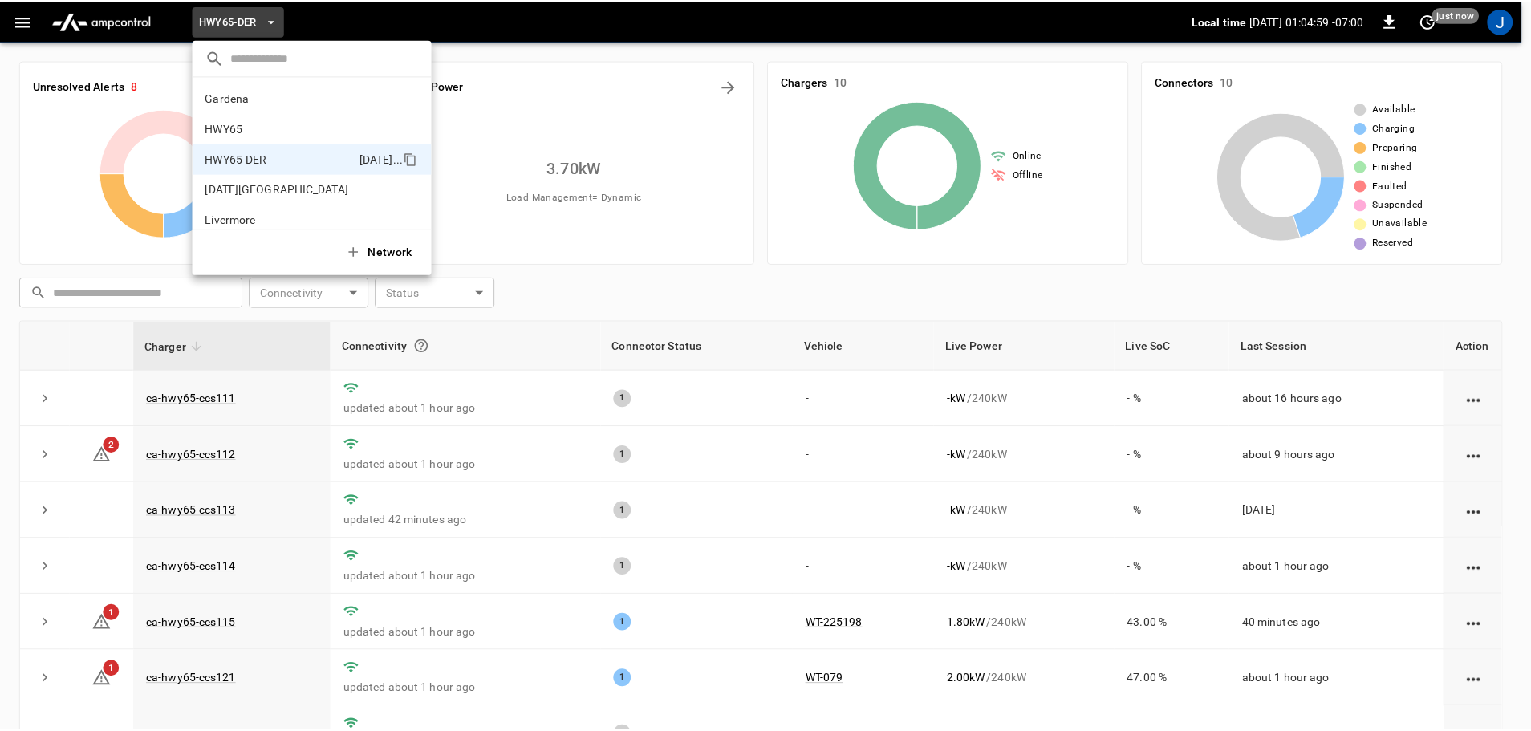
scroll to position [56, 0]
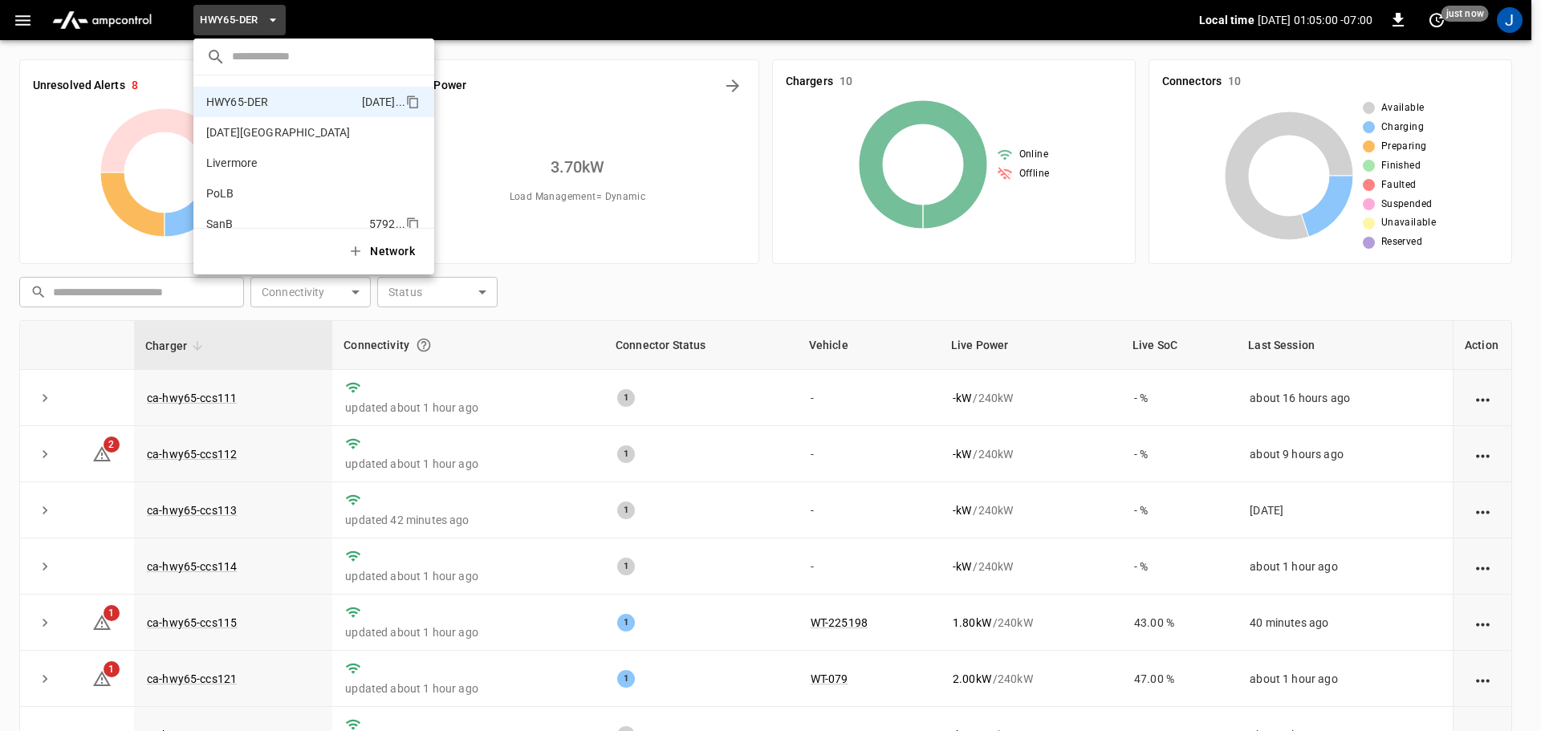
click at [217, 221] on p "SanB" at bounding box center [284, 224] width 156 height 16
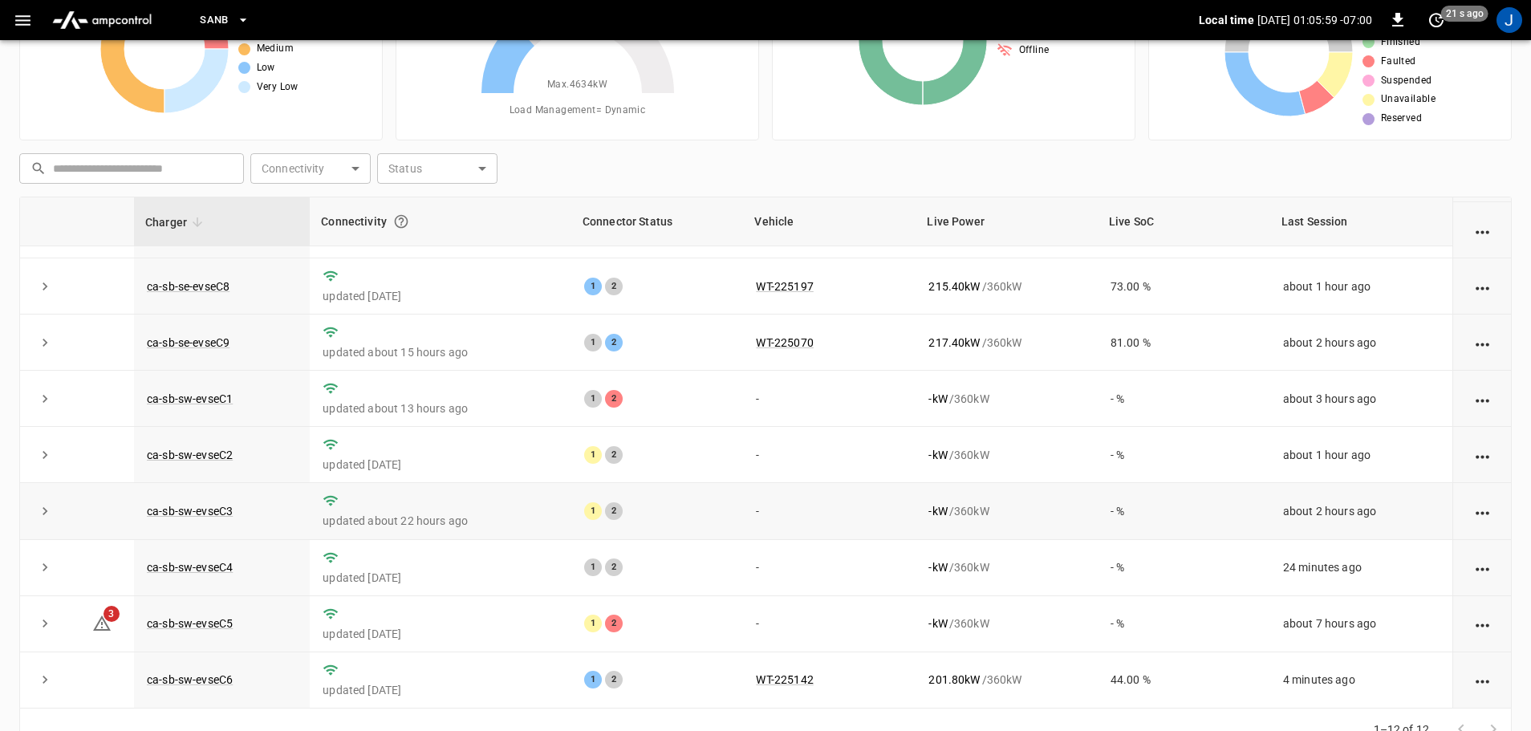
scroll to position [163, 0]
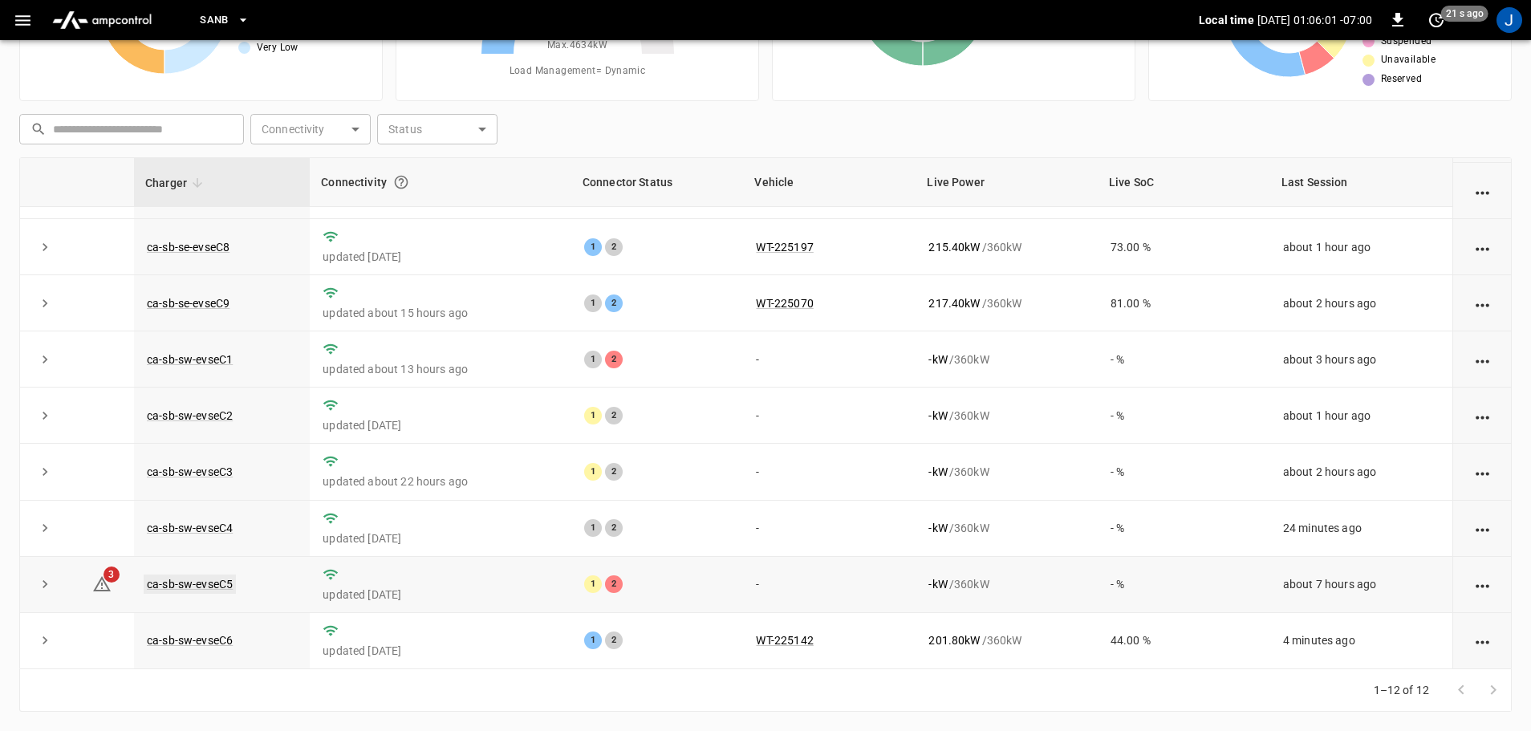
click at [183, 584] on link "ca-sb-sw-evseC5" at bounding box center [190, 584] width 92 height 19
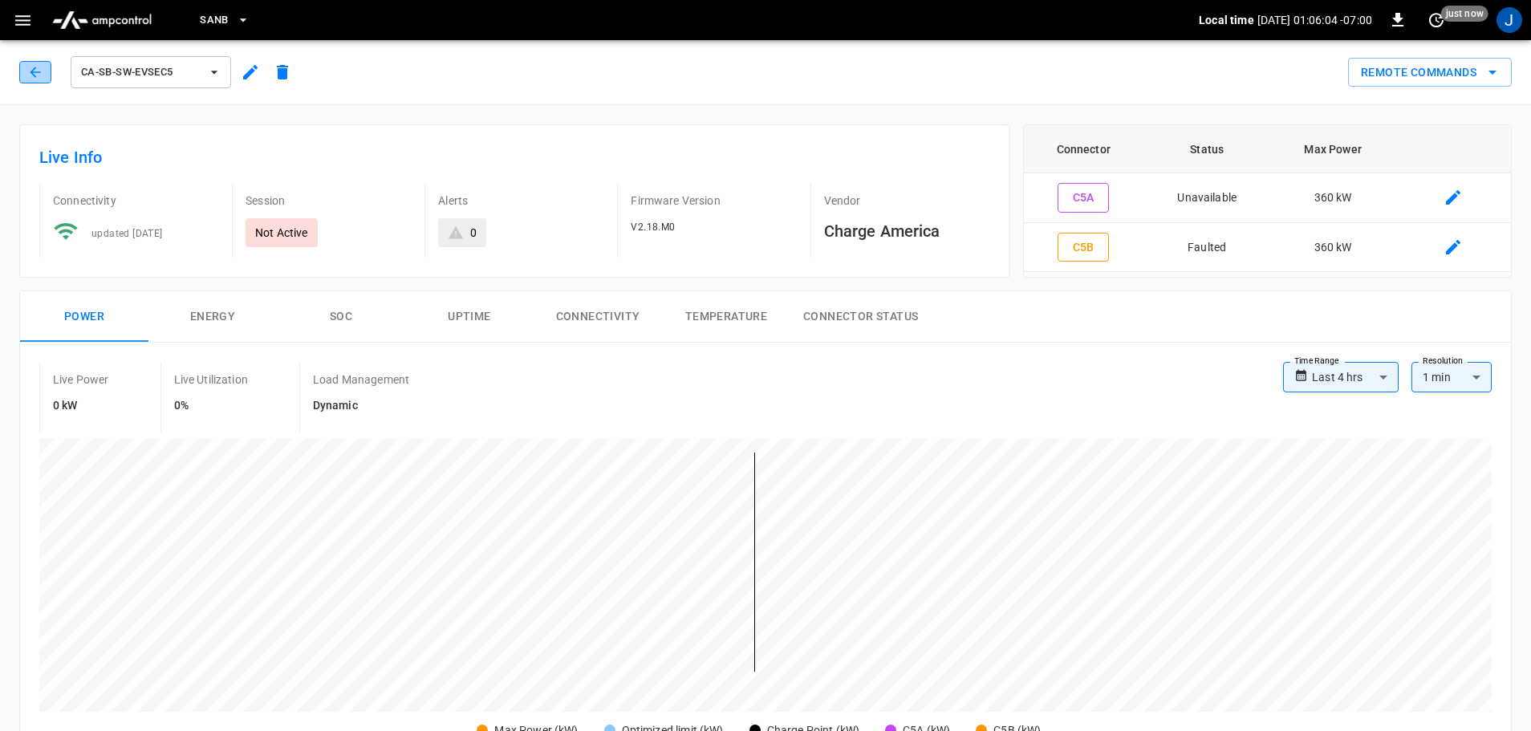
click at [37, 69] on icon "button" at bounding box center [35, 72] width 16 height 16
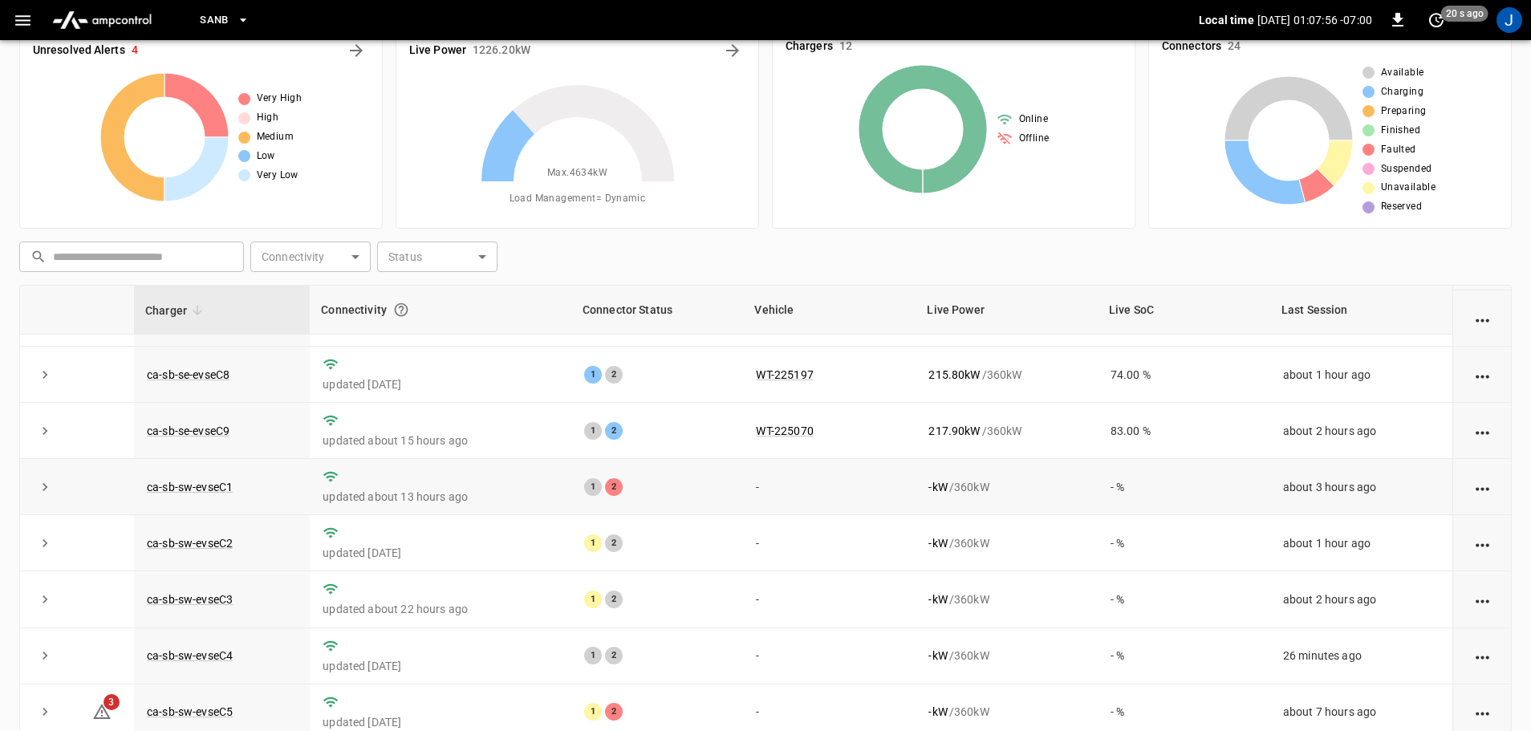
scroll to position [163, 0]
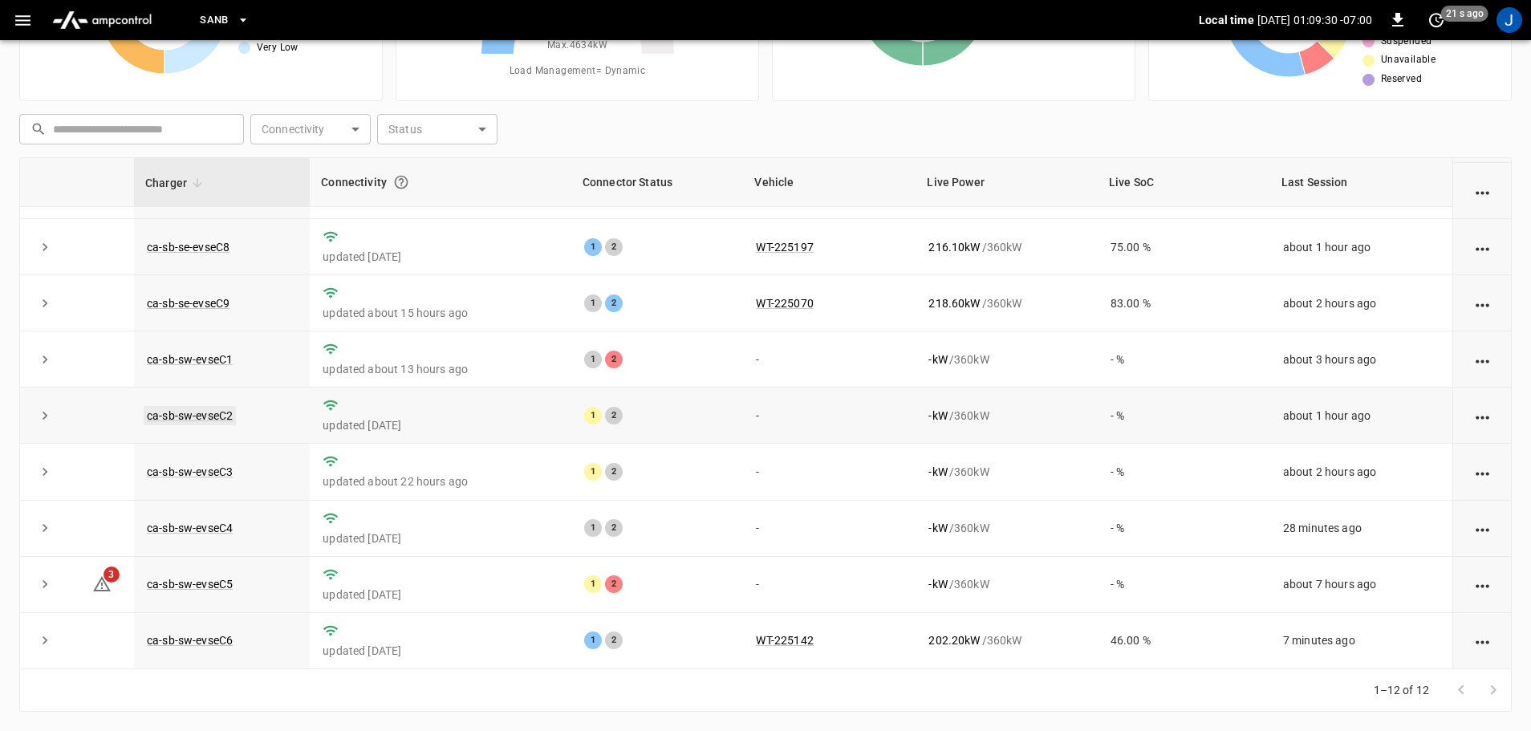
click at [176, 411] on link "ca-sb-sw-evseC2" at bounding box center [190, 415] width 92 height 19
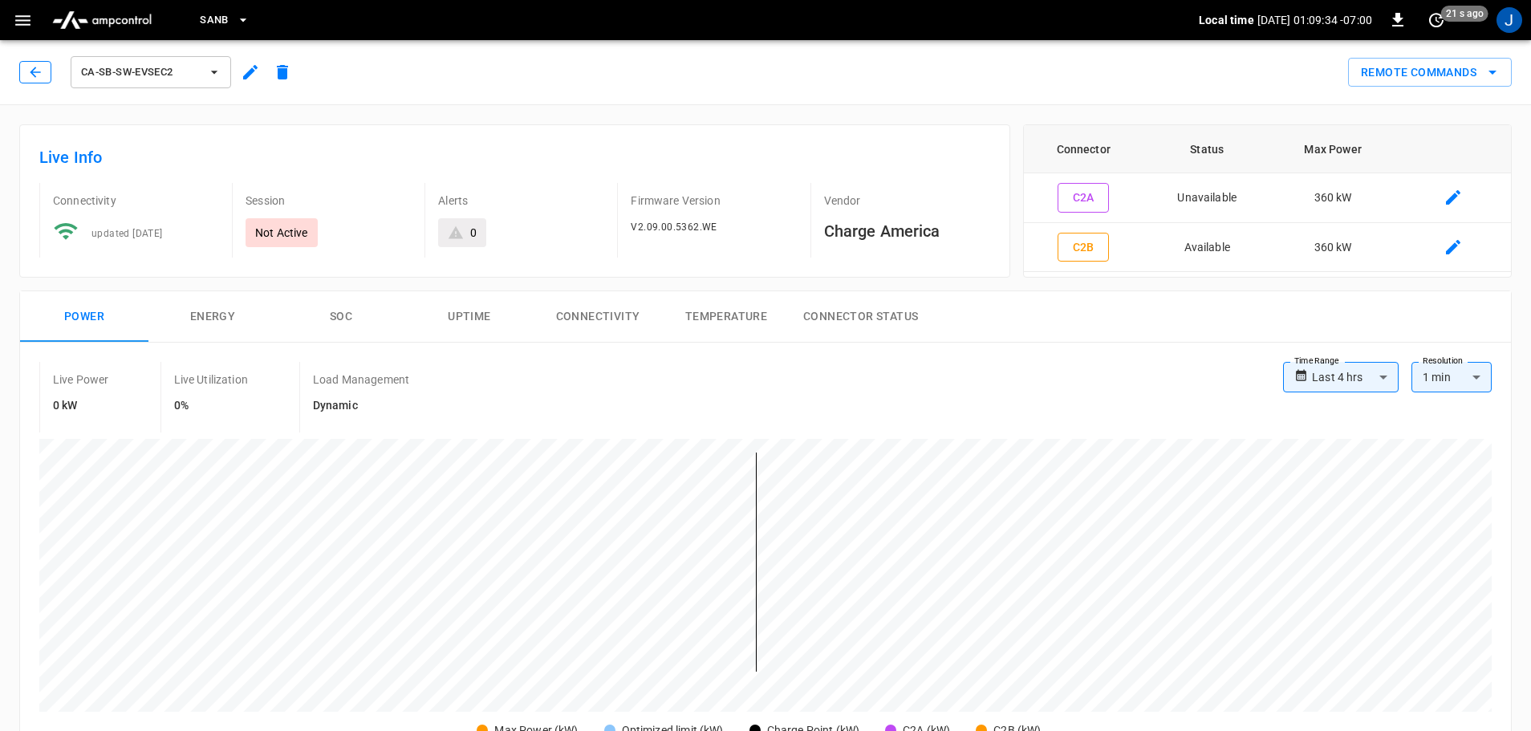
click at [43, 67] on icon "button" at bounding box center [35, 72] width 16 height 16
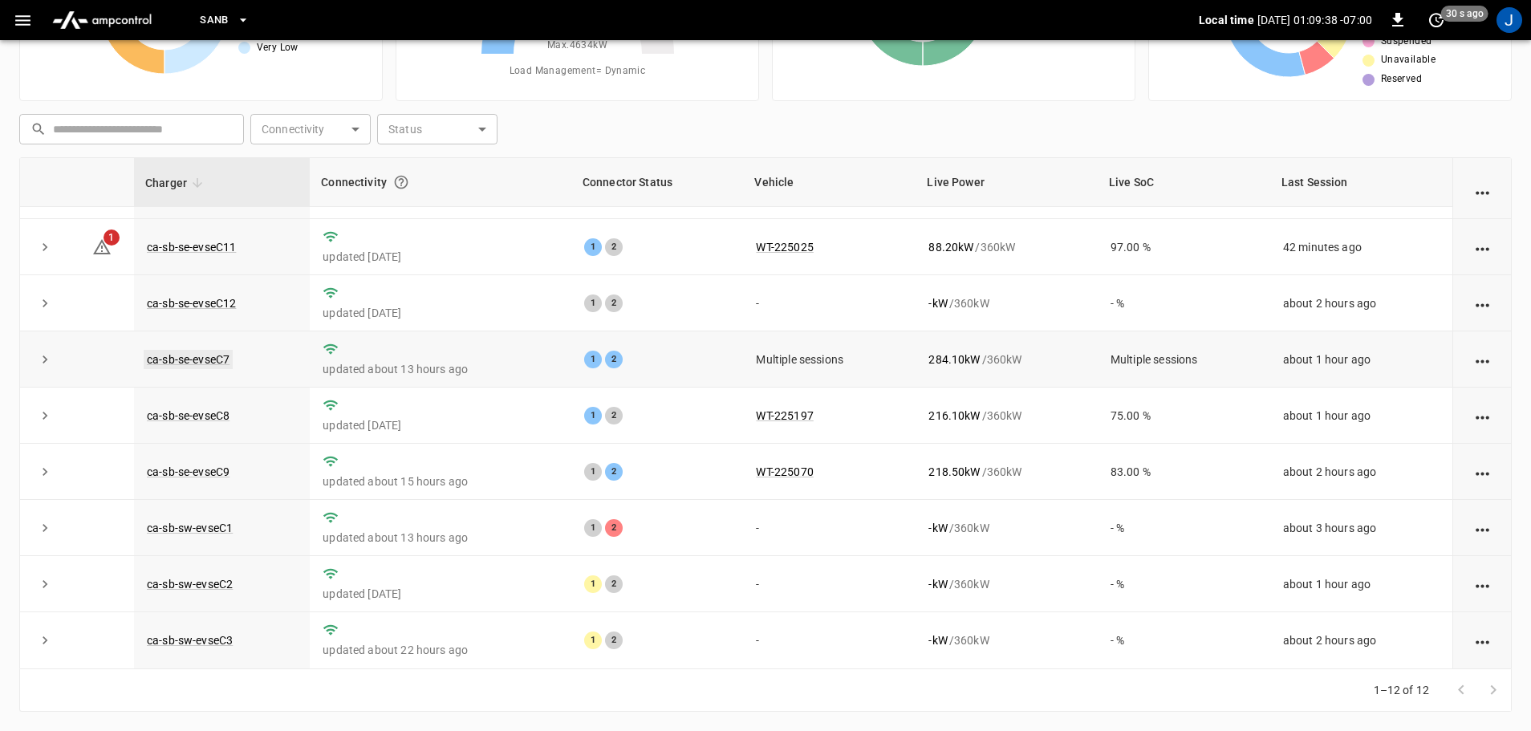
scroll to position [222, 0]
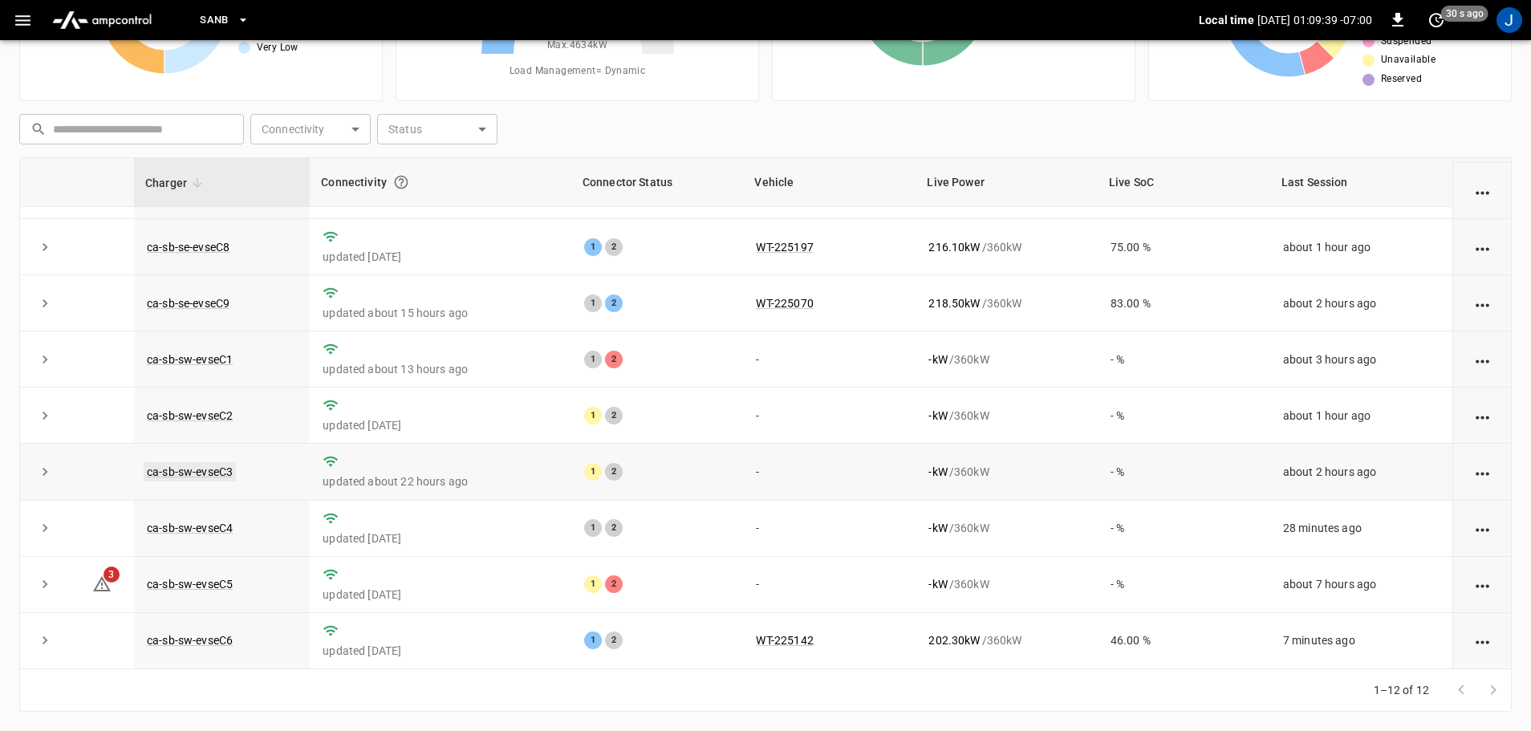
click at [209, 465] on link "ca-sb-sw-evseC3" at bounding box center [190, 471] width 92 height 19
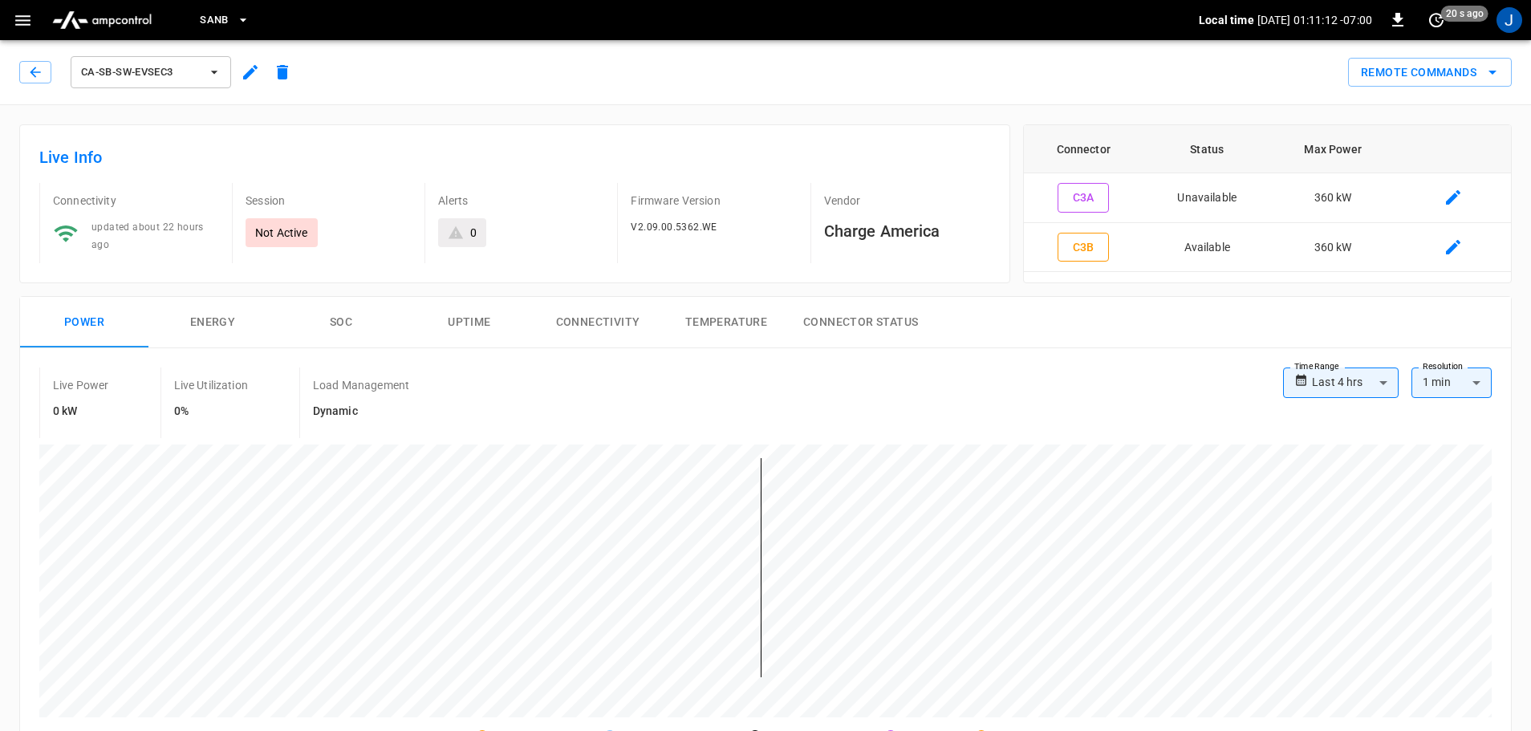
click at [34, 73] on icon "button" at bounding box center [35, 72] width 16 height 16
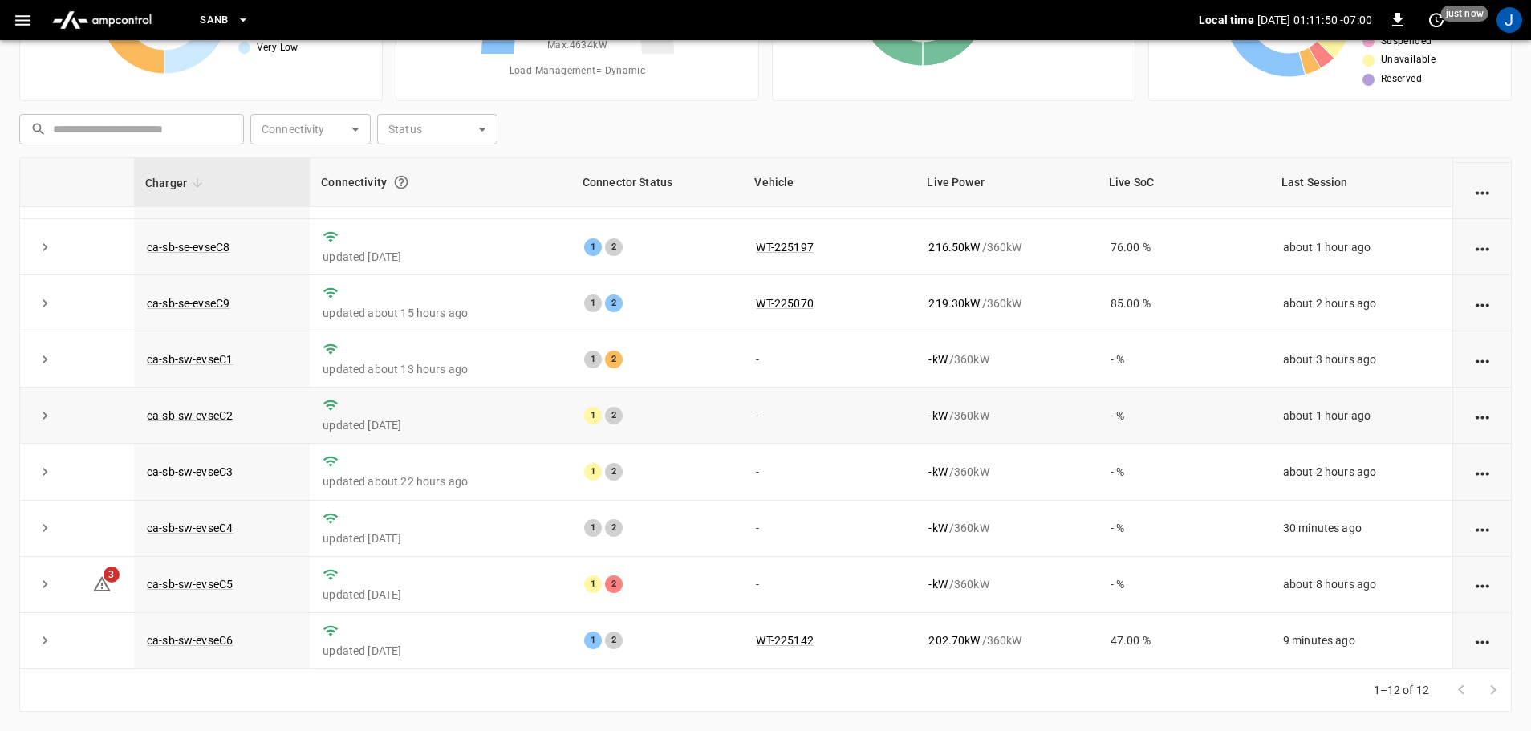
scroll to position [222, 0]
click at [188, 472] on link "ca-sb-sw-evseC3" at bounding box center [190, 471] width 92 height 19
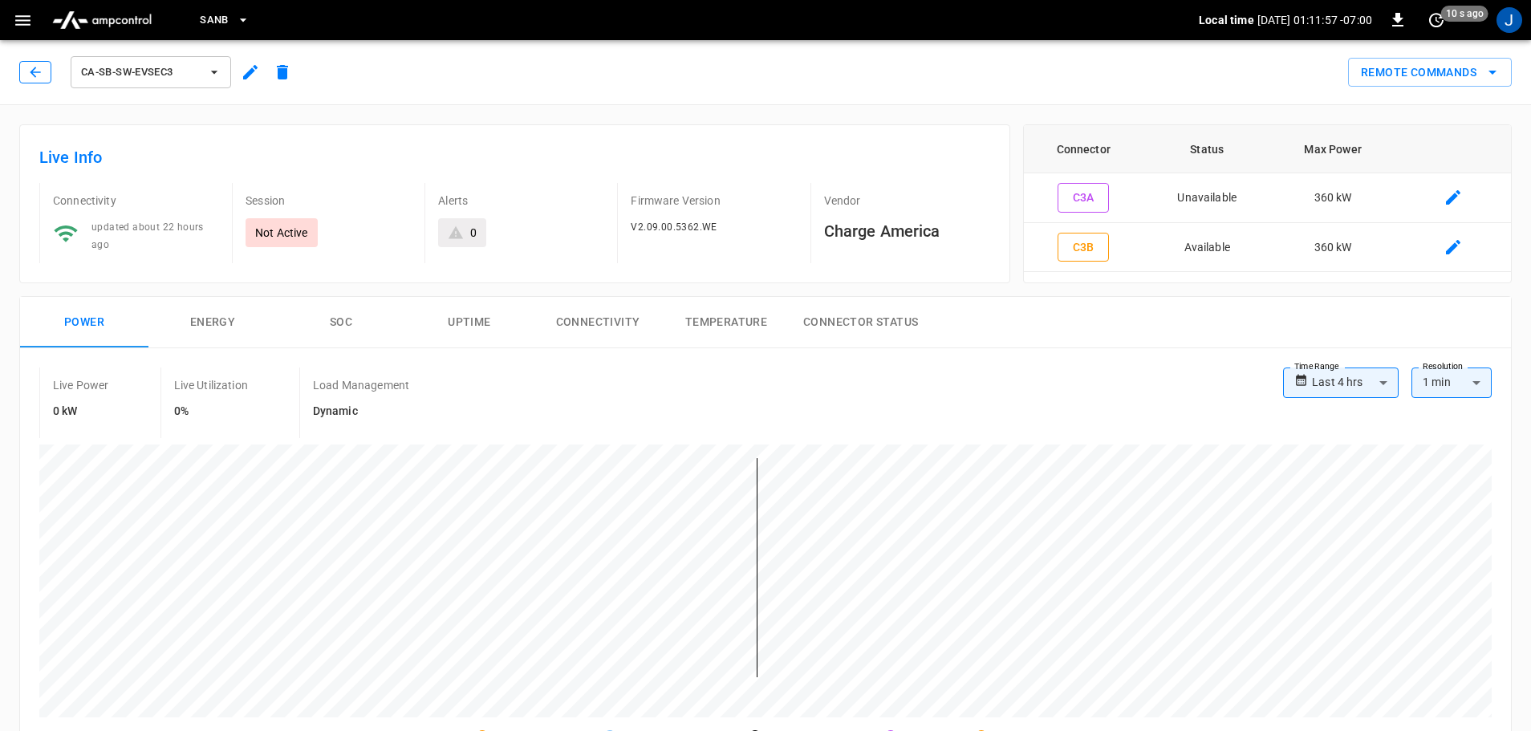
click at [36, 77] on icon "button" at bounding box center [35, 72] width 16 height 16
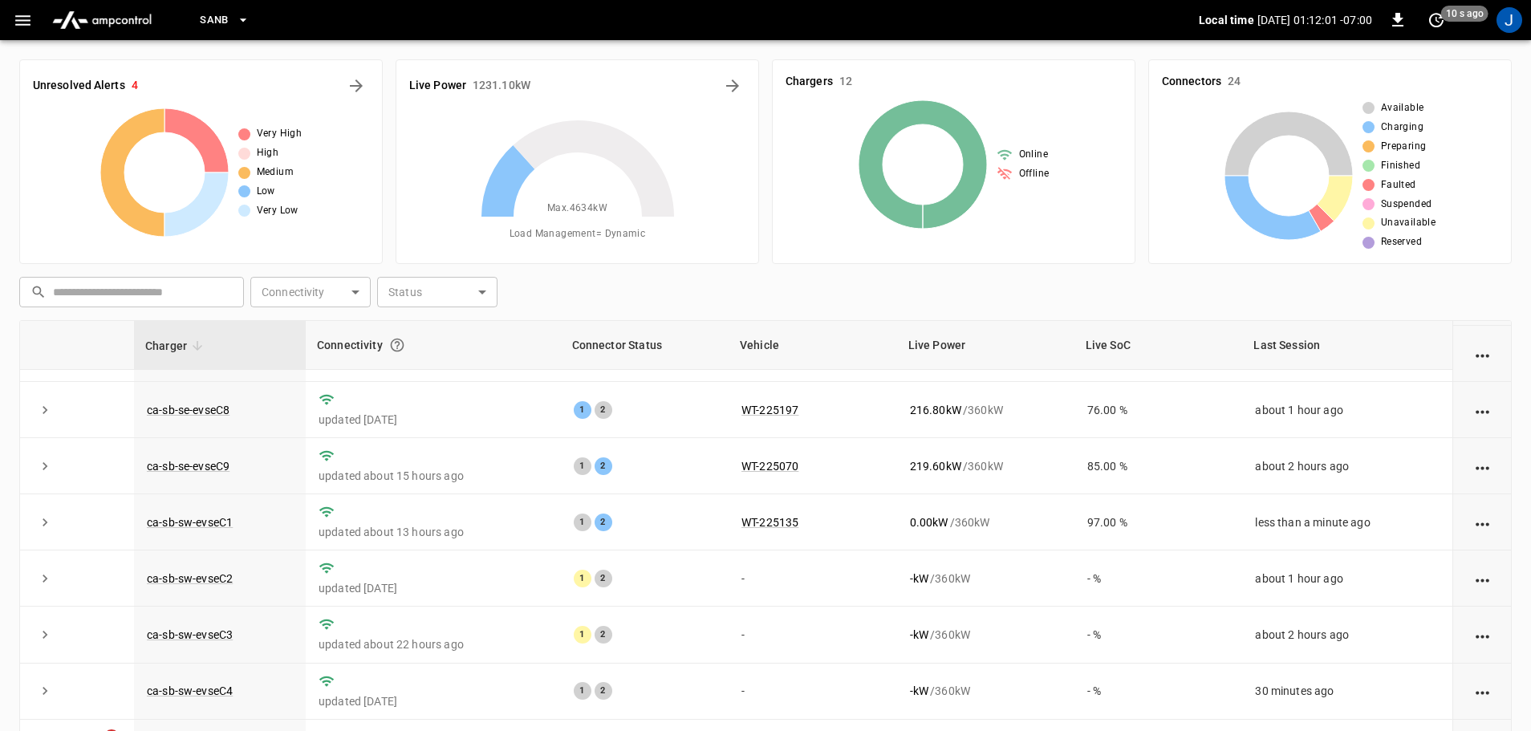
scroll to position [222, 0]
click at [196, 687] on link "ca-sb-sw-evseC4" at bounding box center [190, 690] width 92 height 19
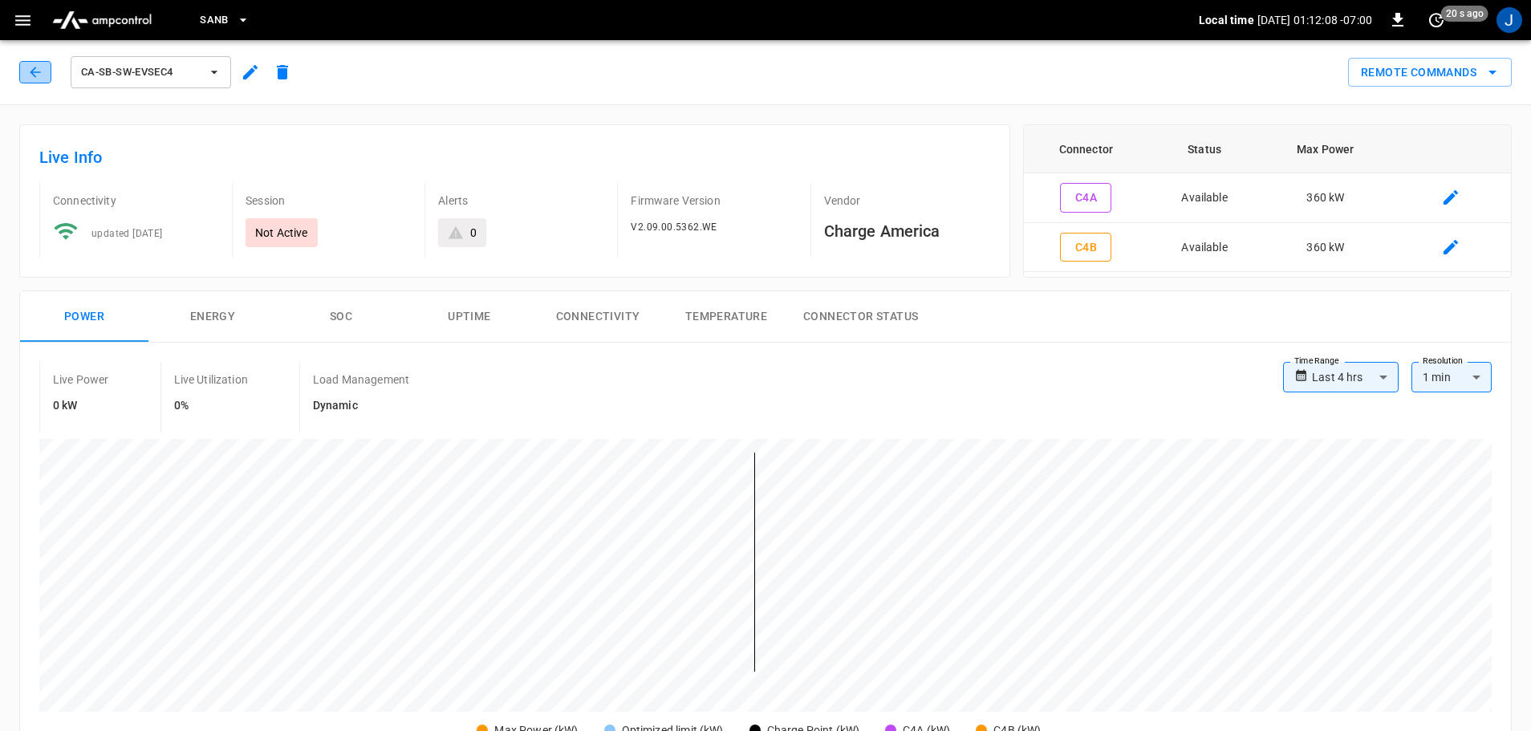
click at [38, 66] on icon "button" at bounding box center [35, 72] width 16 height 16
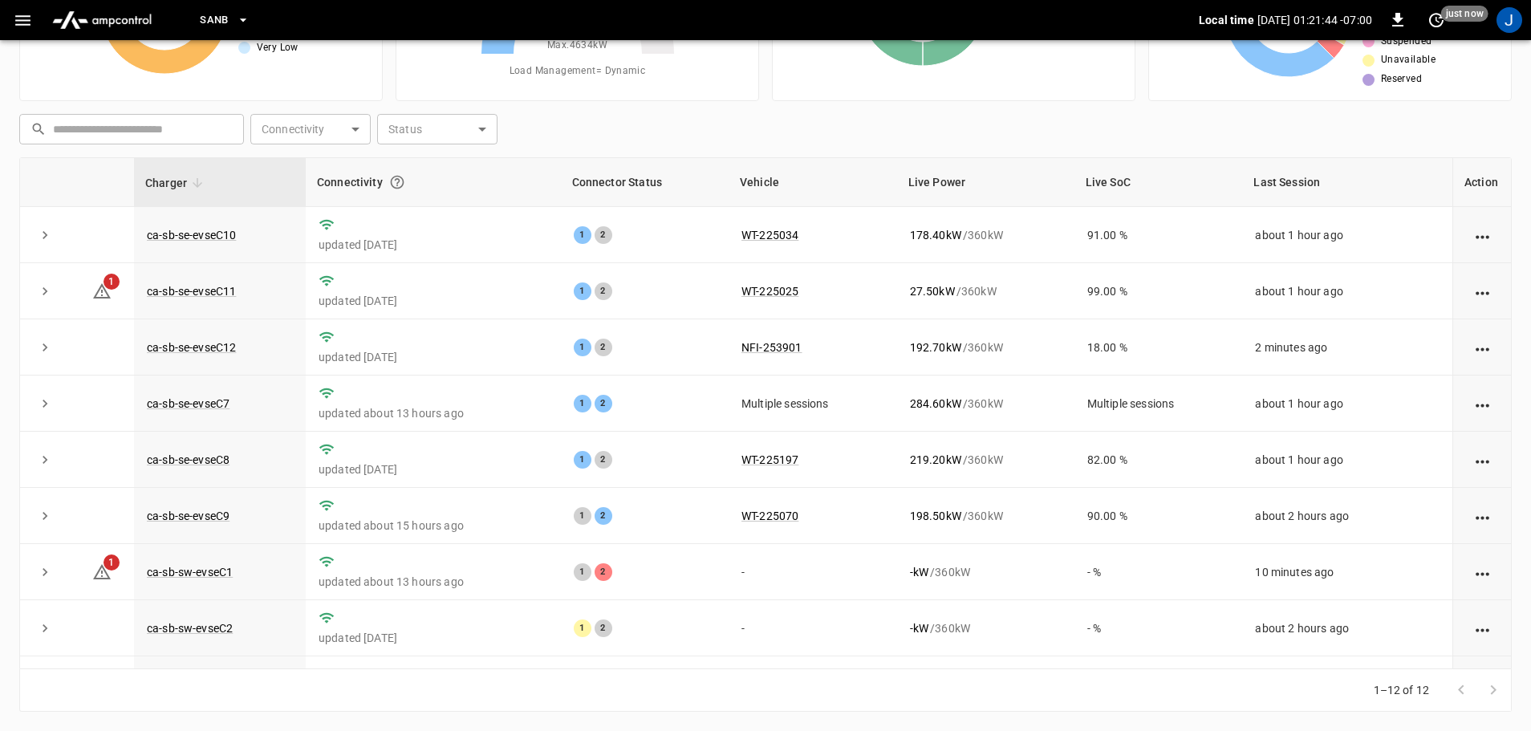
scroll to position [222, 0]
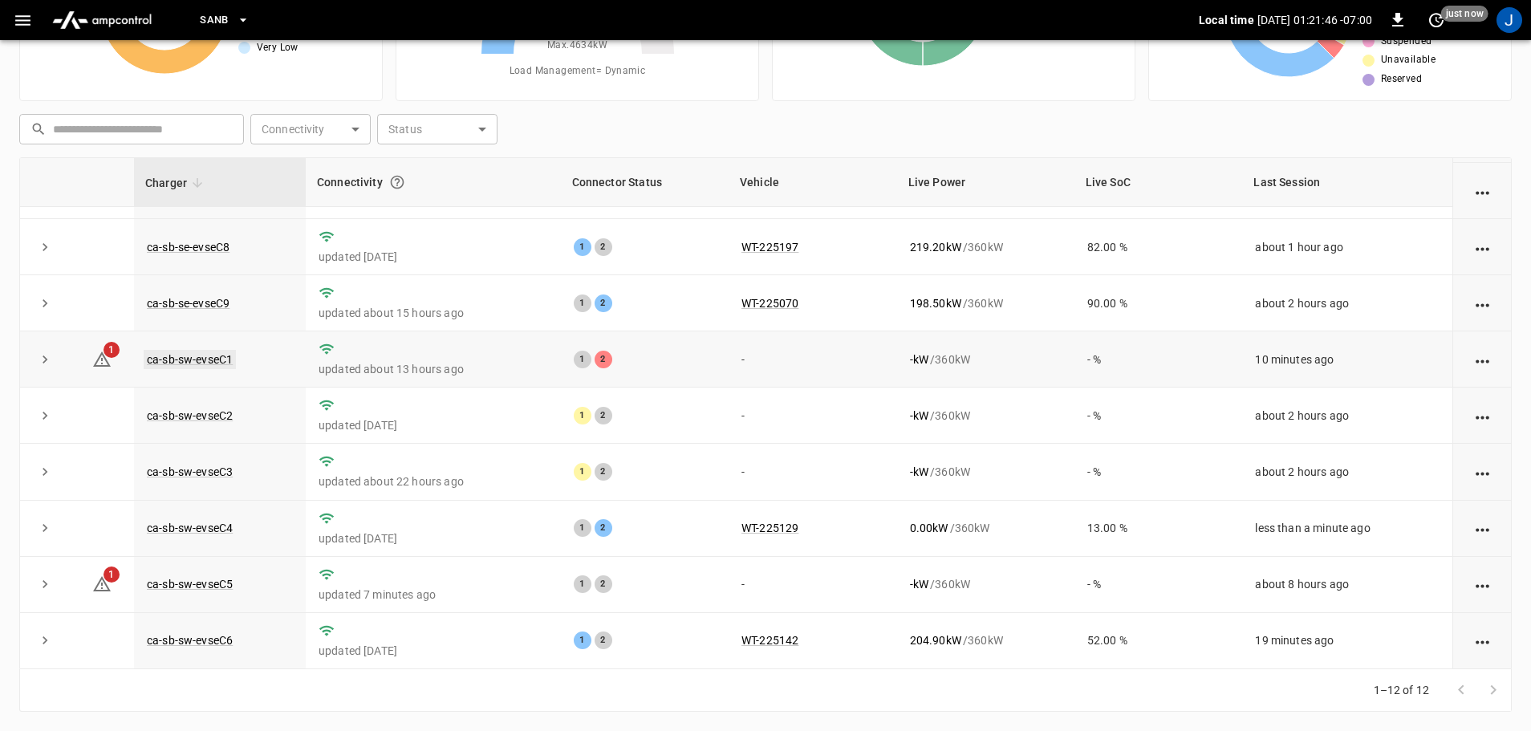
click at [170, 350] on link "ca-sb-sw-evseC1" at bounding box center [190, 359] width 92 height 19
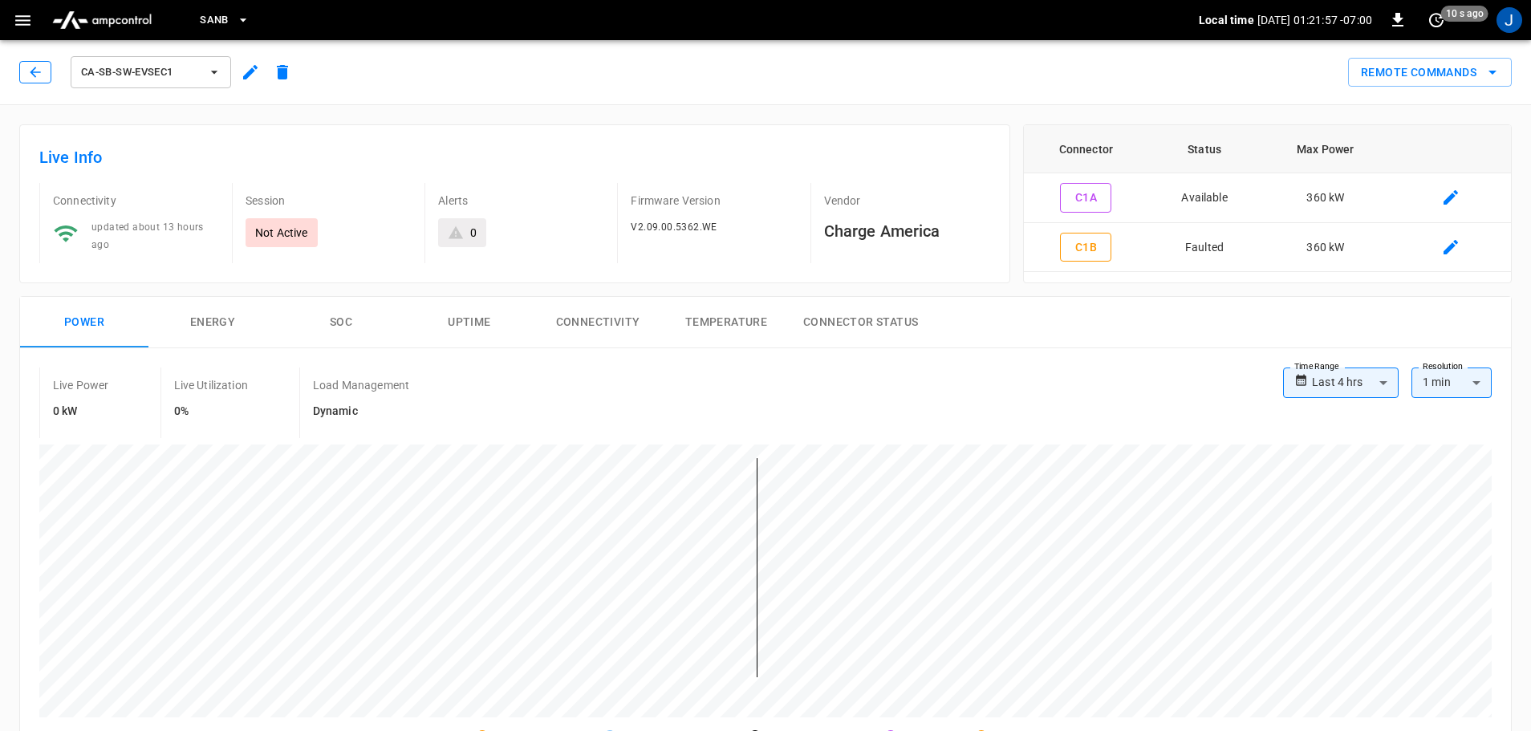
click at [26, 69] on button "button" at bounding box center [35, 72] width 32 height 22
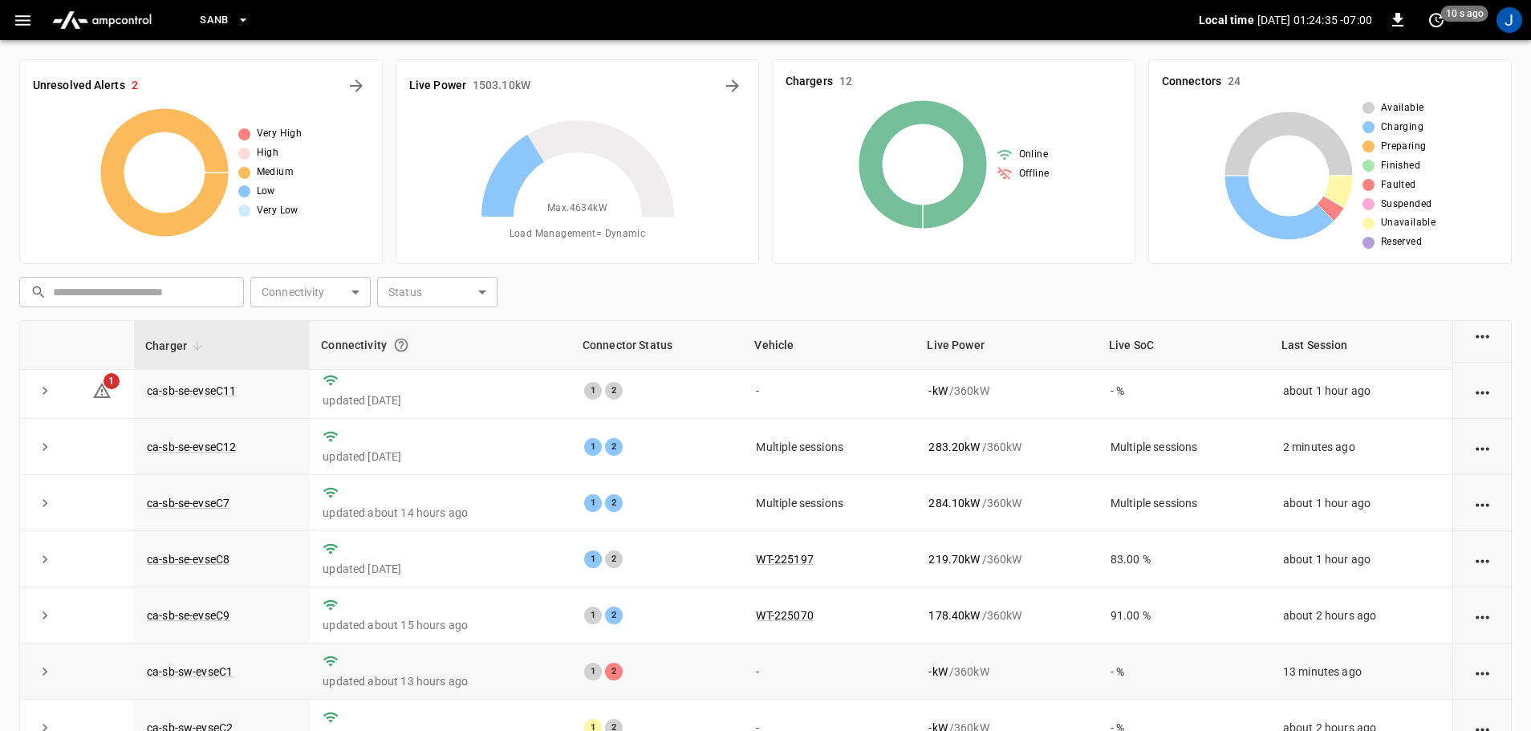
scroll to position [62, 0]
